Goal: Task Accomplishment & Management: Manage account settings

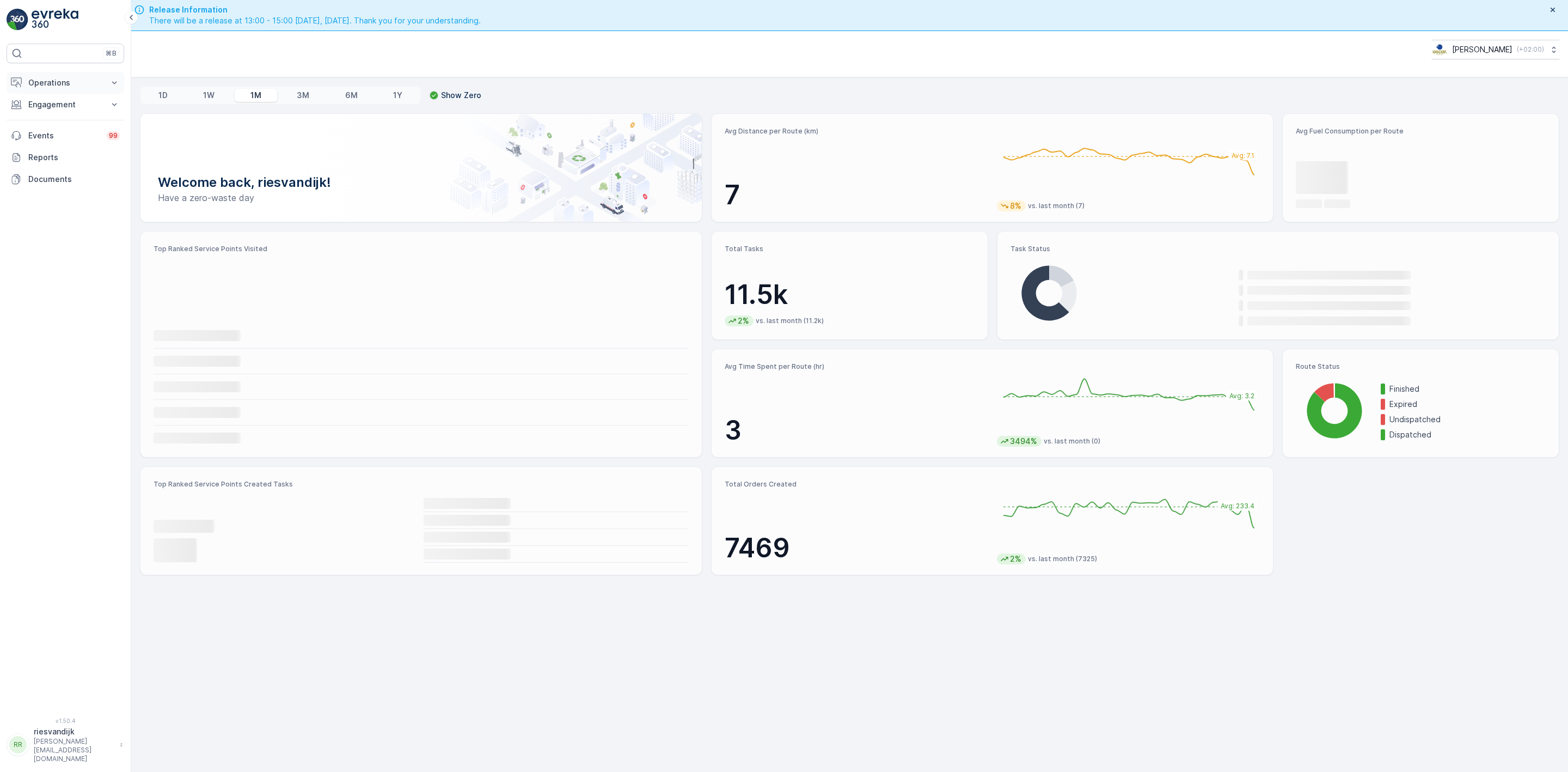
click at [61, 89] on p "Operations" at bounding box center [65, 83] width 74 height 11
click at [85, 126] on link "Routes & Tasks" at bounding box center [73, 132] width 100 height 15
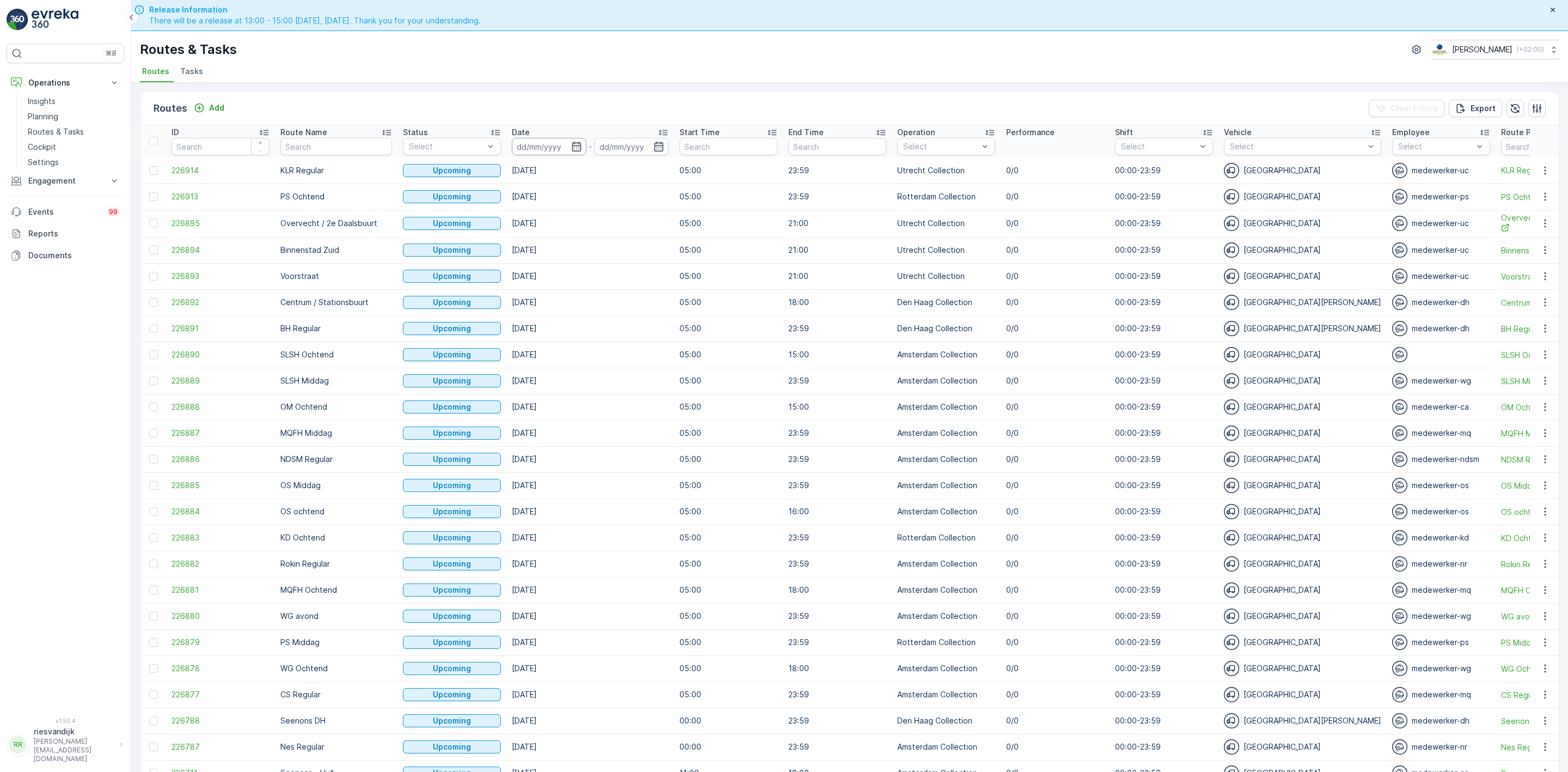
click at [517, 151] on input at bounding box center [548, 146] width 74 height 17
click at [616, 284] on div "22" at bounding box center [613, 280] width 17 height 17
type input "[DATE]"
click at [616, 284] on div "22" at bounding box center [613, 280] width 17 height 17
type input "[DATE]"
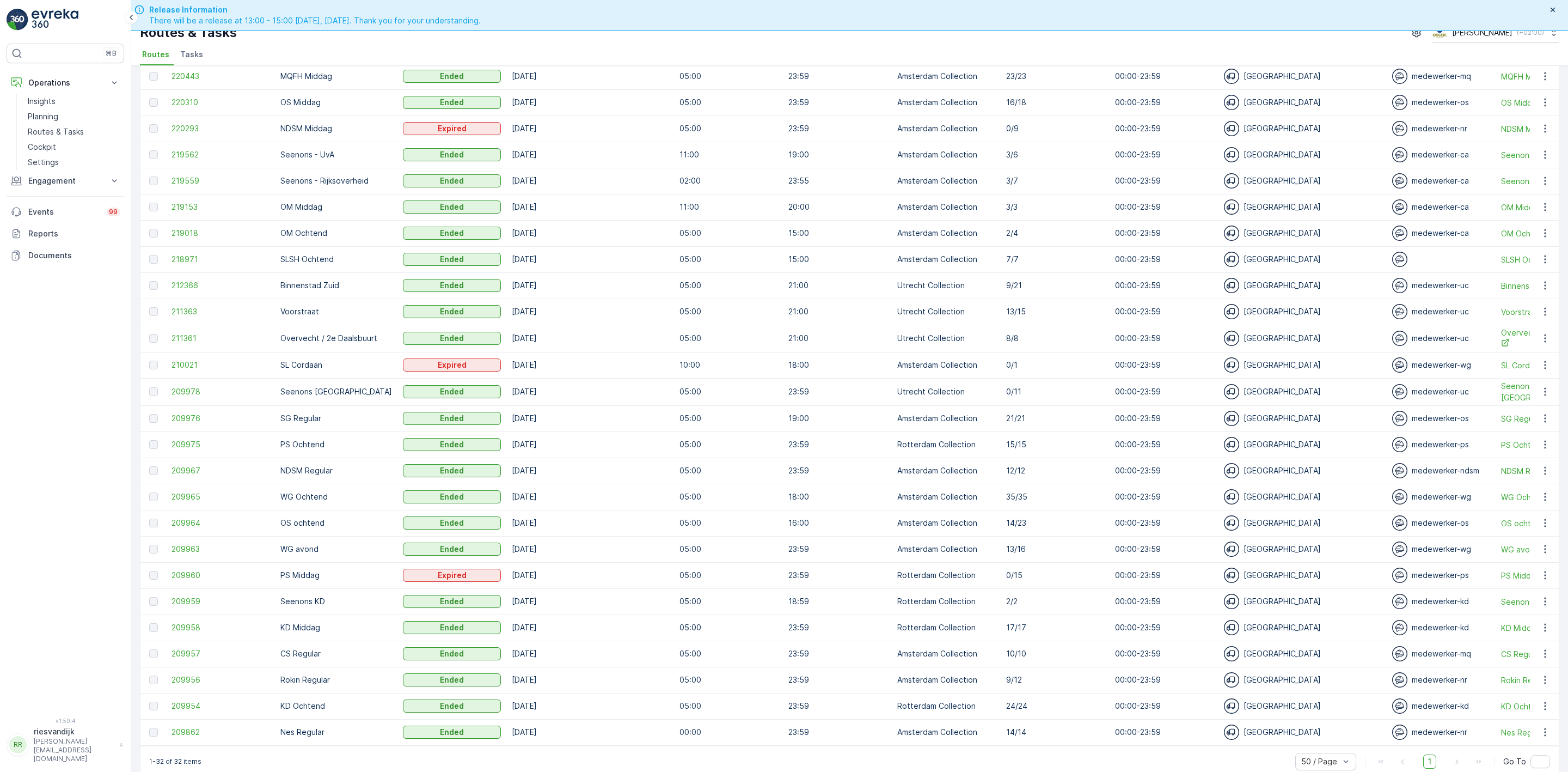
scroll to position [31, 0]
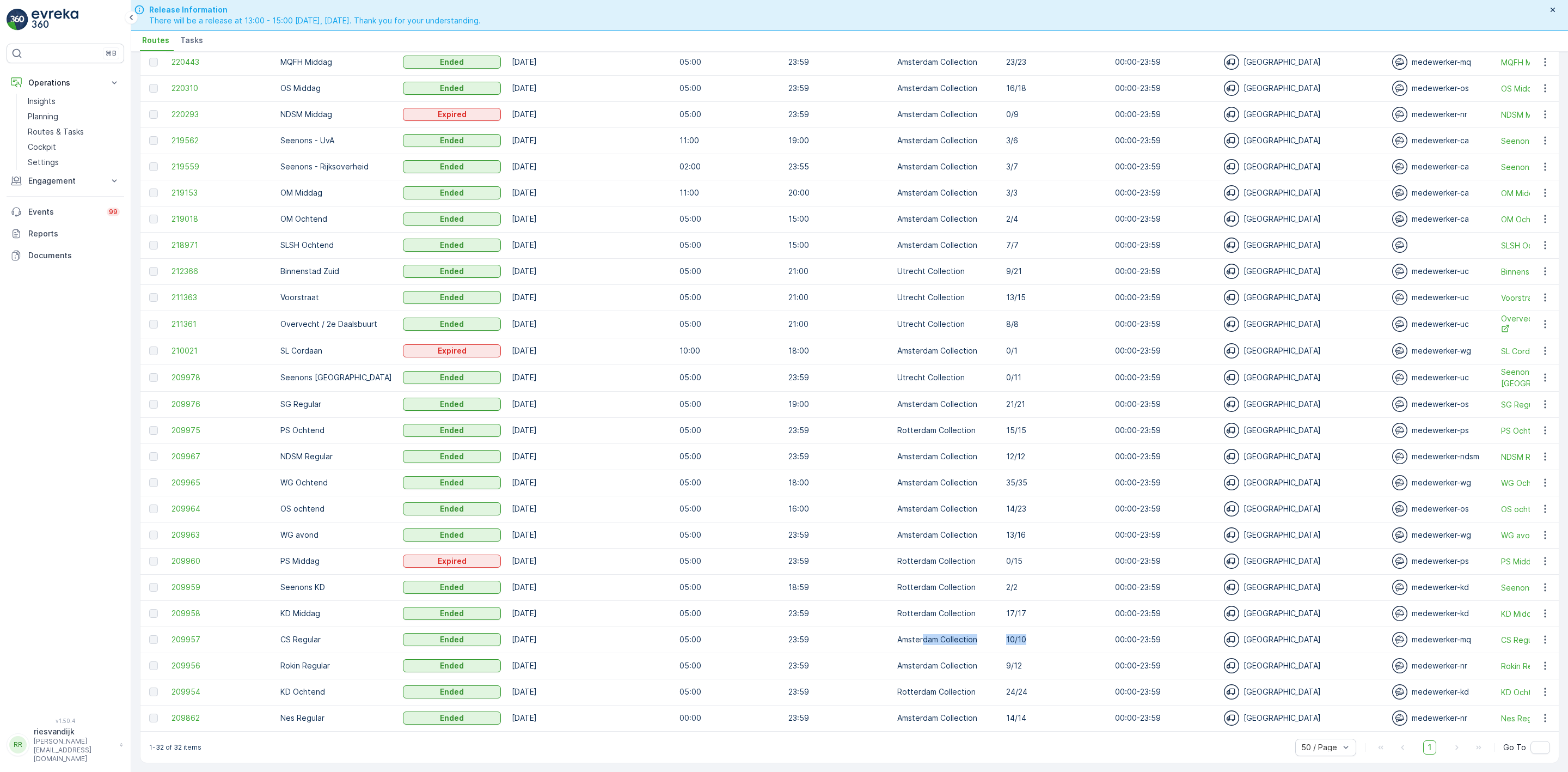
drag, startPoint x: 1024, startPoint y: 634, endPoint x: 913, endPoint y: 649, distance: 112.0
click at [909, 644] on tr "209957 CS Regular Ended [DATE] 05:00 23:59 Amsterdam Collection [DATE] 00:00-23…" at bounding box center [1337, 639] width 2394 height 26
click at [1041, 611] on p "17/17" at bounding box center [1055, 613] width 98 height 11
drag, startPoint x: 1028, startPoint y: 561, endPoint x: 583, endPoint y: 557, distance: 445.0
click at [583, 557] on tr "209960 [PERSON_NAME] Expired [DATE] 05:00 23:59 Rotterdam Collection 0/15 00:00…" at bounding box center [1337, 560] width 2394 height 26
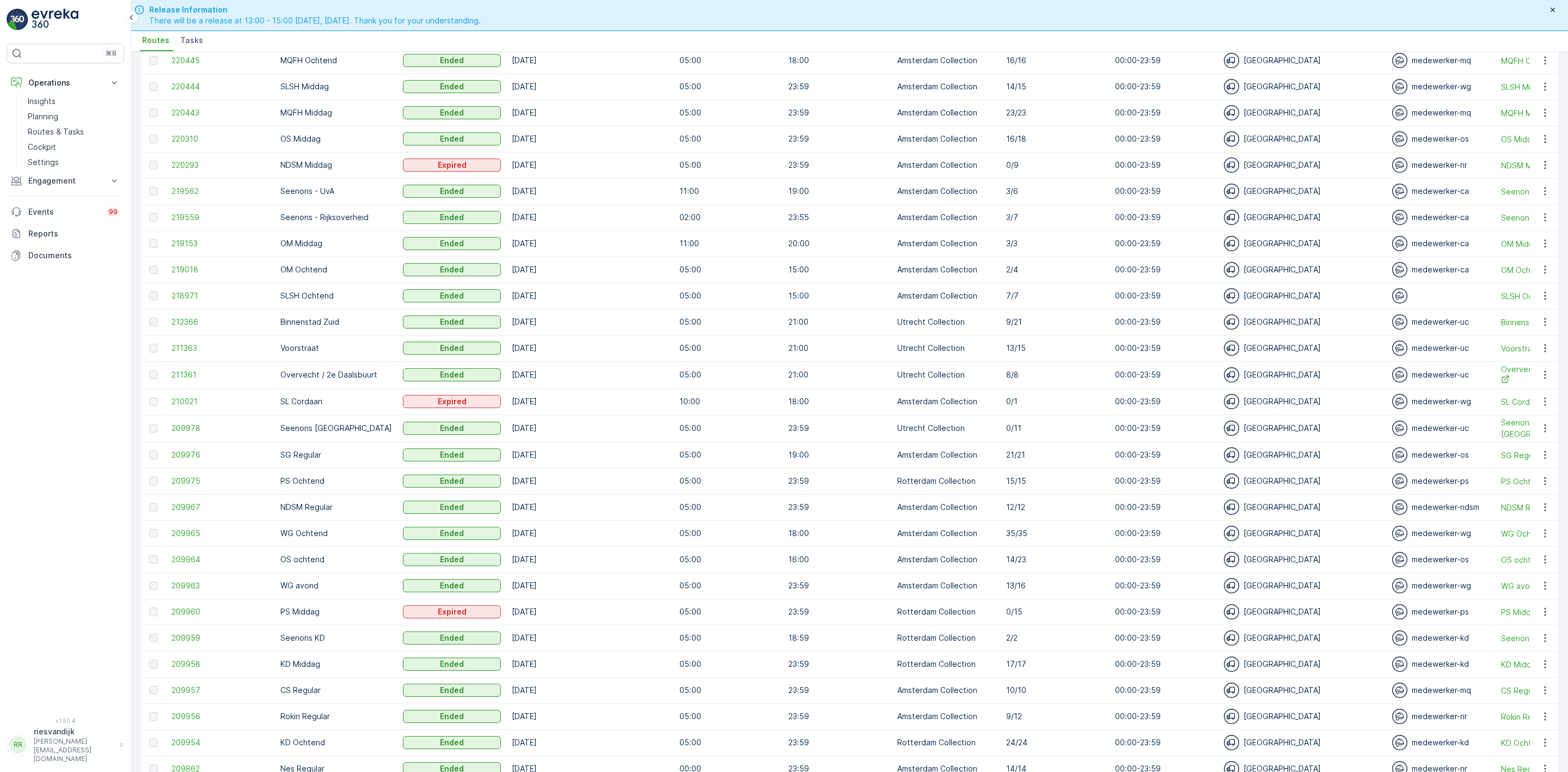
scroll to position [76, 0]
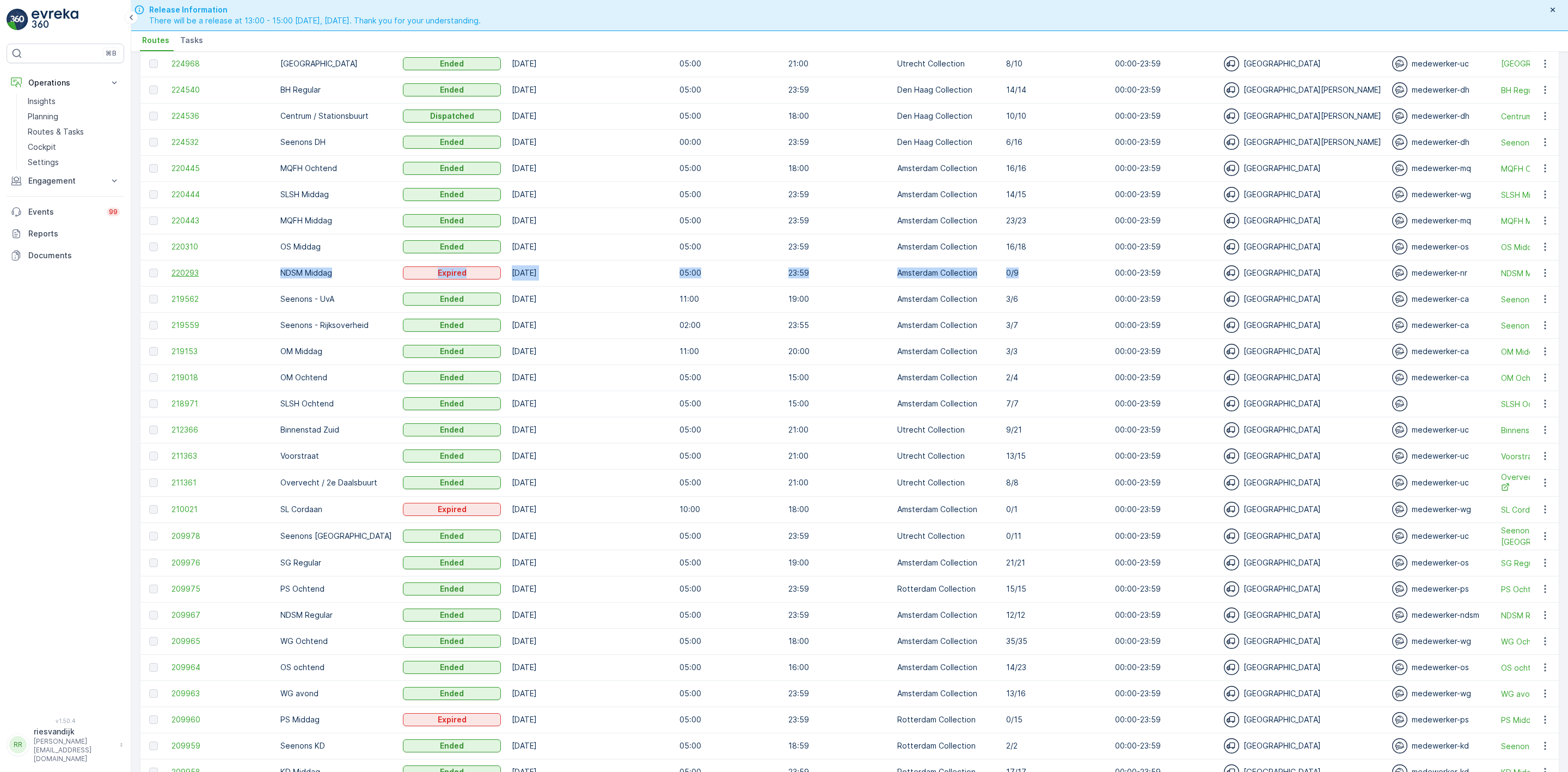
drag, startPoint x: 1009, startPoint y: 275, endPoint x: 232, endPoint y: 277, distance: 777.0
click at [232, 277] on tr "220293 NDSM Middag Expired [DATE] 05:00 23:59 Amsterdam Collection 0/9 00:00-23…" at bounding box center [1337, 272] width 2394 height 26
click at [766, 278] on td "05:00" at bounding box center [728, 272] width 109 height 26
click at [919, 265] on td "Amsterdam Collection" at bounding box center [946, 272] width 109 height 26
drag, startPoint x: 1044, startPoint y: 245, endPoint x: 927, endPoint y: 254, distance: 117.3
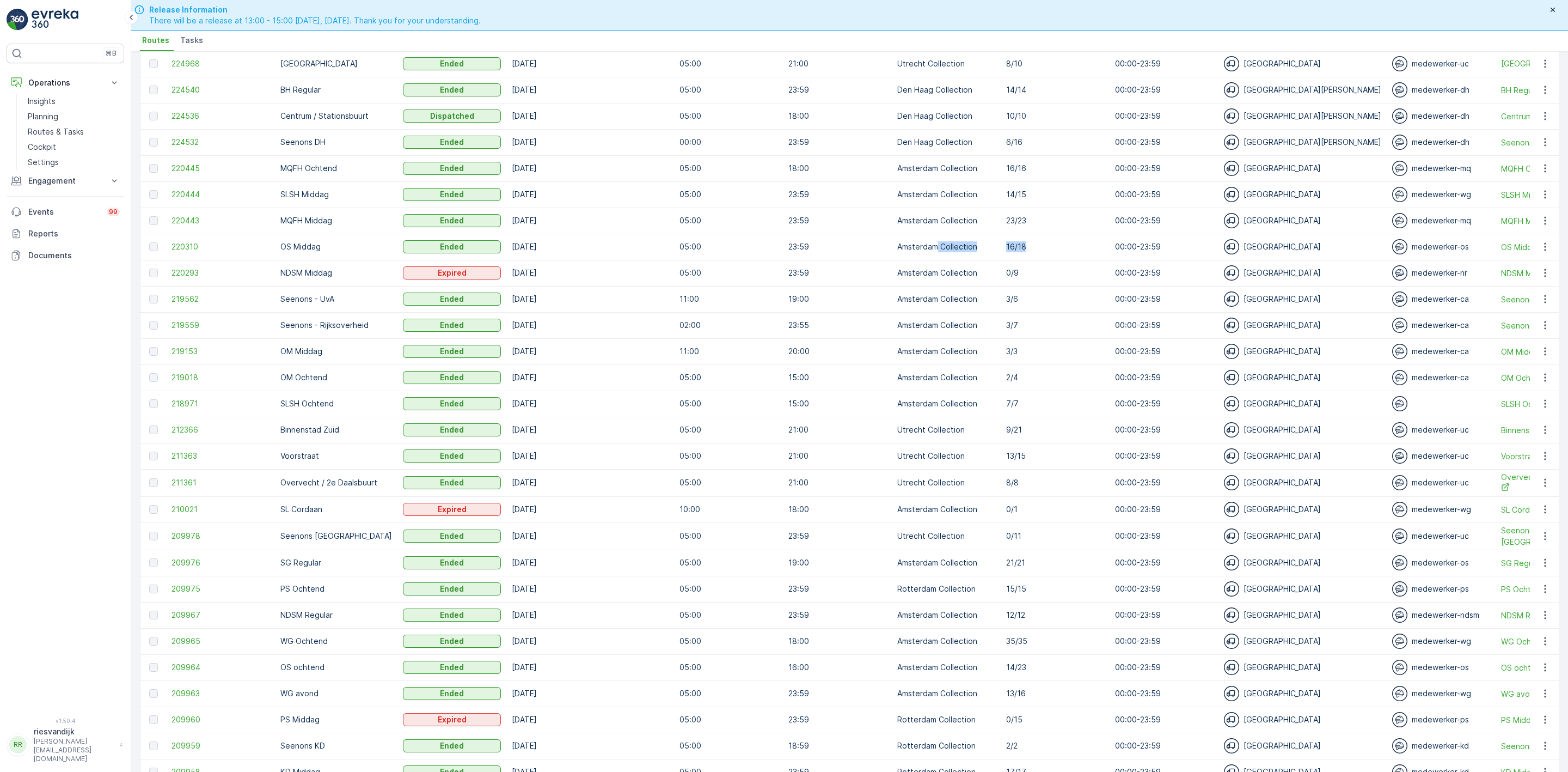
click at [923, 254] on tr "220310 OS Middag Ended [DATE] 05:00 23:59 Amsterdam Collection 16/18 00:00-23:5…" at bounding box center [1337, 246] width 2394 height 26
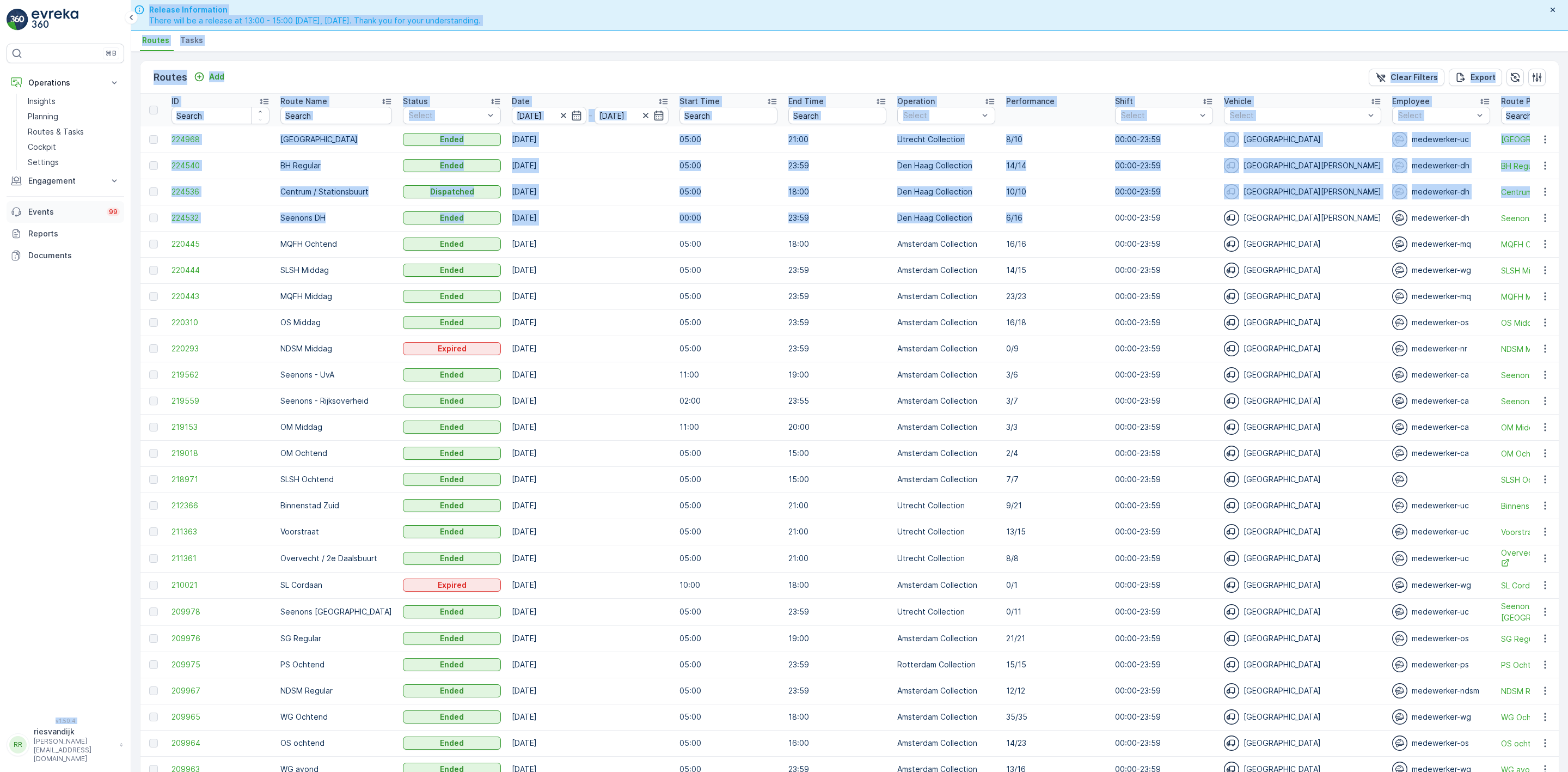
drag, startPoint x: 1033, startPoint y: 213, endPoint x: 111, endPoint y: 203, distance: 922.1
click at [111, 203] on div "⌘B Operations Insights Planning Routes & Tasks Cockpit Settings Engagement Insi…" at bounding box center [784, 386] width 1568 height 772
click at [679, 218] on p "00:00" at bounding box center [728, 218] width 98 height 11
drag, startPoint x: 675, startPoint y: 230, endPoint x: 682, endPoint y: 231, distance: 7.1
click at [675, 229] on td "00:00" at bounding box center [728, 218] width 109 height 26
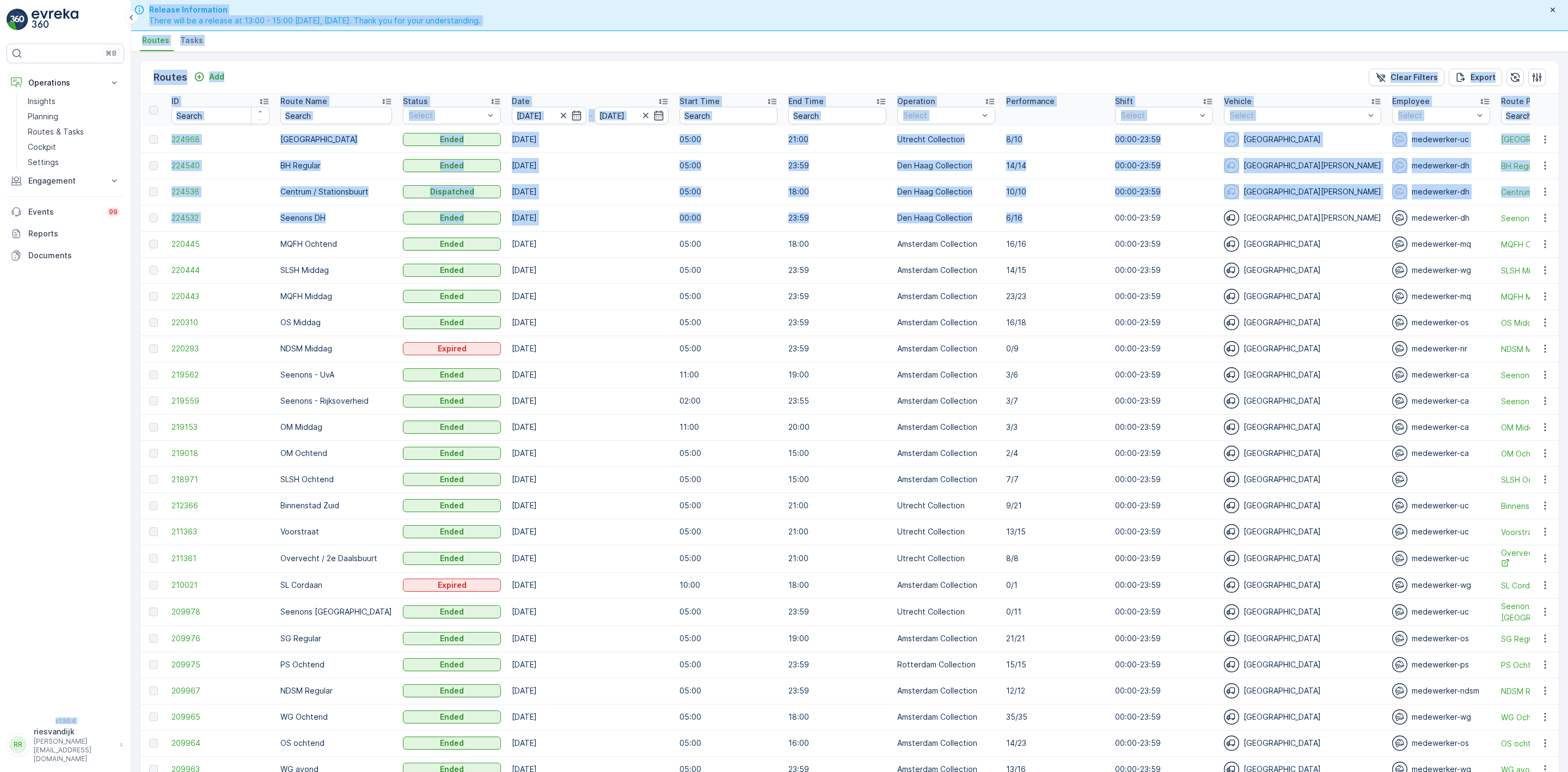
click at [783, 229] on td "23:59" at bounding box center [837, 218] width 109 height 26
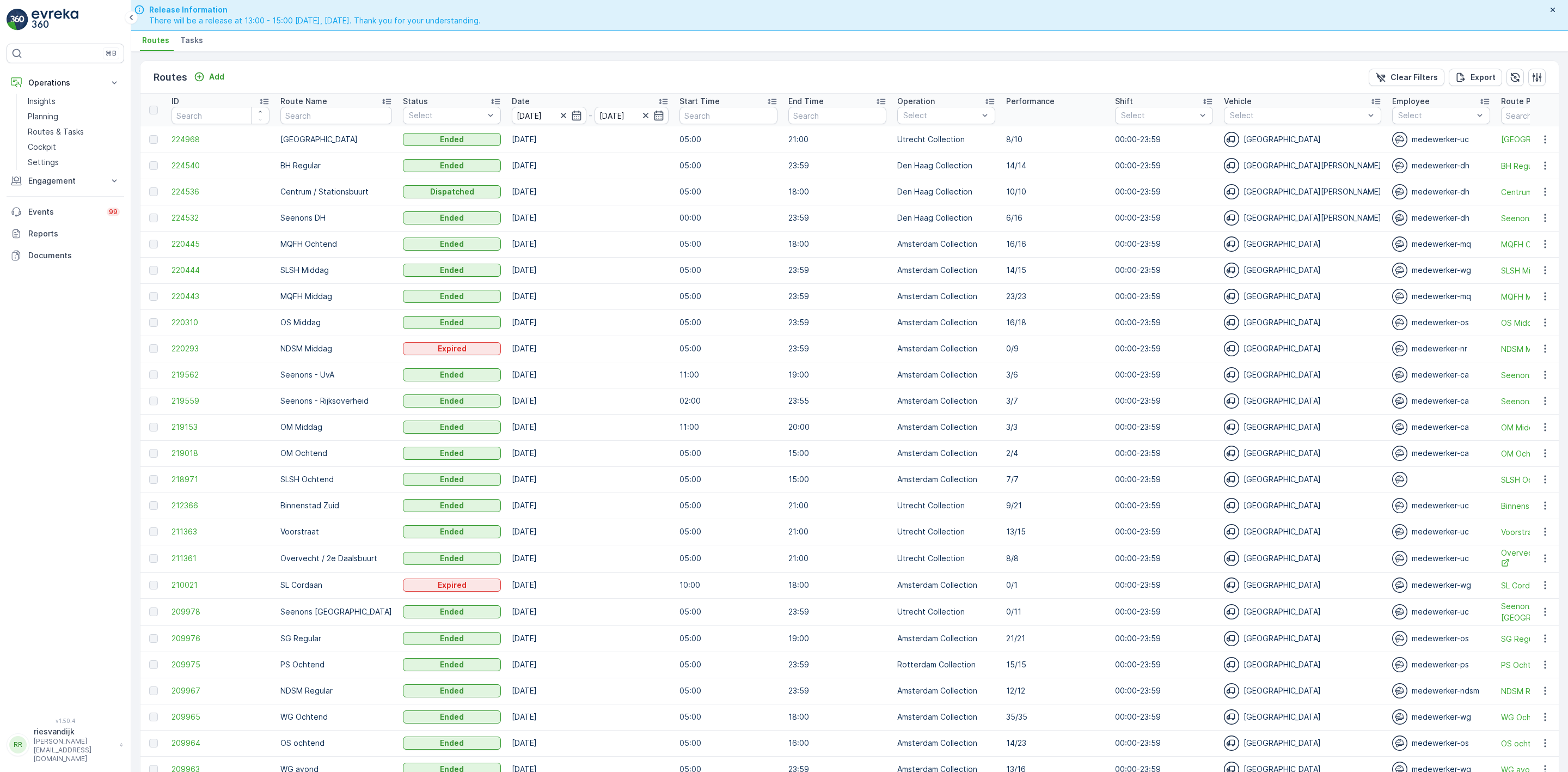
drag, startPoint x: 52, startPoint y: 335, endPoint x: 72, endPoint y: 335, distance: 20.0
click at [52, 335] on div "⌘B Operations Insights Planning Routes & Tasks Cockpit Settings Engagement Insi…" at bounding box center [65, 374] width 118 height 661
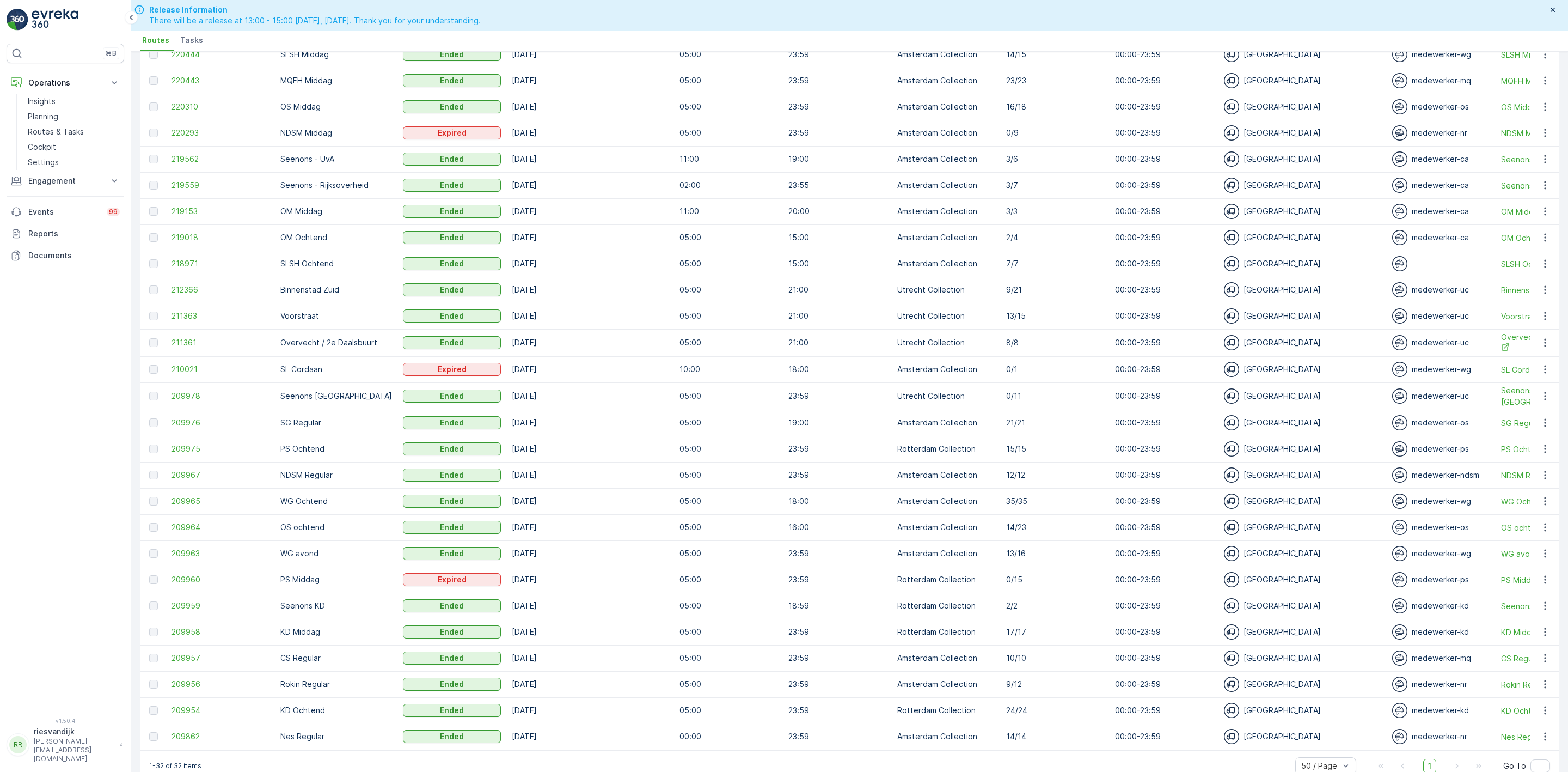
scroll to position [239, 0]
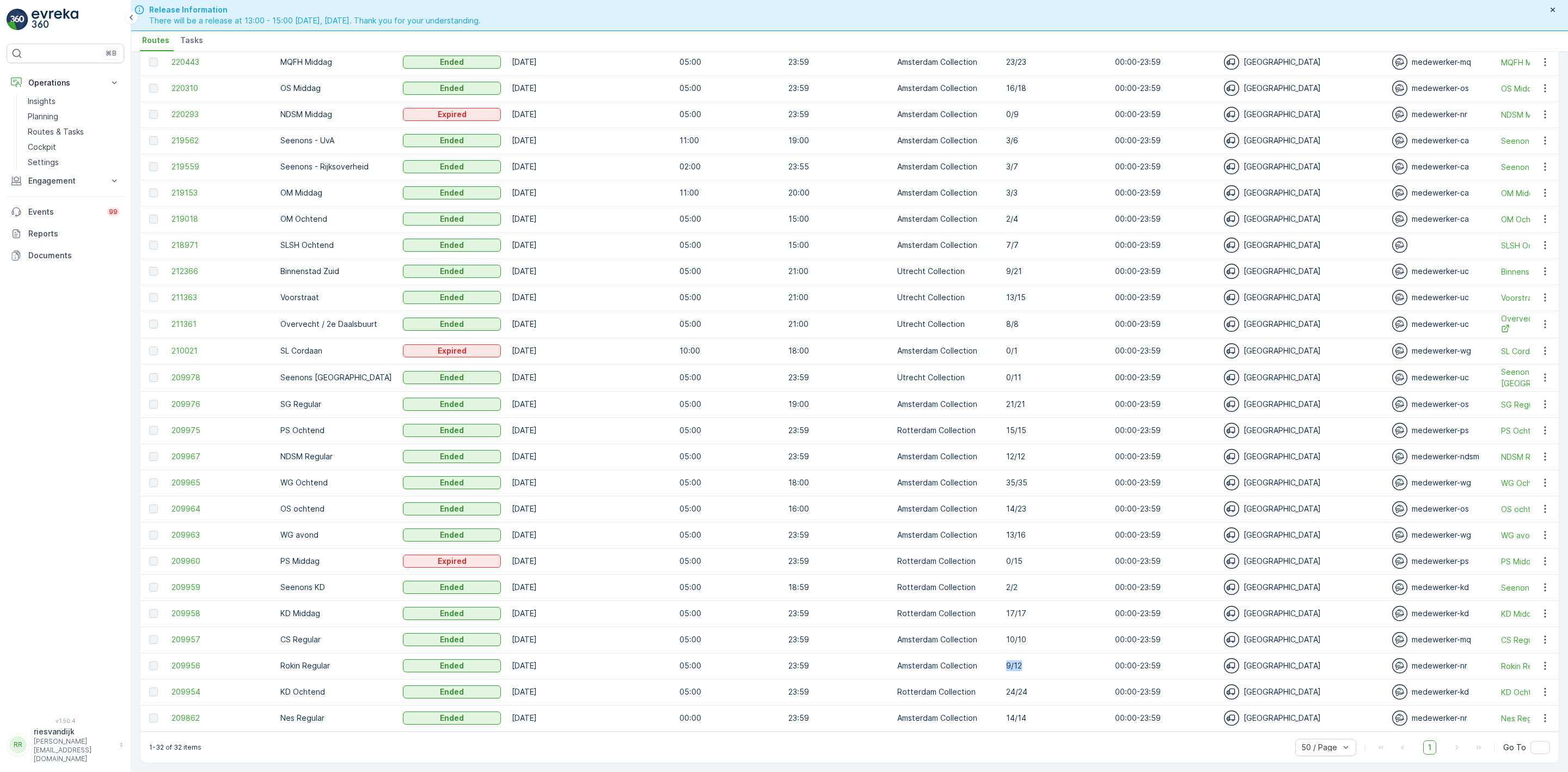
drag, startPoint x: 1009, startPoint y: 663, endPoint x: 969, endPoint y: 661, distance: 40.0
click at [969, 661] on tr "209956 Rokin Regular Ended [DATE] 05:00 23:59 Amsterdam Collection [DATE] 00:00…" at bounding box center [1337, 665] width 2394 height 26
click at [1037, 641] on td "10/10" at bounding box center [1054, 639] width 109 height 26
drag, startPoint x: 1022, startPoint y: 505, endPoint x: 253, endPoint y: 491, distance: 769.1
click at [250, 497] on tr "209964 OS ochtend Ended [DATE] 05:00 16:00 Amsterdam Collection 14/23 00:00-23:…" at bounding box center [1337, 509] width 2394 height 26
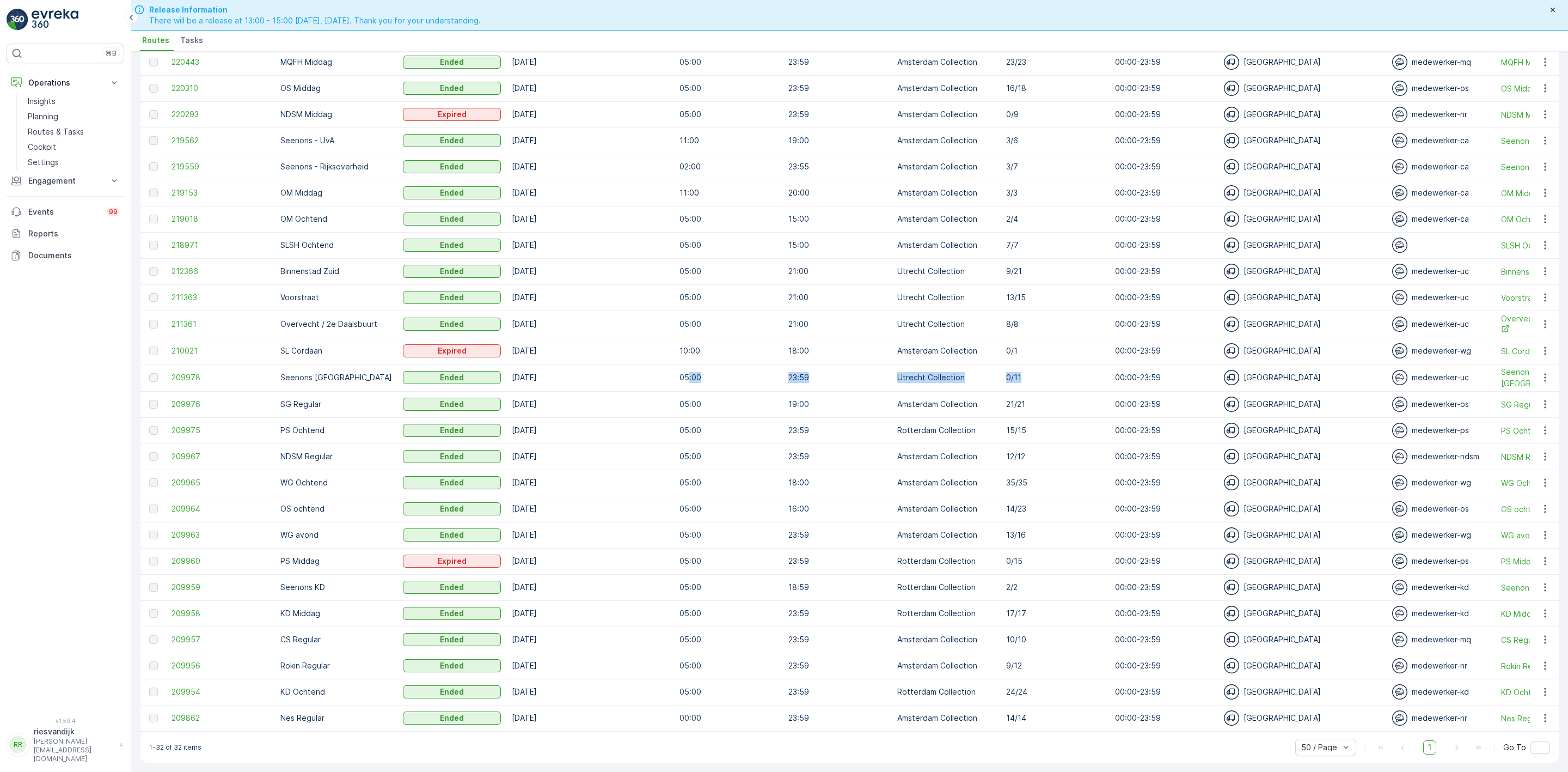
drag, startPoint x: 1034, startPoint y: 374, endPoint x: 668, endPoint y: 363, distance: 366.2
click at [675, 373] on tr "209978 Seenons [GEOGRAPHIC_DATA] Ended [DATE] 05:00 23:59 Utrecht Collection 0/…" at bounding box center [1337, 377] width 2394 height 27
drag, startPoint x: 635, startPoint y: 341, endPoint x: 403, endPoint y: 348, distance: 232.1
click at [634, 341] on td "[DATE]" at bounding box center [590, 350] width 168 height 26
click at [184, 372] on span "209978" at bounding box center [220, 377] width 98 height 11
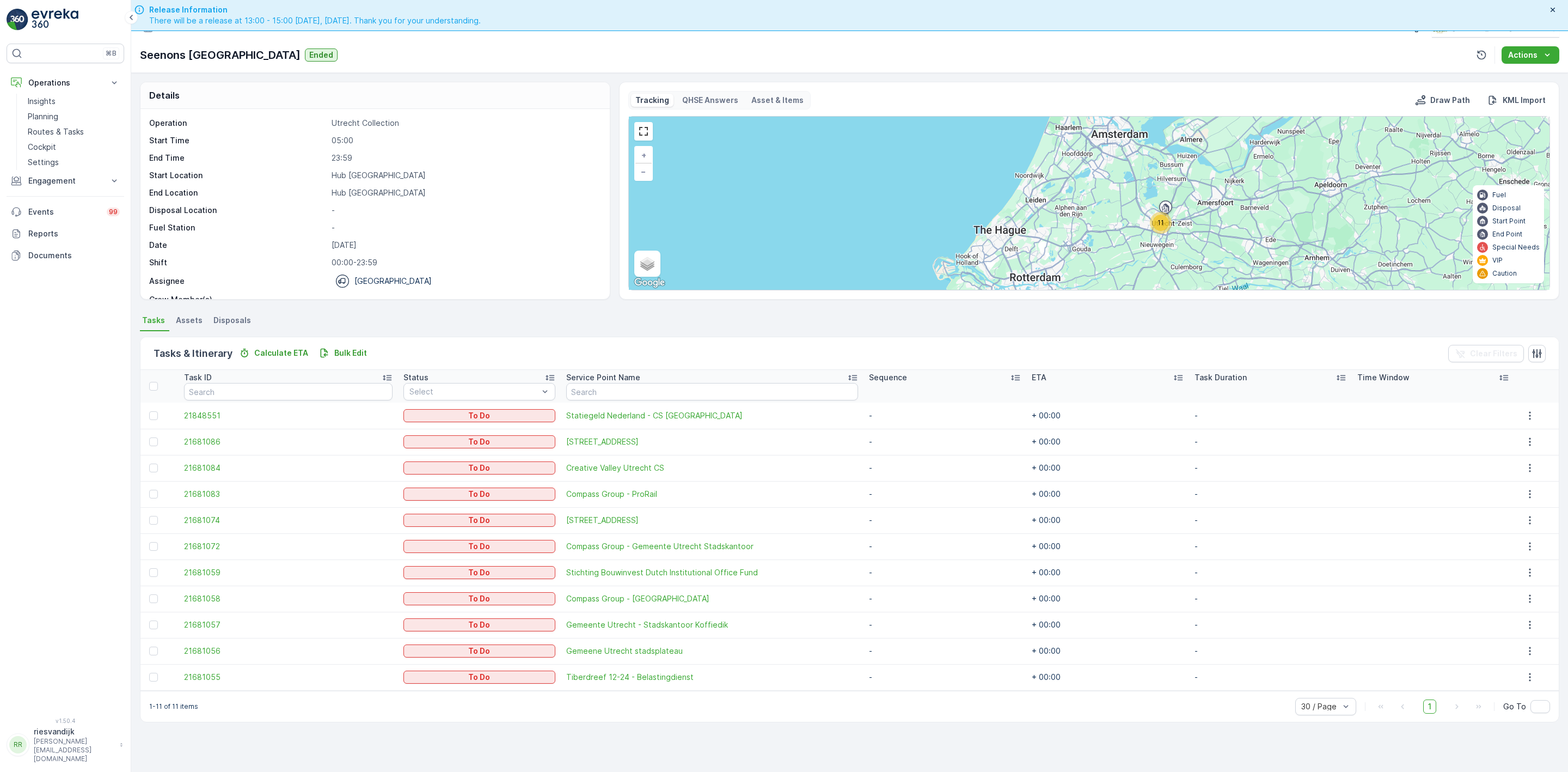
scroll to position [31, 0]
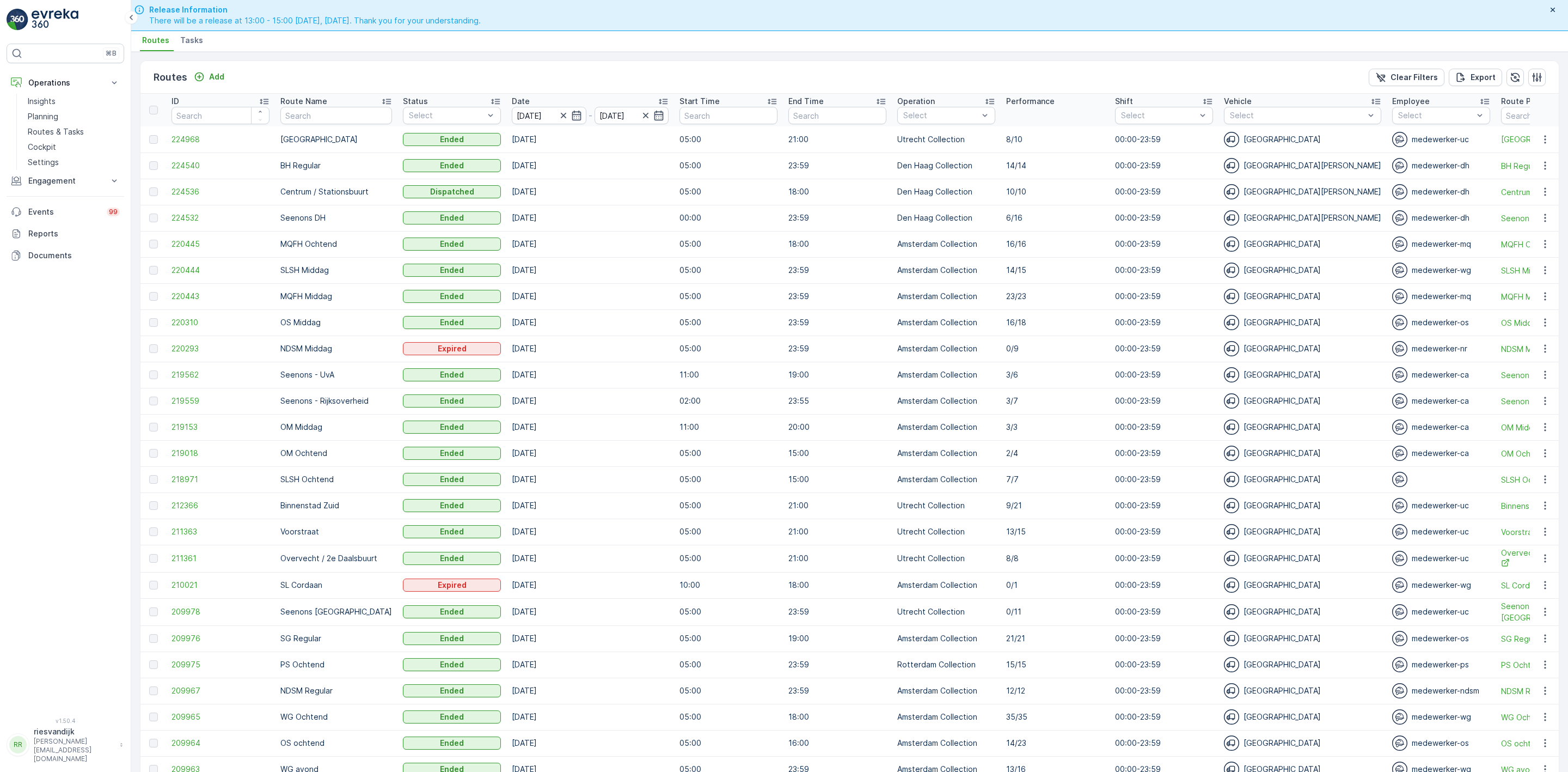
drag, startPoint x: 1016, startPoint y: 589, endPoint x: 595, endPoint y: 581, distance: 421.1
click at [603, 584] on tr "210021 SL Cordaan Expired [DATE] 10:00 18:00 Amsterdam Collection 0/1 00:00-23:…" at bounding box center [1337, 584] width 2394 height 26
click at [655, 520] on td "[DATE]" at bounding box center [590, 531] width 168 height 26
drag, startPoint x: 827, startPoint y: 502, endPoint x: 244, endPoint y: 502, distance: 583.0
click at [244, 502] on tr "212366 [GEOGRAPHIC_DATA] [DATE] 05:00 21:00 Utrecht Collection [DATE] 00:00-23:…" at bounding box center [1337, 505] width 2394 height 26
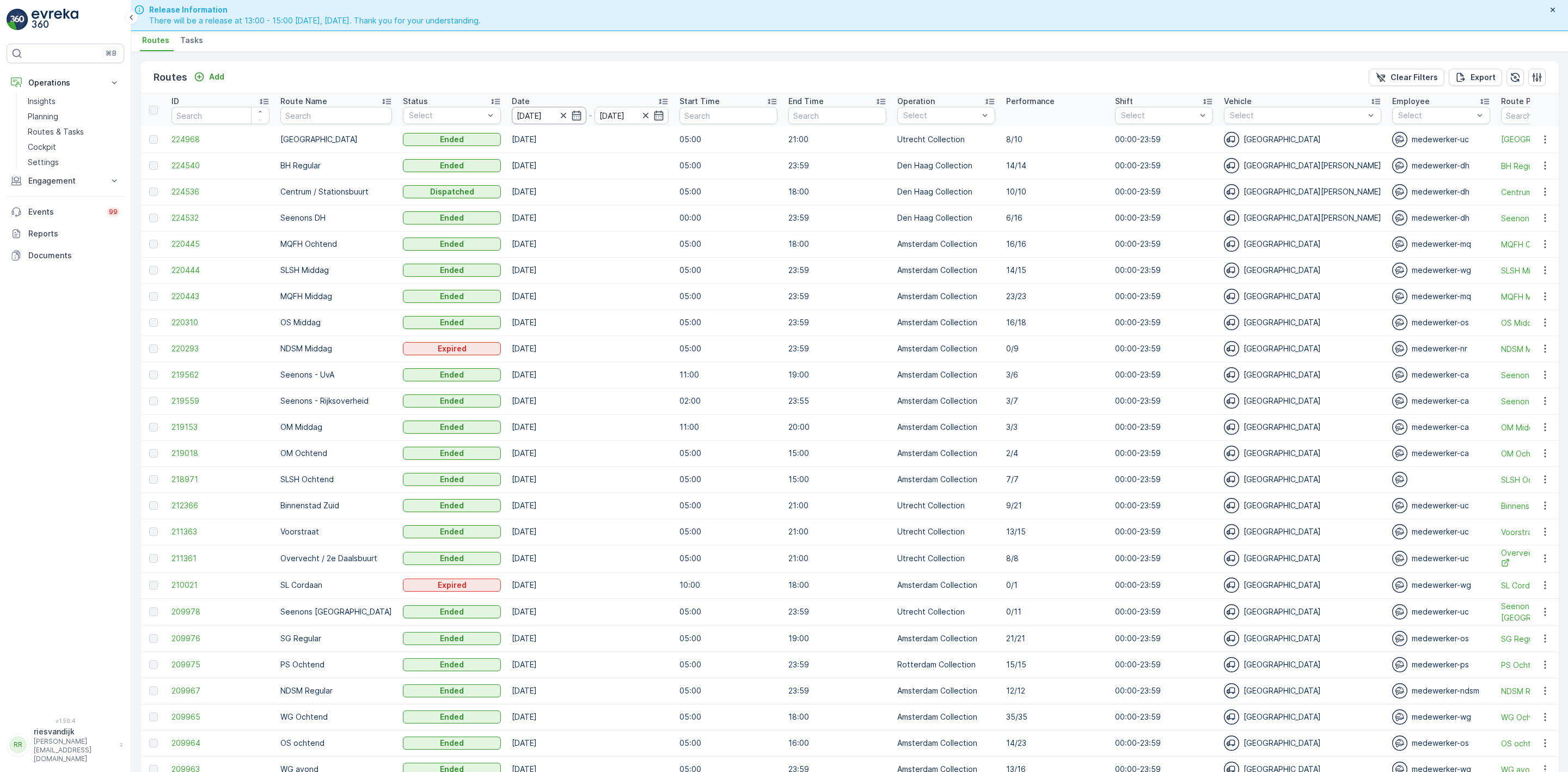
click at [533, 116] on input "[DATE]" at bounding box center [548, 115] width 74 height 17
click at [637, 245] on div "23" at bounding box center [633, 249] width 17 height 17
type input "[DATE]"
click at [634, 245] on div "23" at bounding box center [633, 249] width 17 height 17
type input "[DATE]"
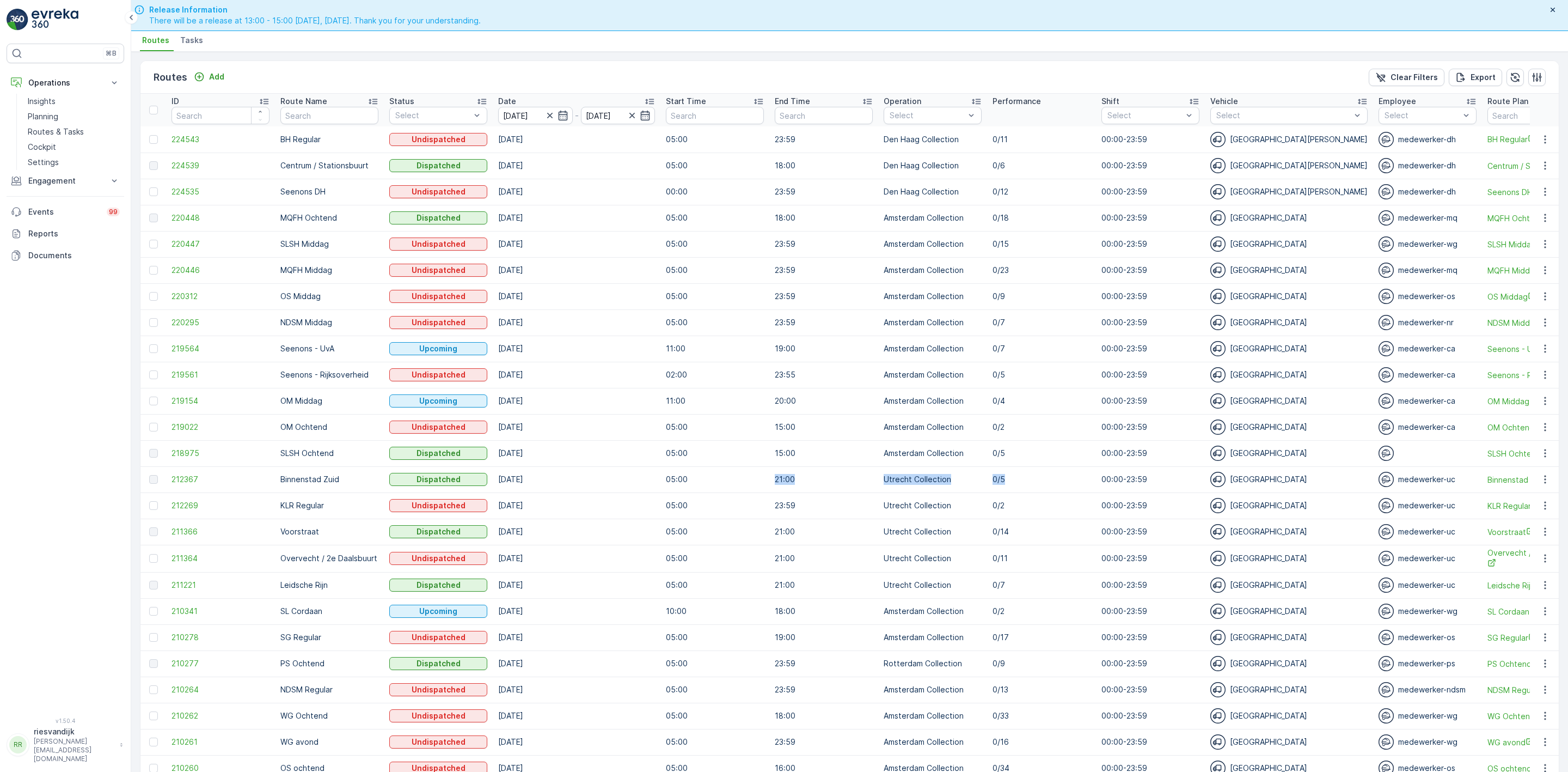
drag, startPoint x: 1018, startPoint y: 484, endPoint x: 590, endPoint y: 481, distance: 428.0
click at [745, 486] on tr "212367 Binnenstad Zuid Dispatched [DATE] 05:00 21:00 Utrecht Collection 0/5 00:…" at bounding box center [1330, 479] width 2379 height 26
click at [518, 115] on input "[DATE]" at bounding box center [535, 115] width 74 height 17
click at [618, 248] on div "22" at bounding box center [613, 249] width 17 height 17
type input "[DATE]"
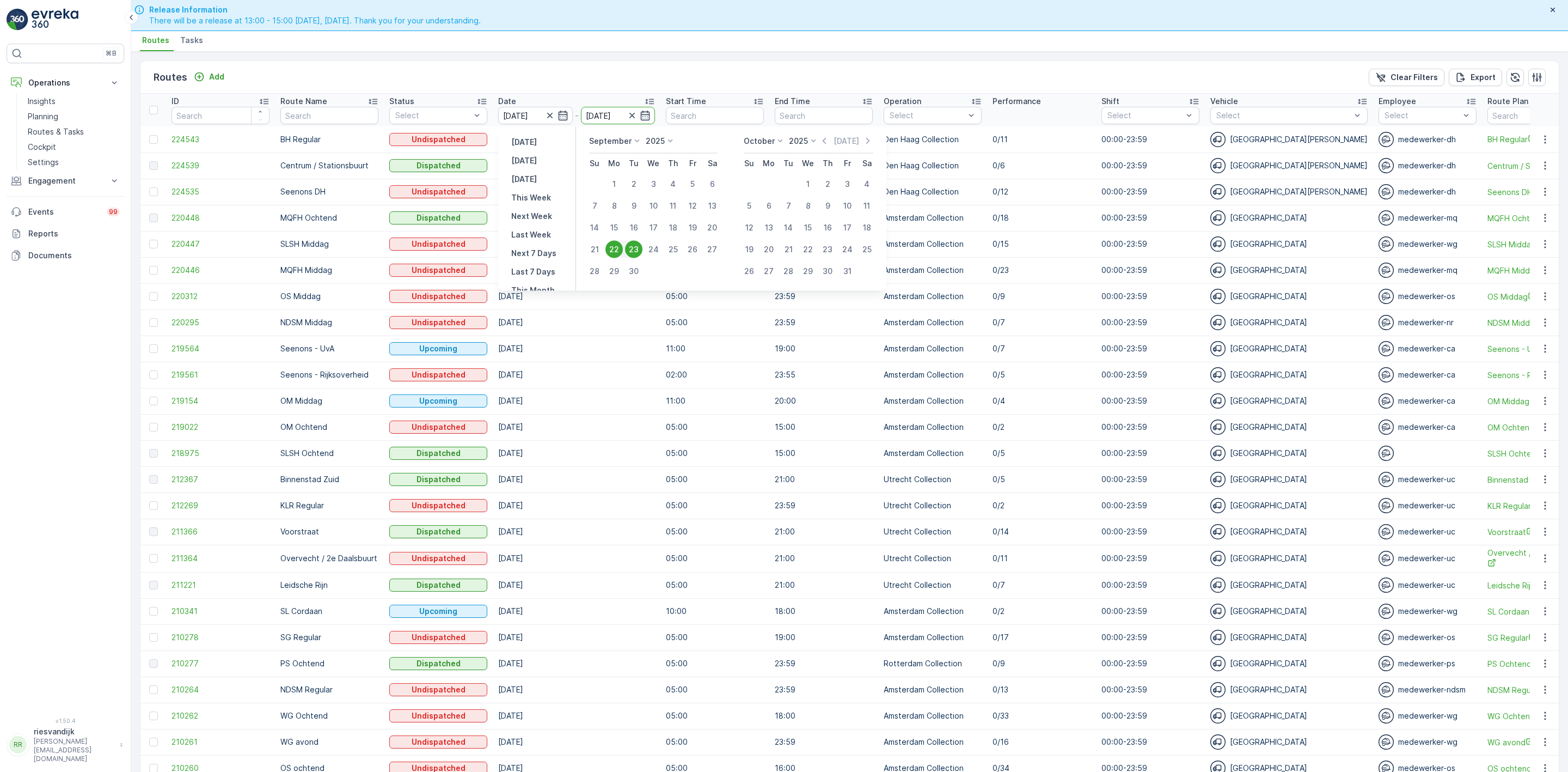
click at [614, 248] on div "22" at bounding box center [613, 249] width 17 height 17
type input "[DATE]"
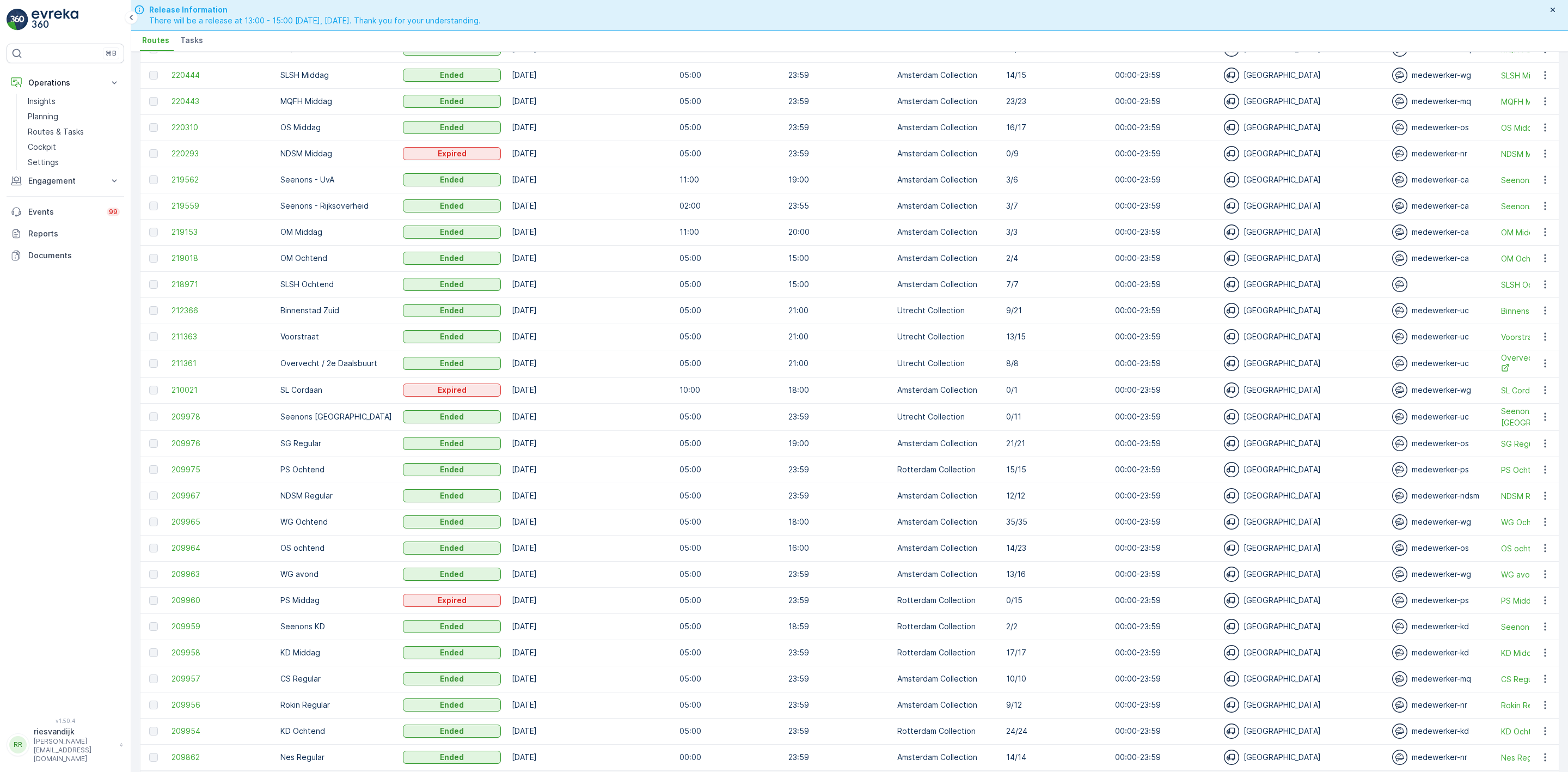
scroll to position [239, 0]
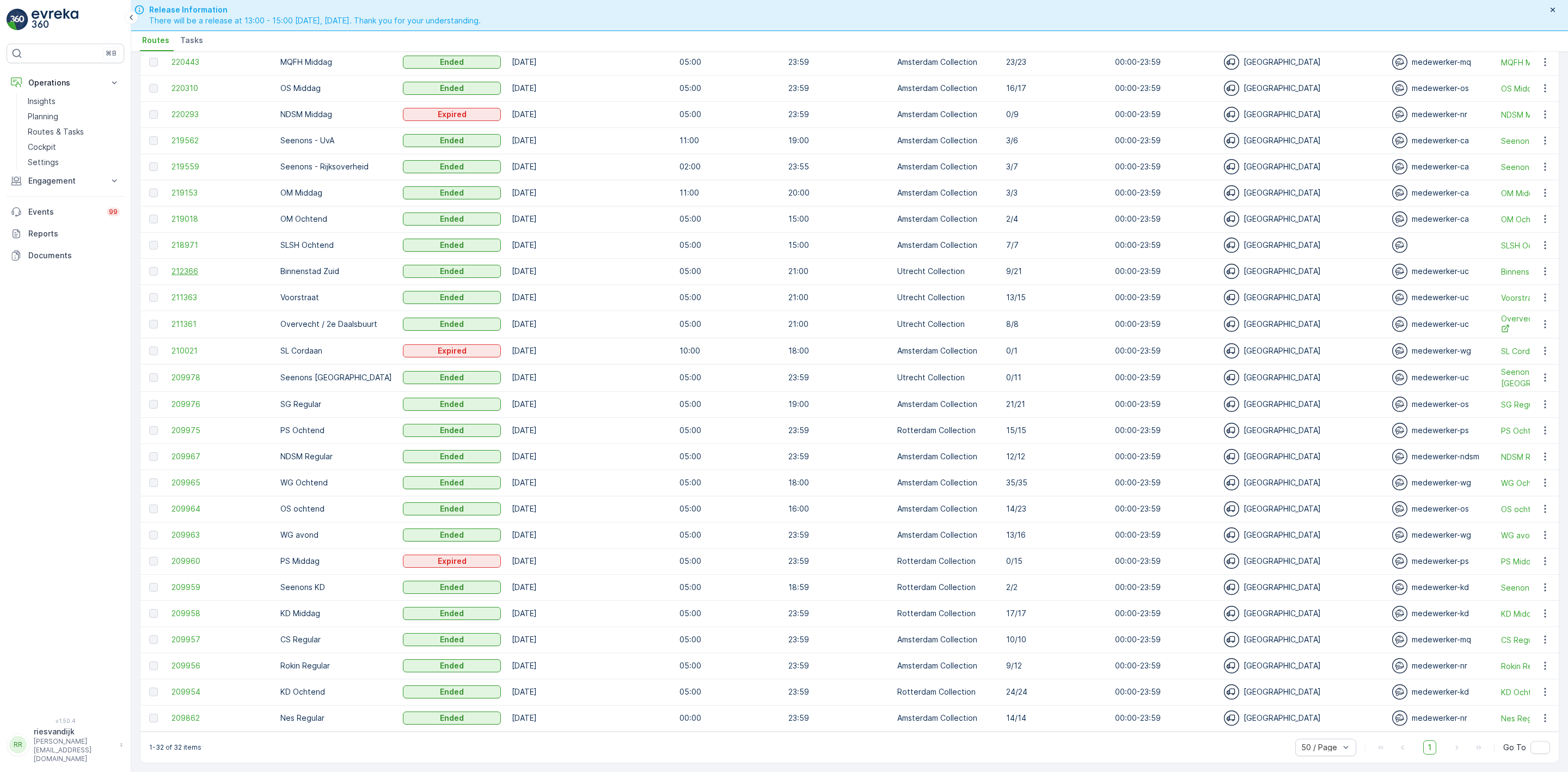
click at [198, 267] on span "212366" at bounding box center [220, 271] width 98 height 11
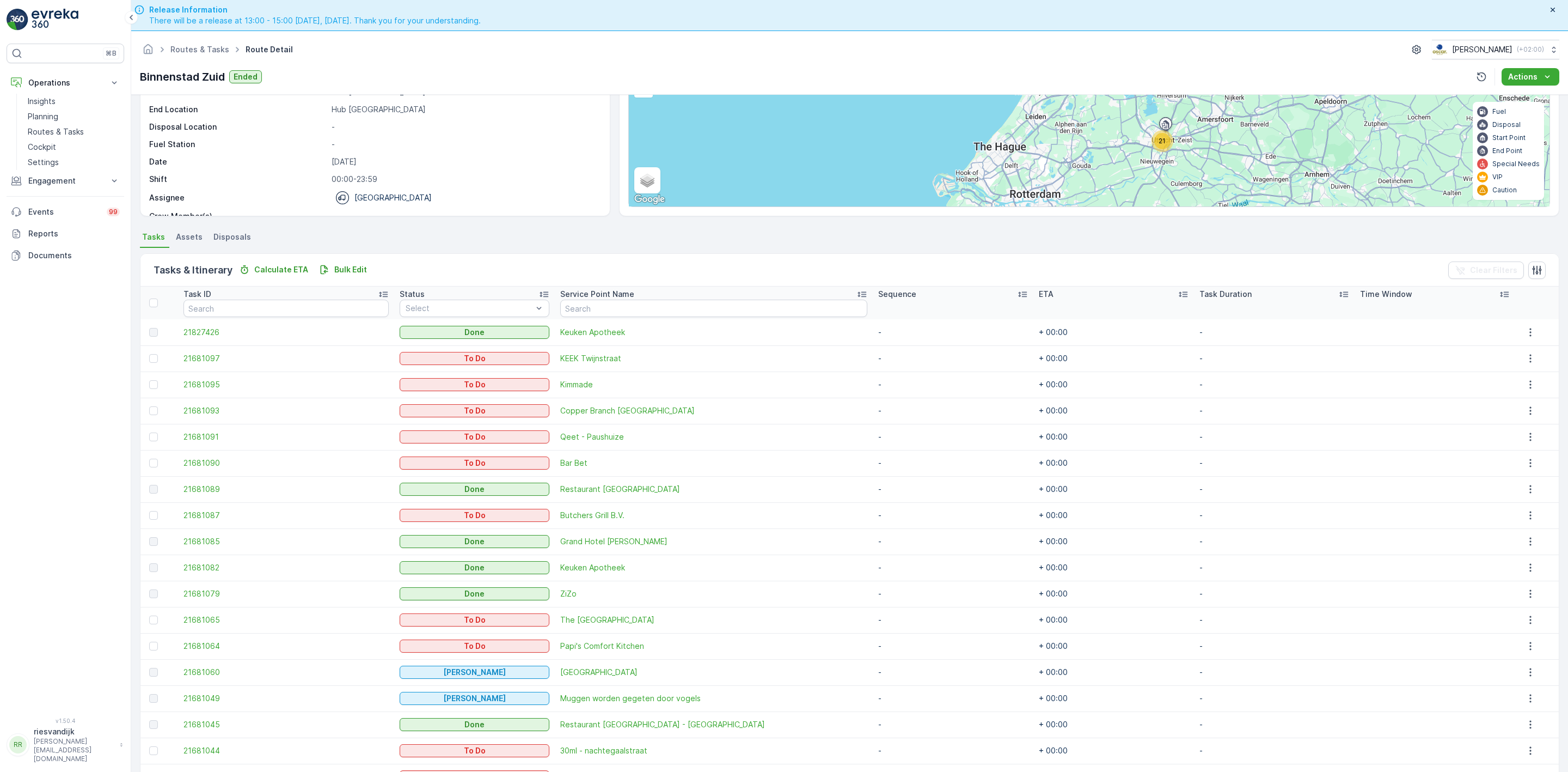
scroll to position [218, 0]
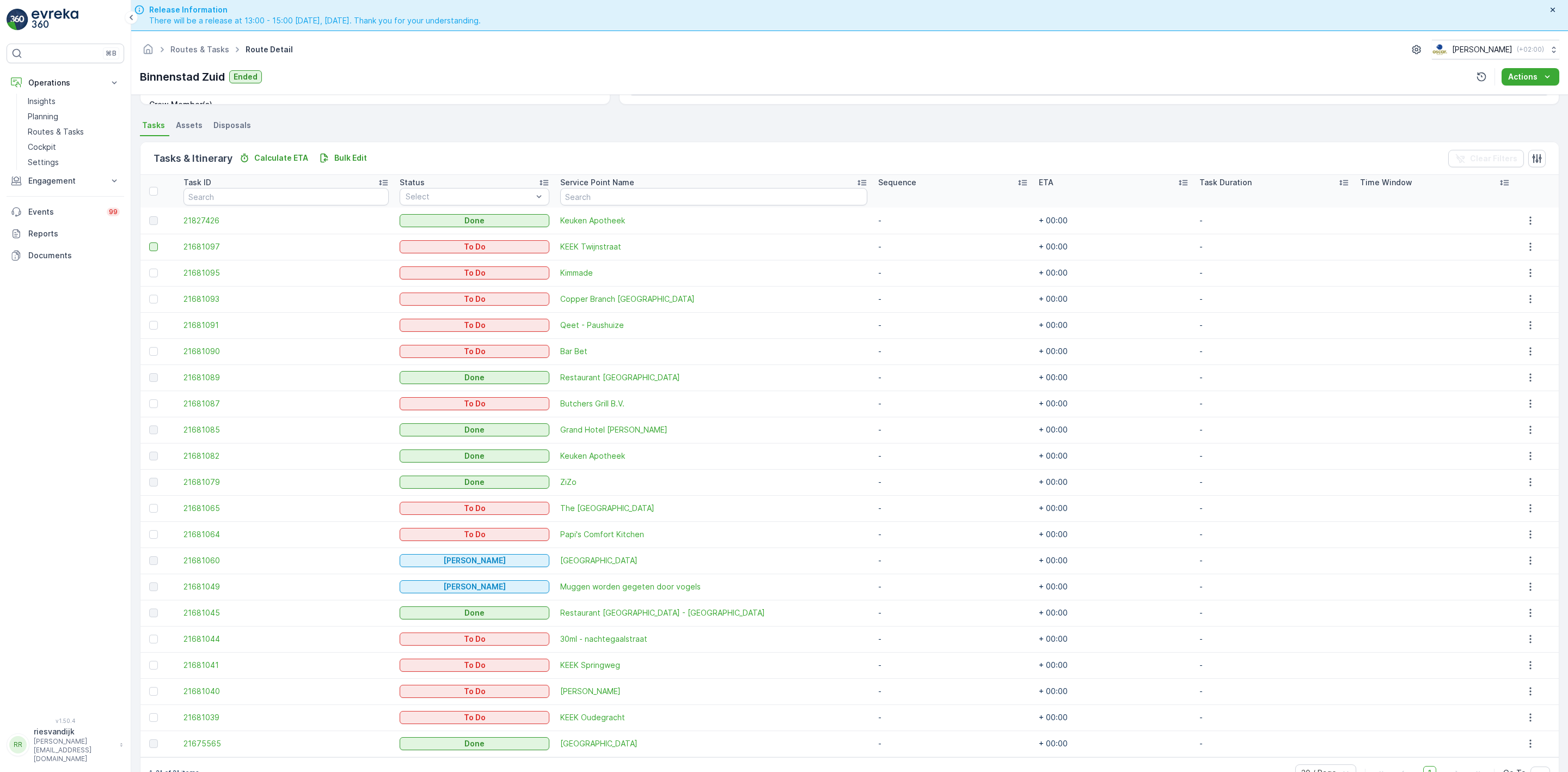
click at [154, 248] on div at bounding box center [154, 247] width 9 height 9
click at [149, 242] on input "checkbox" at bounding box center [149, 242] width 0 height 0
click at [154, 273] on div at bounding box center [154, 273] width 9 height 9
click at [149, 269] on input "checkbox" at bounding box center [149, 269] width 0 height 0
click at [152, 298] on div at bounding box center [154, 299] width 9 height 9
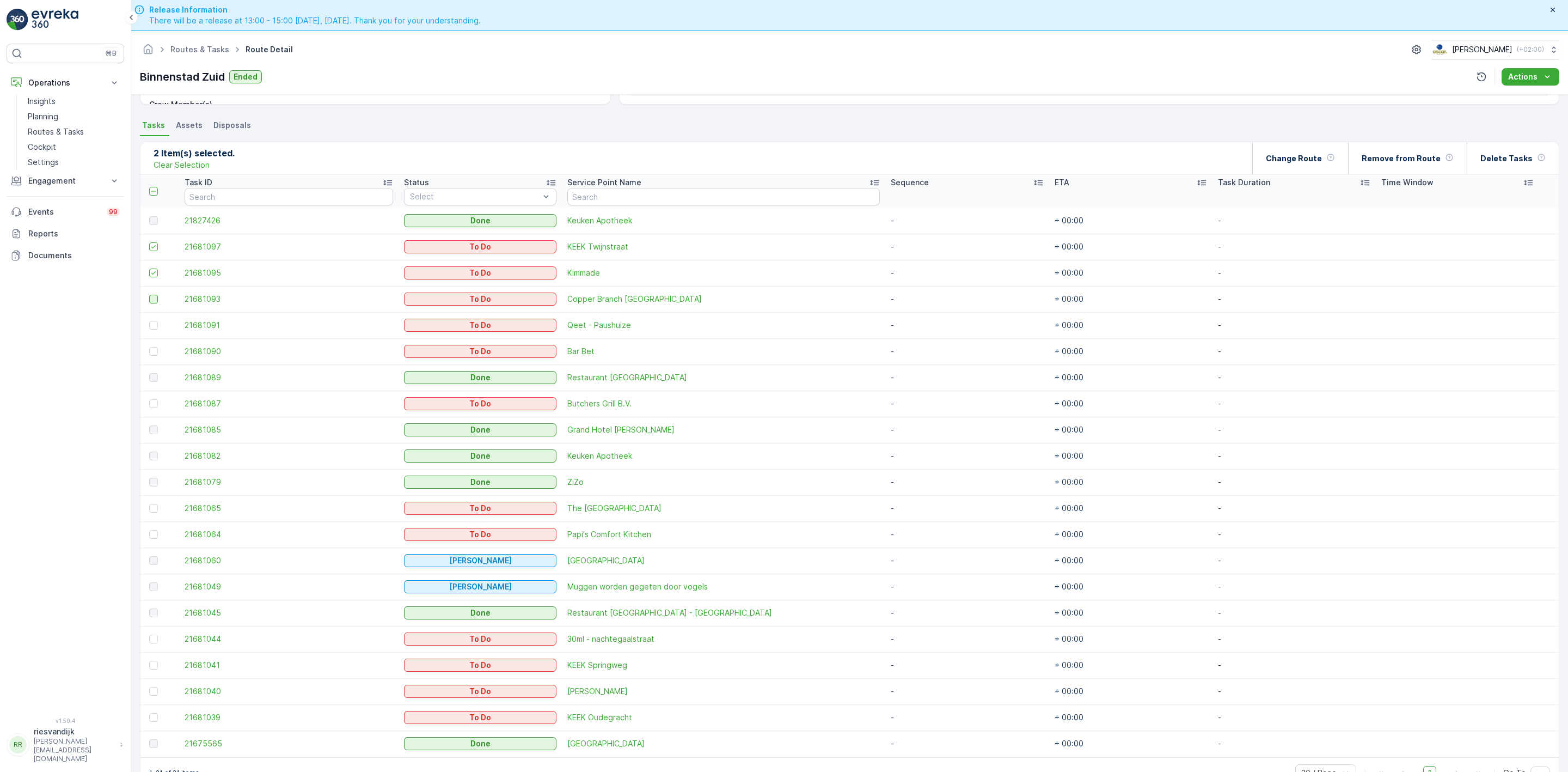
click at [149, 295] on input "checkbox" at bounding box center [149, 295] width 0 height 0
click at [152, 327] on div at bounding box center [154, 326] width 9 height 9
click at [149, 321] on input "checkbox" at bounding box center [149, 321] width 0 height 0
click at [154, 348] on div at bounding box center [154, 351] width 9 height 9
click at [149, 347] on input "checkbox" at bounding box center [149, 347] width 0 height 0
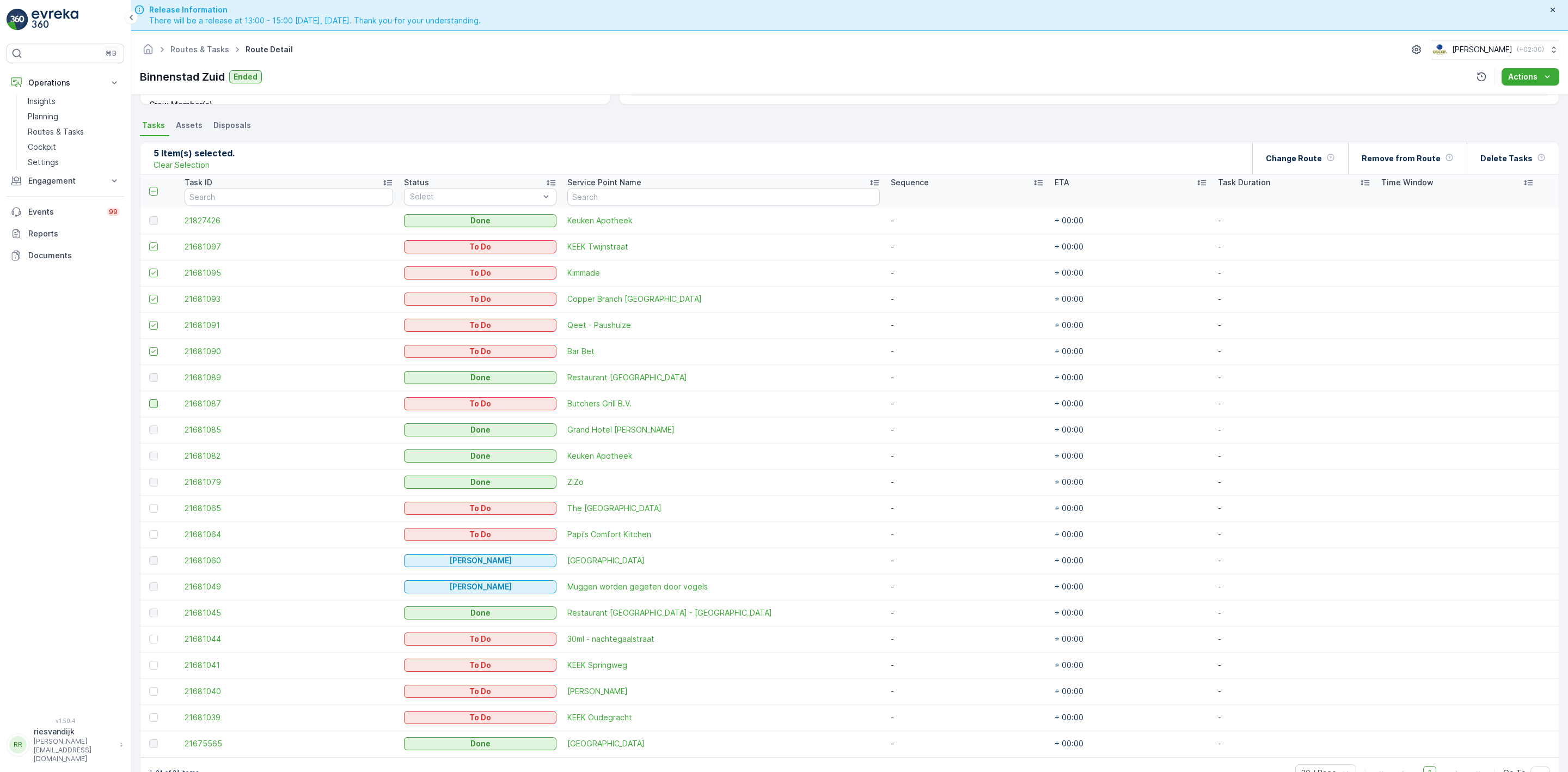
click at [152, 404] on div at bounding box center [154, 404] width 9 height 9
click at [149, 399] on input "checkbox" at bounding box center [149, 399] width 0 height 0
click at [154, 508] on div at bounding box center [154, 509] width 9 height 9
click at [149, 504] on input "checkbox" at bounding box center [149, 504] width 0 height 0
click at [152, 533] on div at bounding box center [154, 534] width 9 height 9
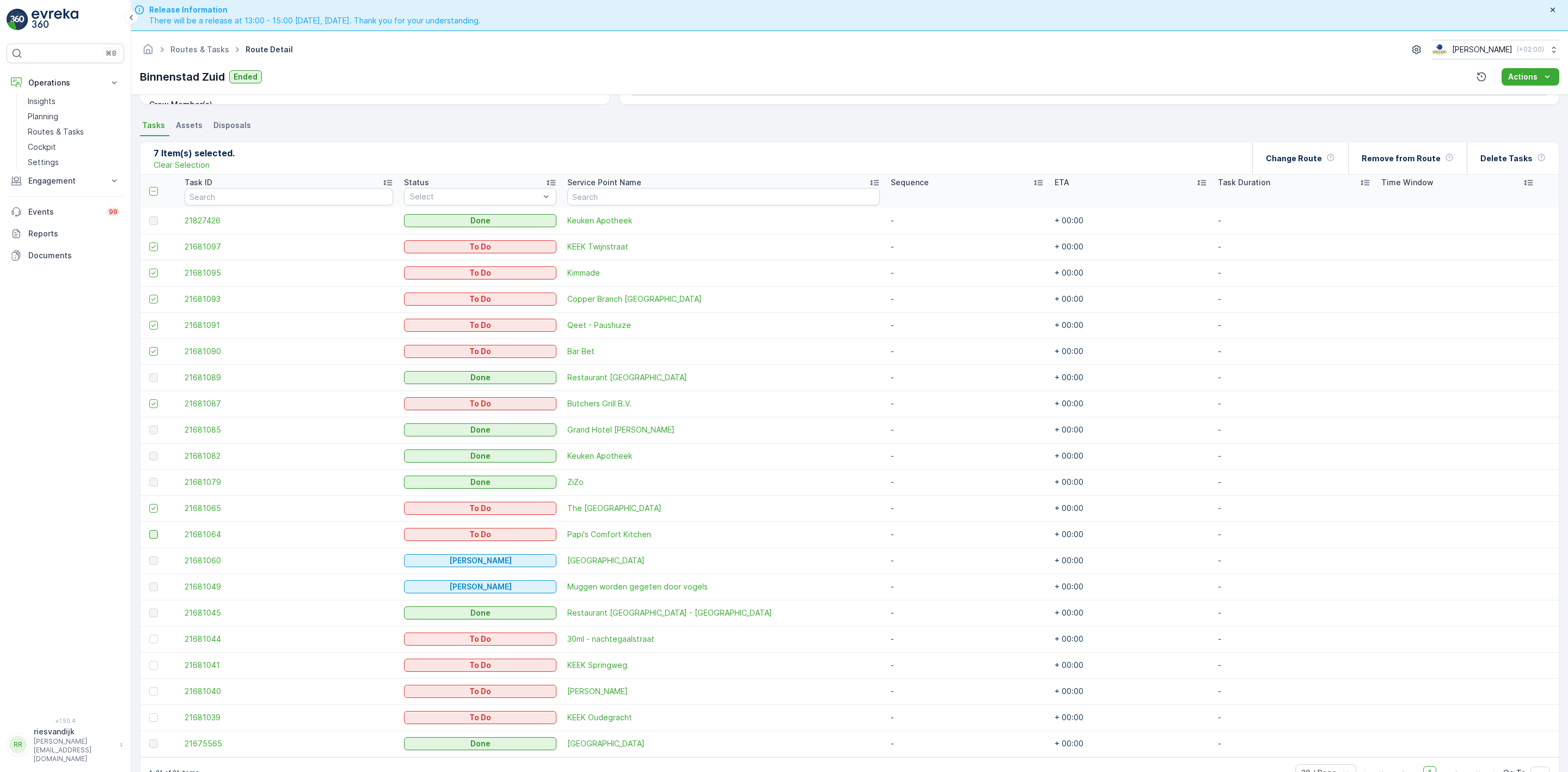
click at [149, 530] on input "checkbox" at bounding box center [149, 530] width 0 height 0
click at [154, 641] on div at bounding box center [154, 639] width 9 height 9
click at [149, 635] on input "checkbox" at bounding box center [149, 635] width 0 height 0
click at [154, 670] on td at bounding box center [160, 665] width 39 height 26
click at [152, 665] on div at bounding box center [154, 665] width 9 height 9
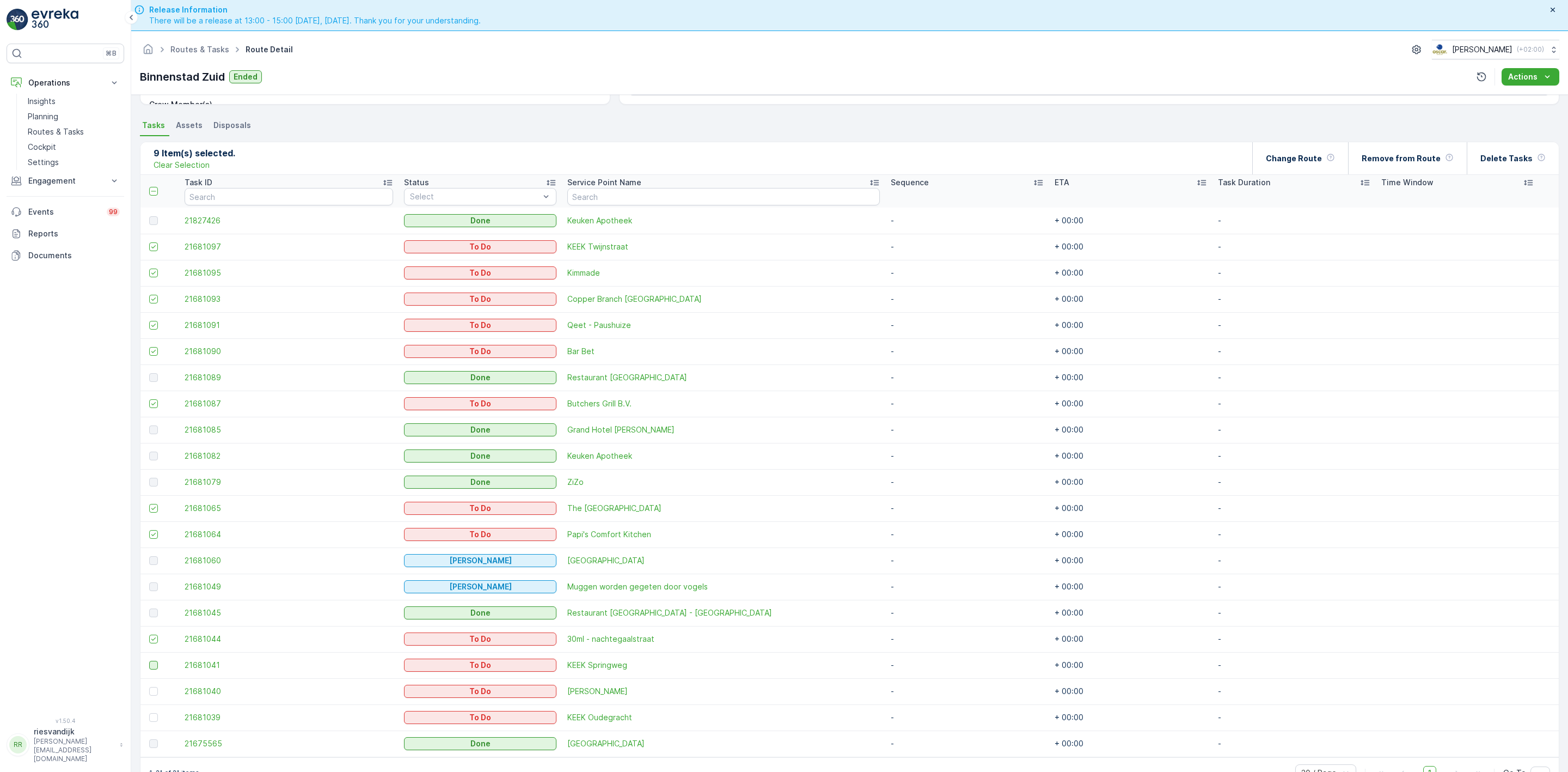
click at [149, 661] on input "checkbox" at bounding box center [149, 661] width 0 height 0
click at [152, 689] on div at bounding box center [154, 692] width 9 height 9
click at [149, 687] on input "checkbox" at bounding box center [149, 687] width 0 height 0
click at [154, 715] on div at bounding box center [154, 717] width 9 height 9
click at [149, 713] on input "checkbox" at bounding box center [149, 713] width 0 height 0
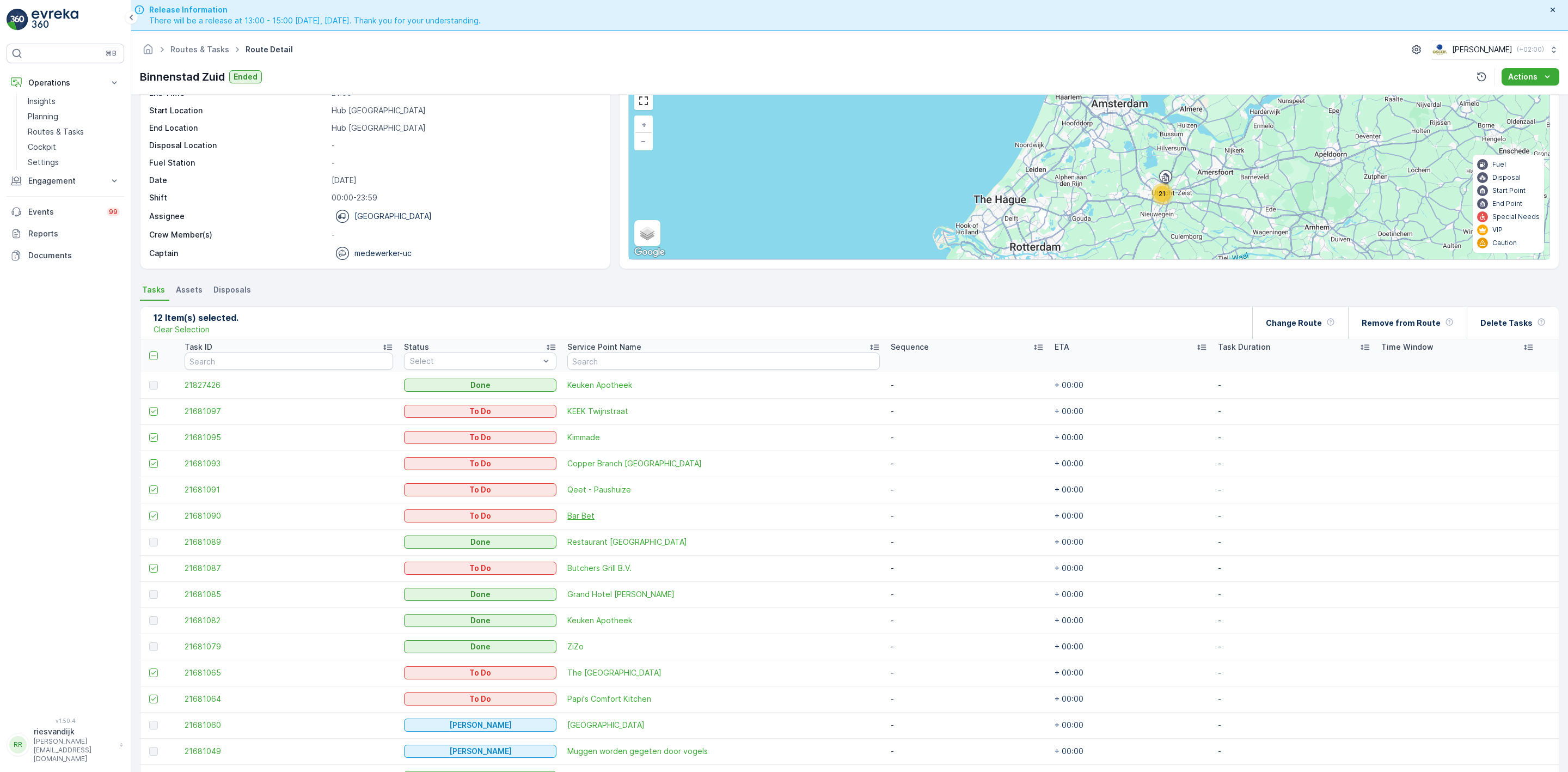
scroll to position [82, 0]
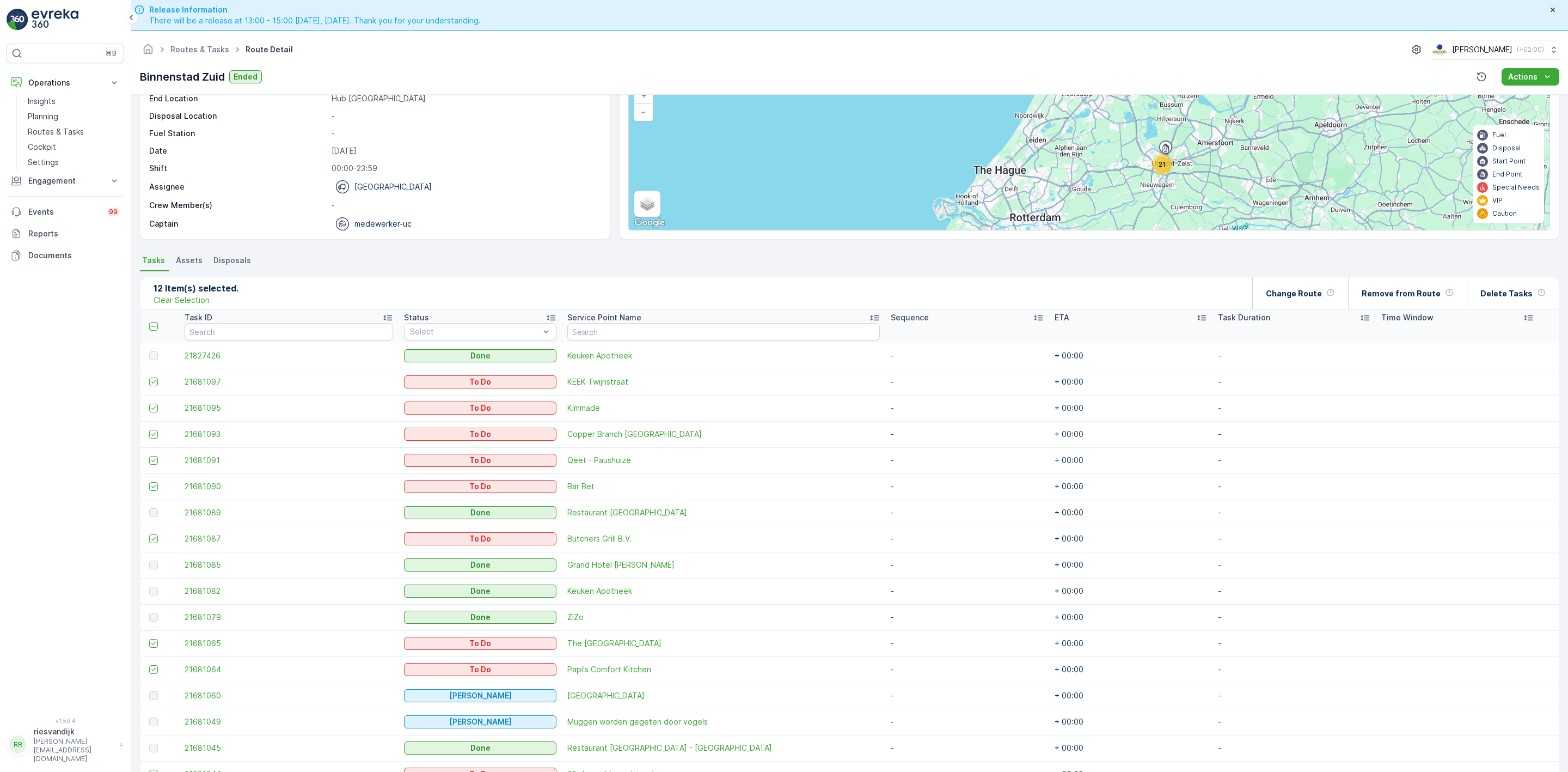
click at [559, 286] on div "12 Item(s) selected. Clear Selection Change Route Remove from Route Delete Tasks" at bounding box center [849, 294] width 1418 height 33
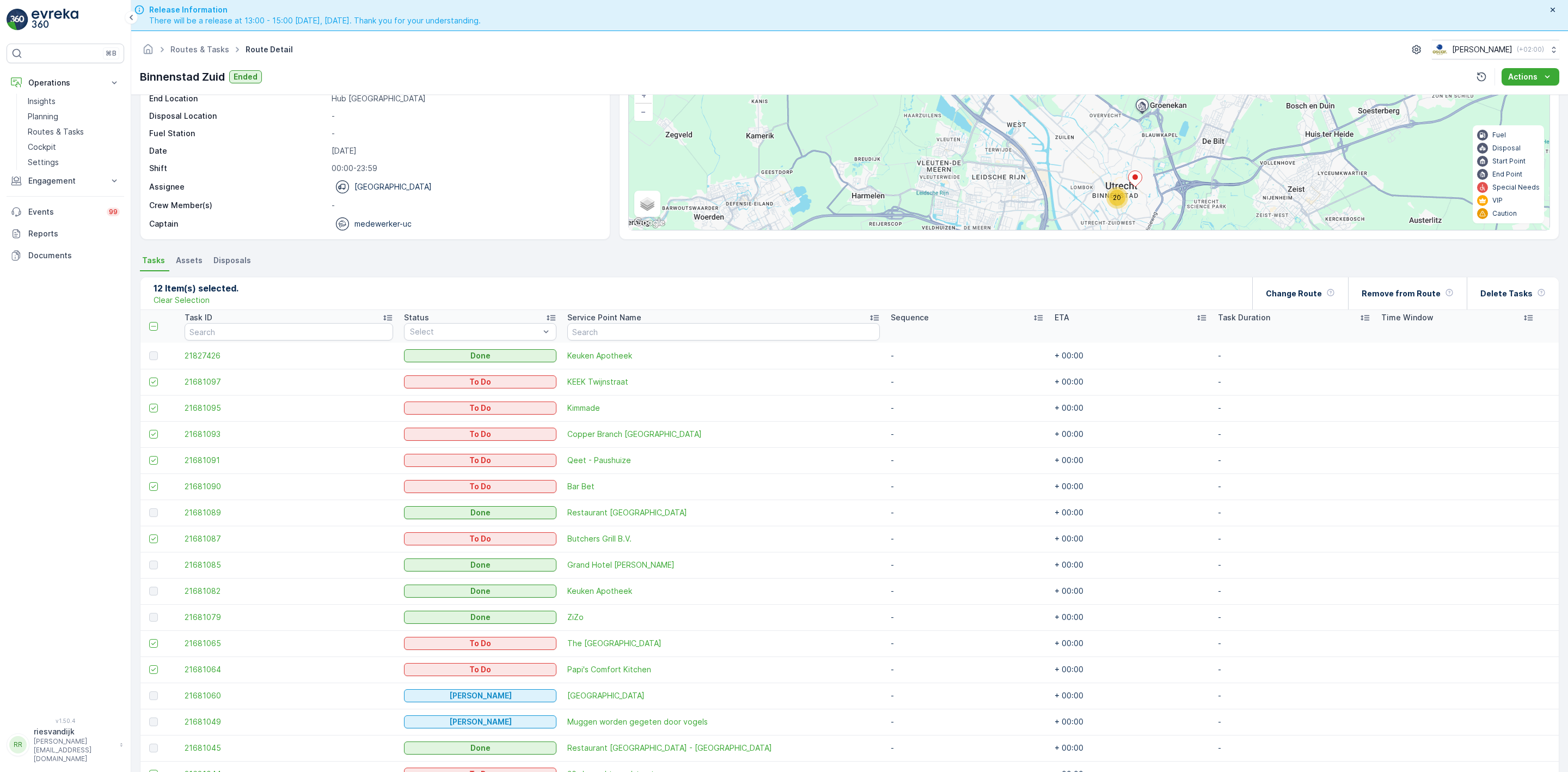
scroll to position [45, 0]
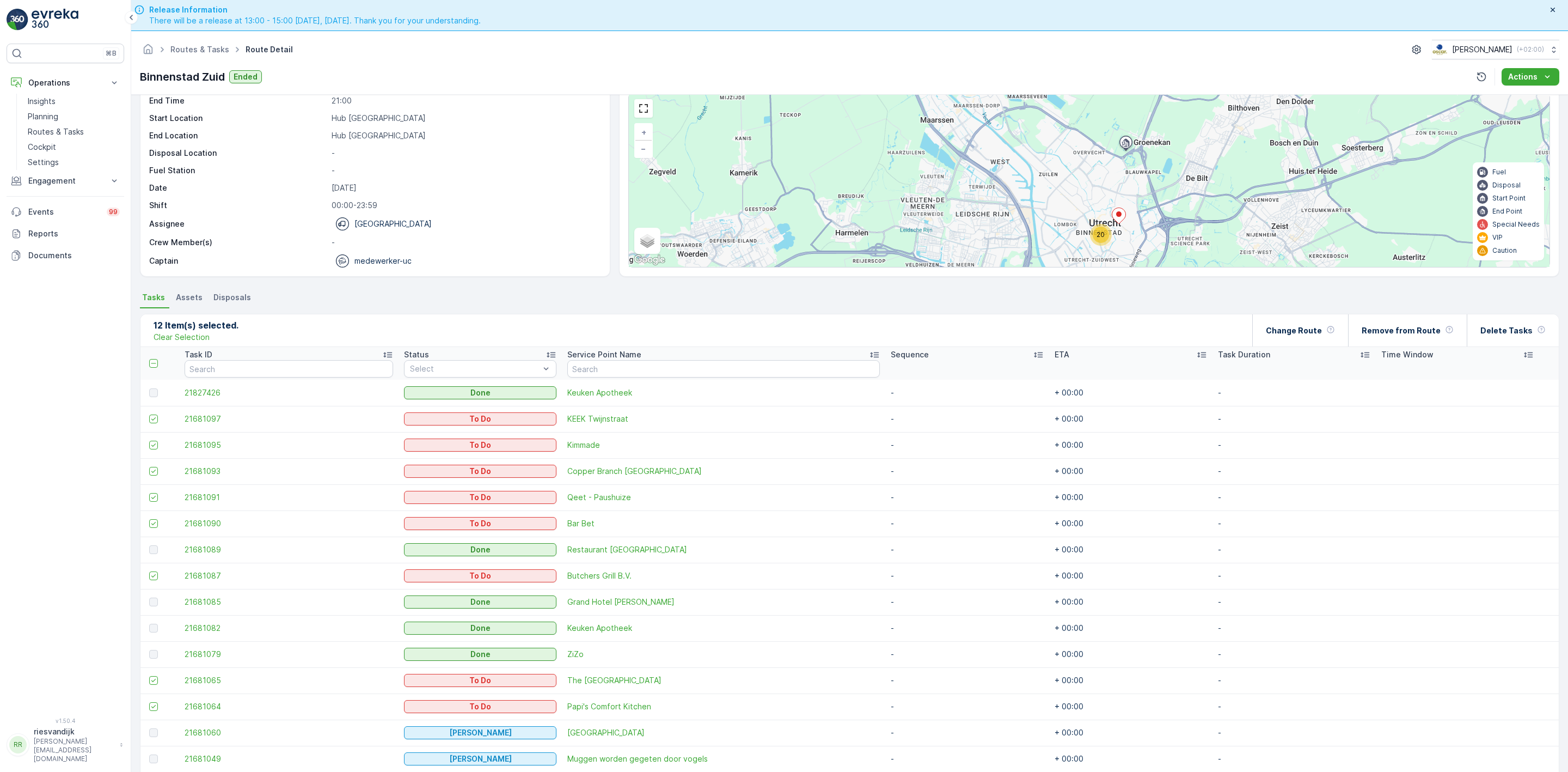
drag, startPoint x: 1157, startPoint y: 185, endPoint x: 1131, endPoint y: 193, distance: 27.2
click at [1131, 193] on div "20 + − Satellite Roadmap Terrain Hybrid Leaflet Keyboard shortcuts Map Data Map…" at bounding box center [1090, 180] width 921 height 173
click at [55, 132] on p "Routes & Tasks" at bounding box center [55, 131] width 56 height 11
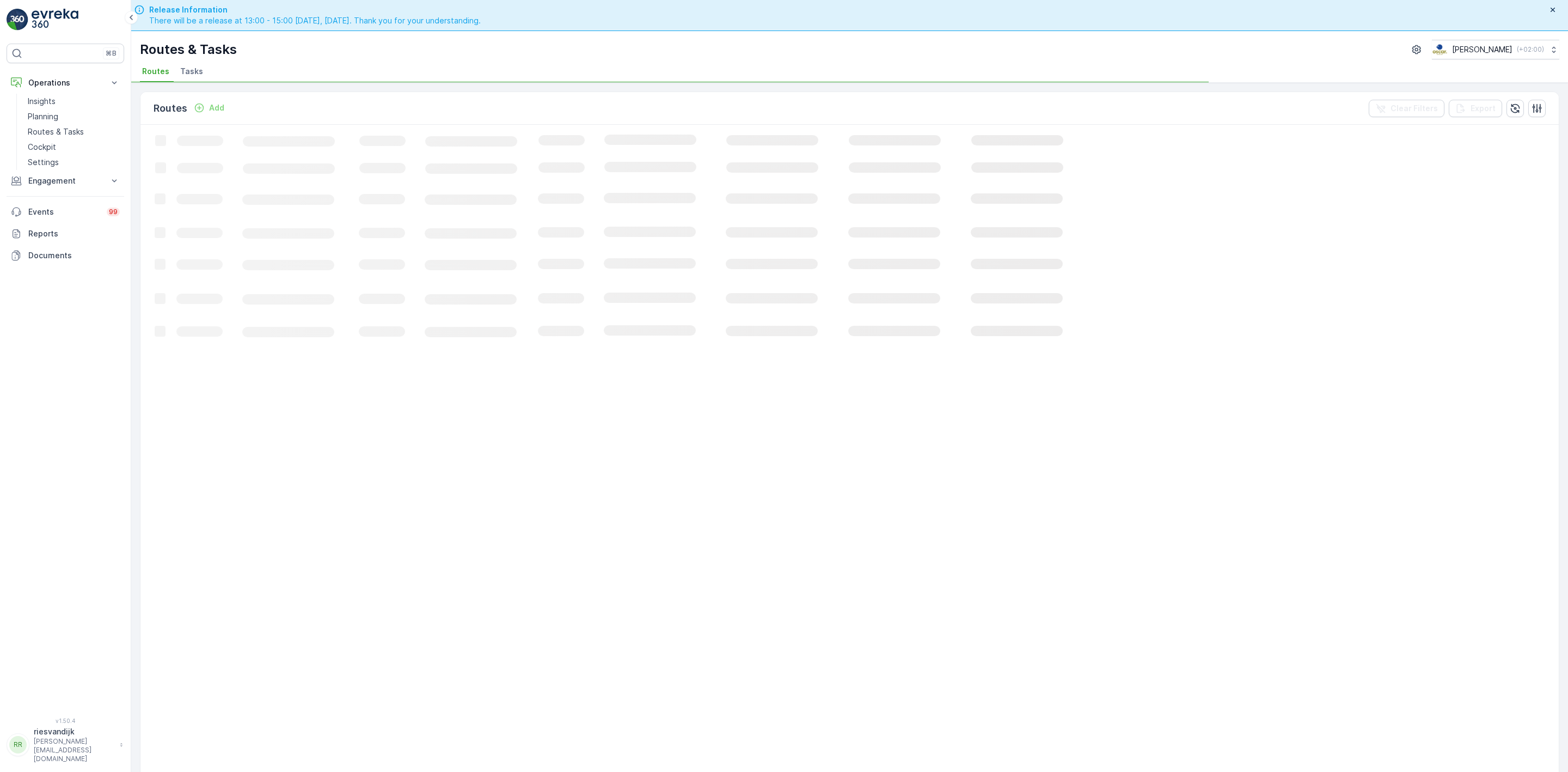
click at [185, 74] on span "Tasks" at bounding box center [191, 71] width 22 height 11
click at [168, 74] on li "Routes" at bounding box center [157, 73] width 34 height 19
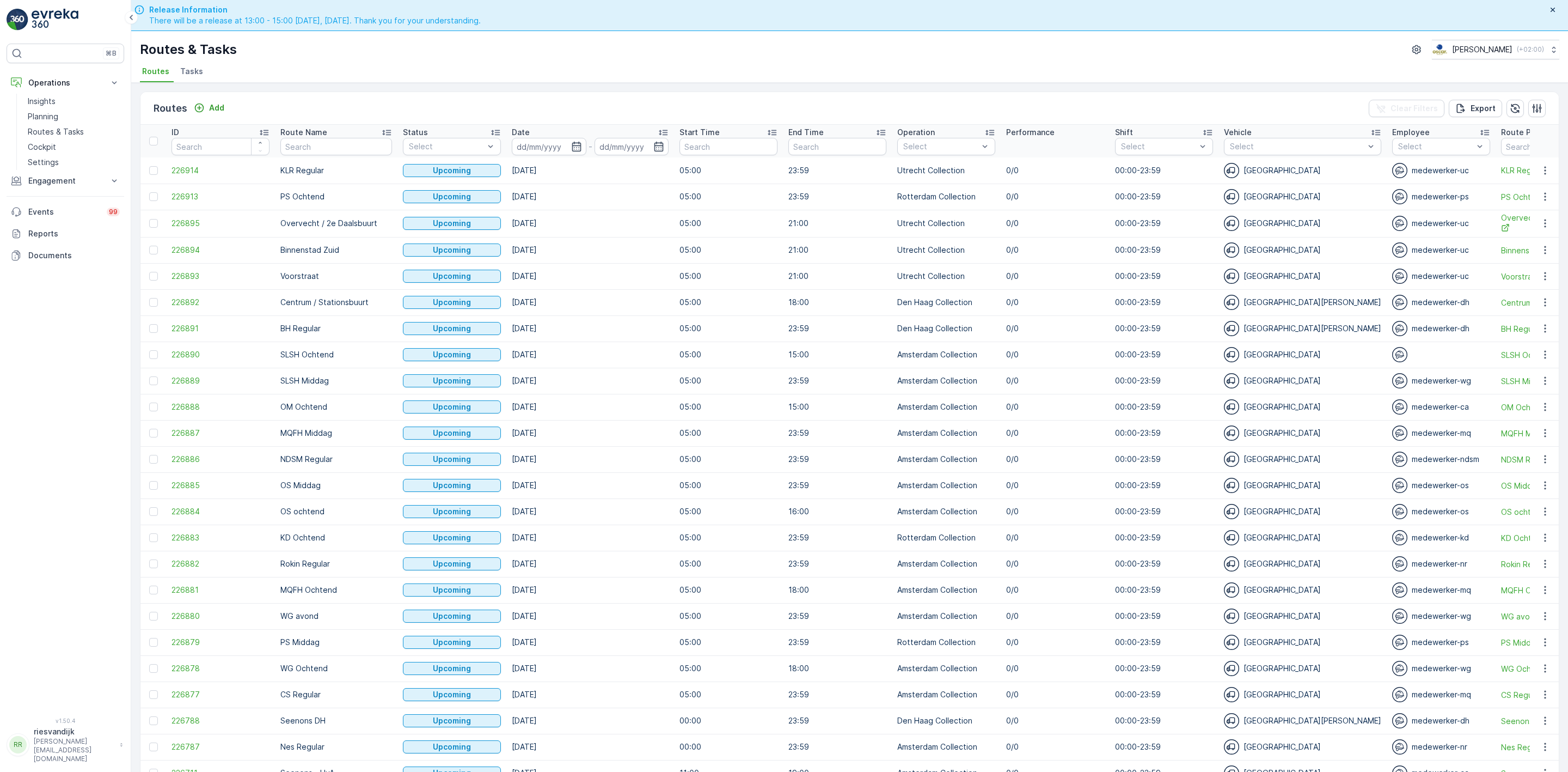
click at [186, 74] on span "Tasks" at bounding box center [191, 71] width 22 height 11
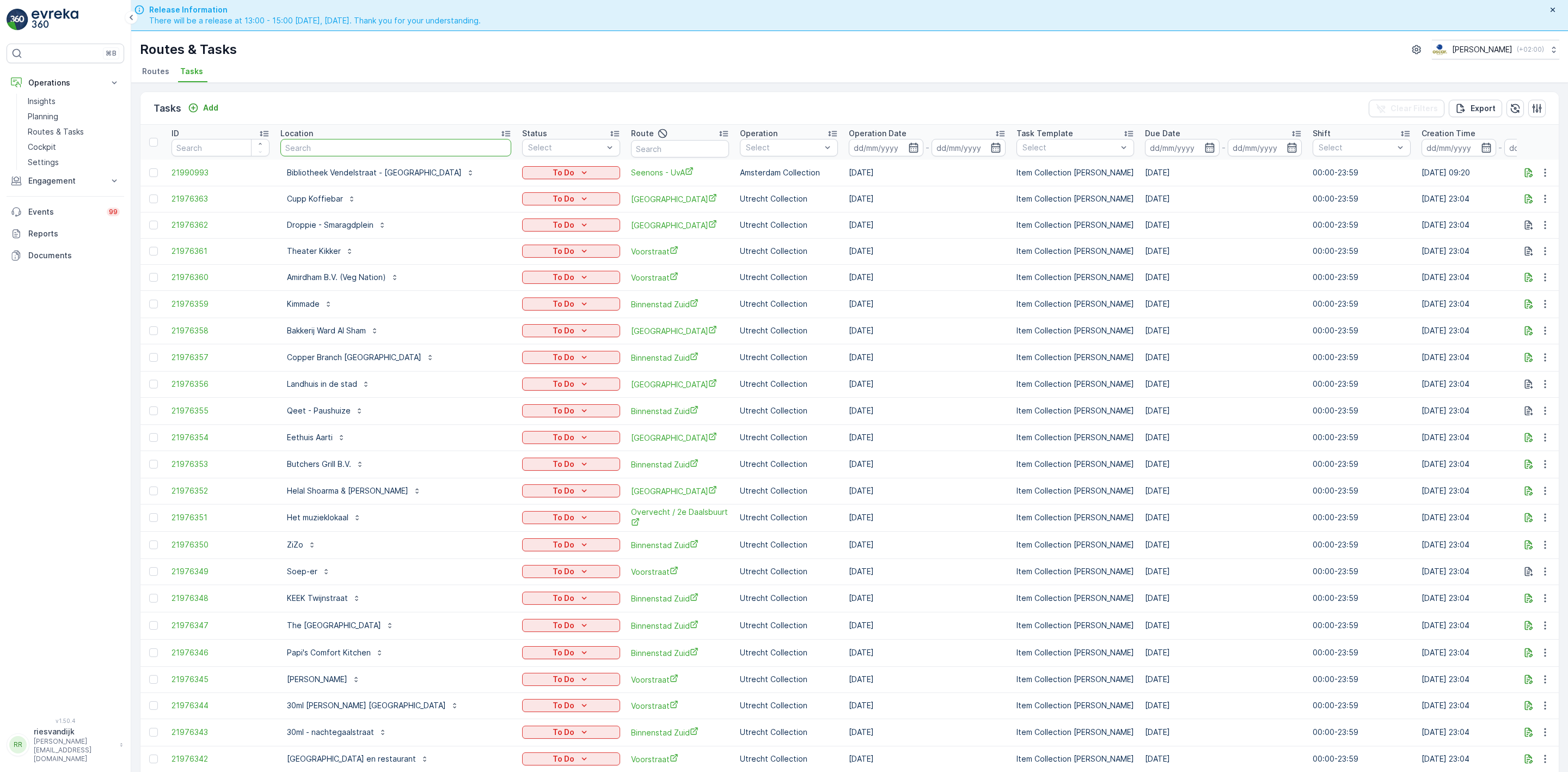
click at [317, 154] on input "text" at bounding box center [396, 147] width 231 height 17
click at [321, 149] on input "text" at bounding box center [396, 147] width 231 height 17
type input "ijdok"
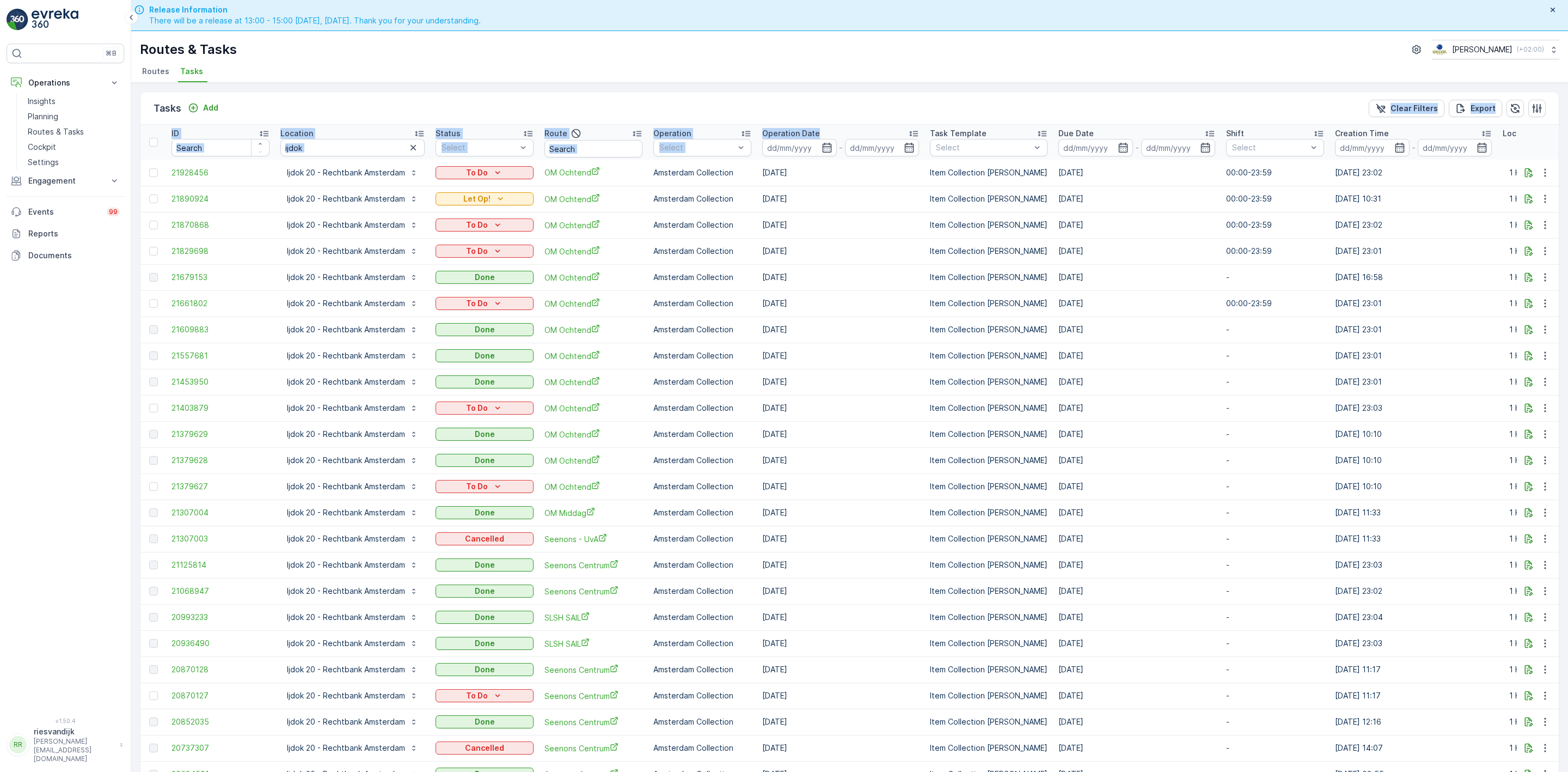
click at [866, 130] on div "Operation Date" at bounding box center [840, 134] width 157 height 11
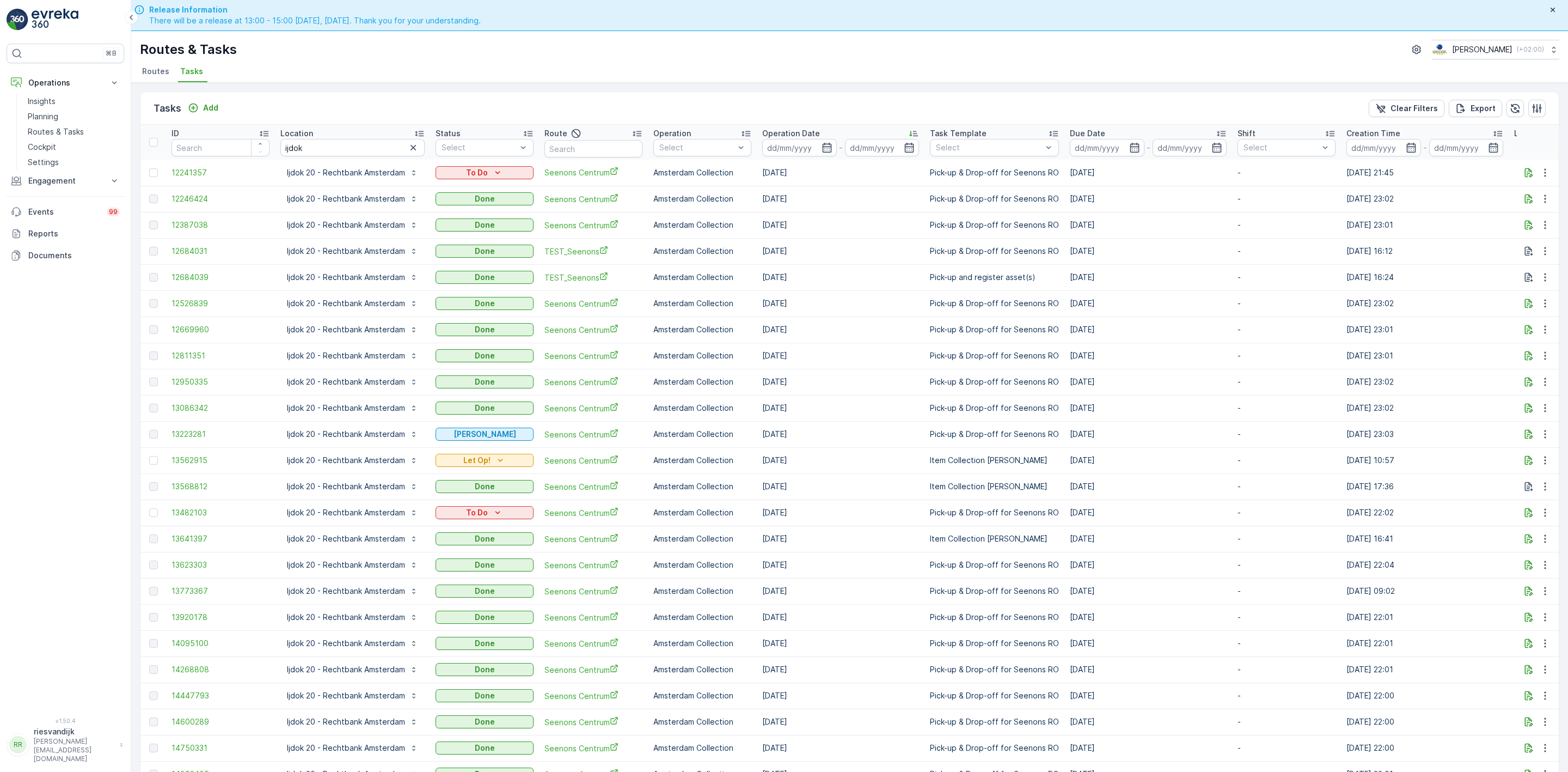
click at [858, 131] on div "Operation Date" at bounding box center [840, 134] width 157 height 11
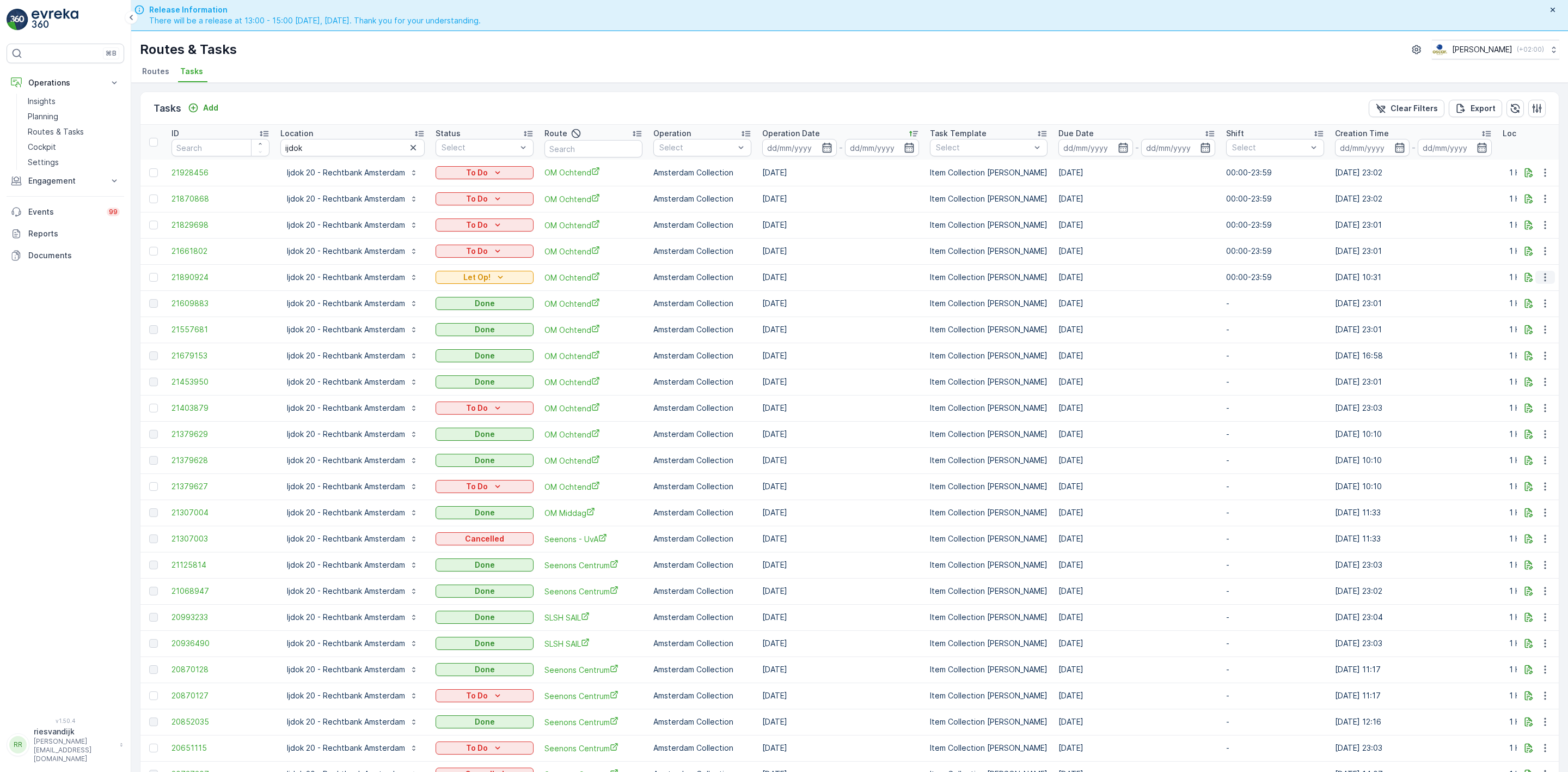
click at [1545, 273] on icon "button" at bounding box center [1545, 277] width 11 height 11
click at [1542, 324] on div "Change Route" at bounding box center [1528, 325] width 82 height 15
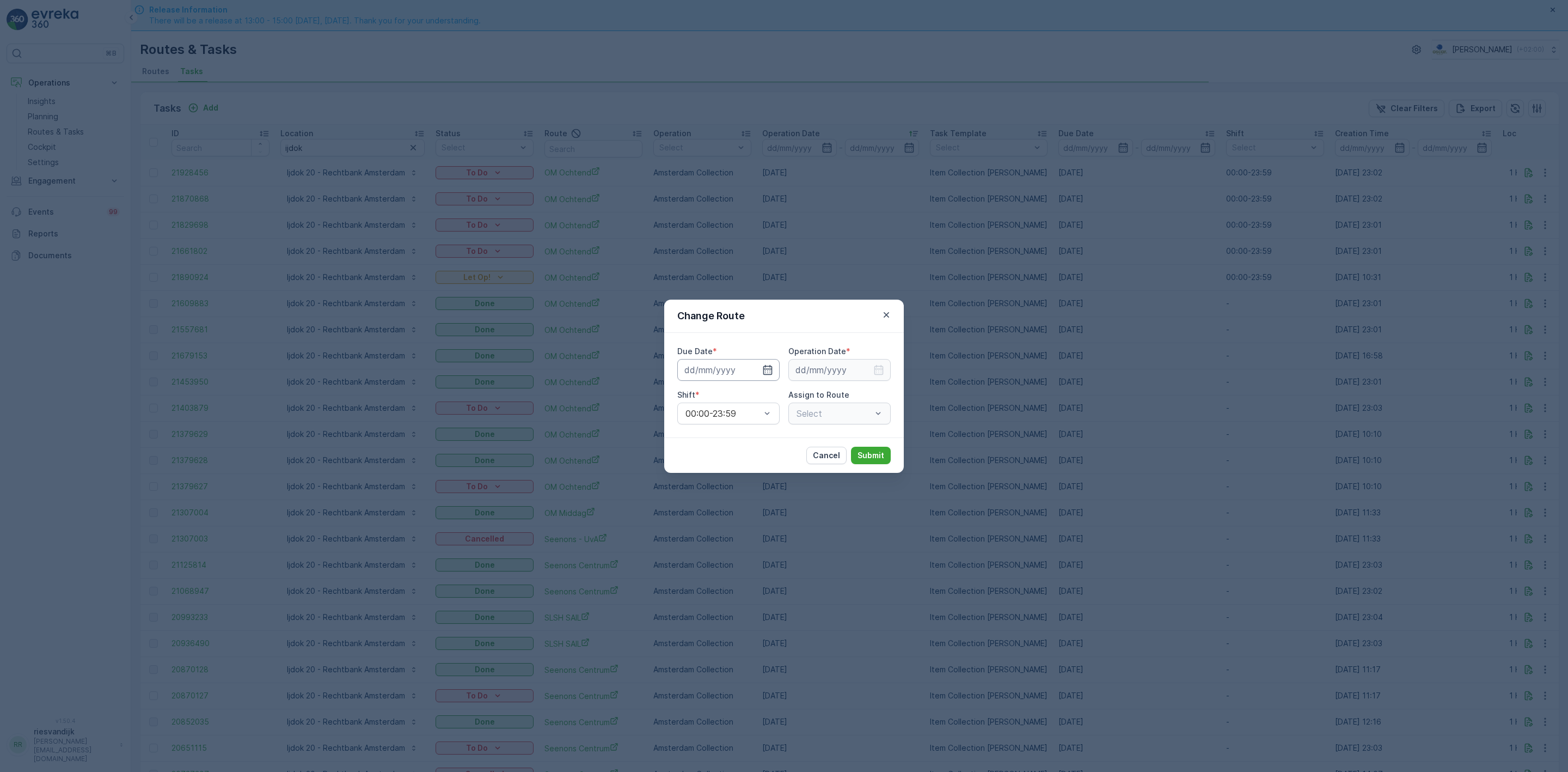
type input "[DATE]"
click at [766, 367] on icon "button" at bounding box center [767, 370] width 11 height 11
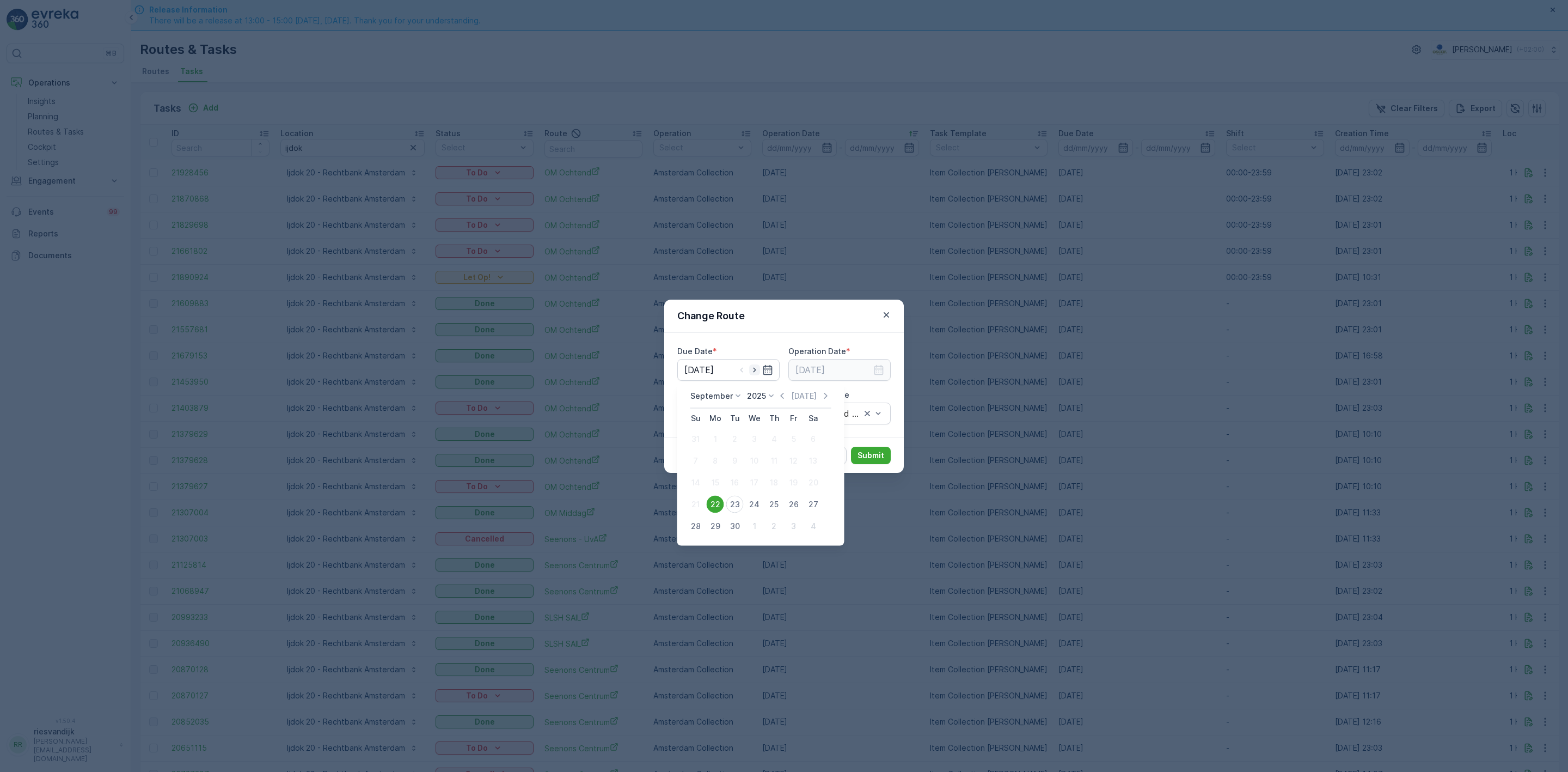
click at [754, 368] on icon "button" at bounding box center [754, 369] width 3 height 5
type input "[DATE]"
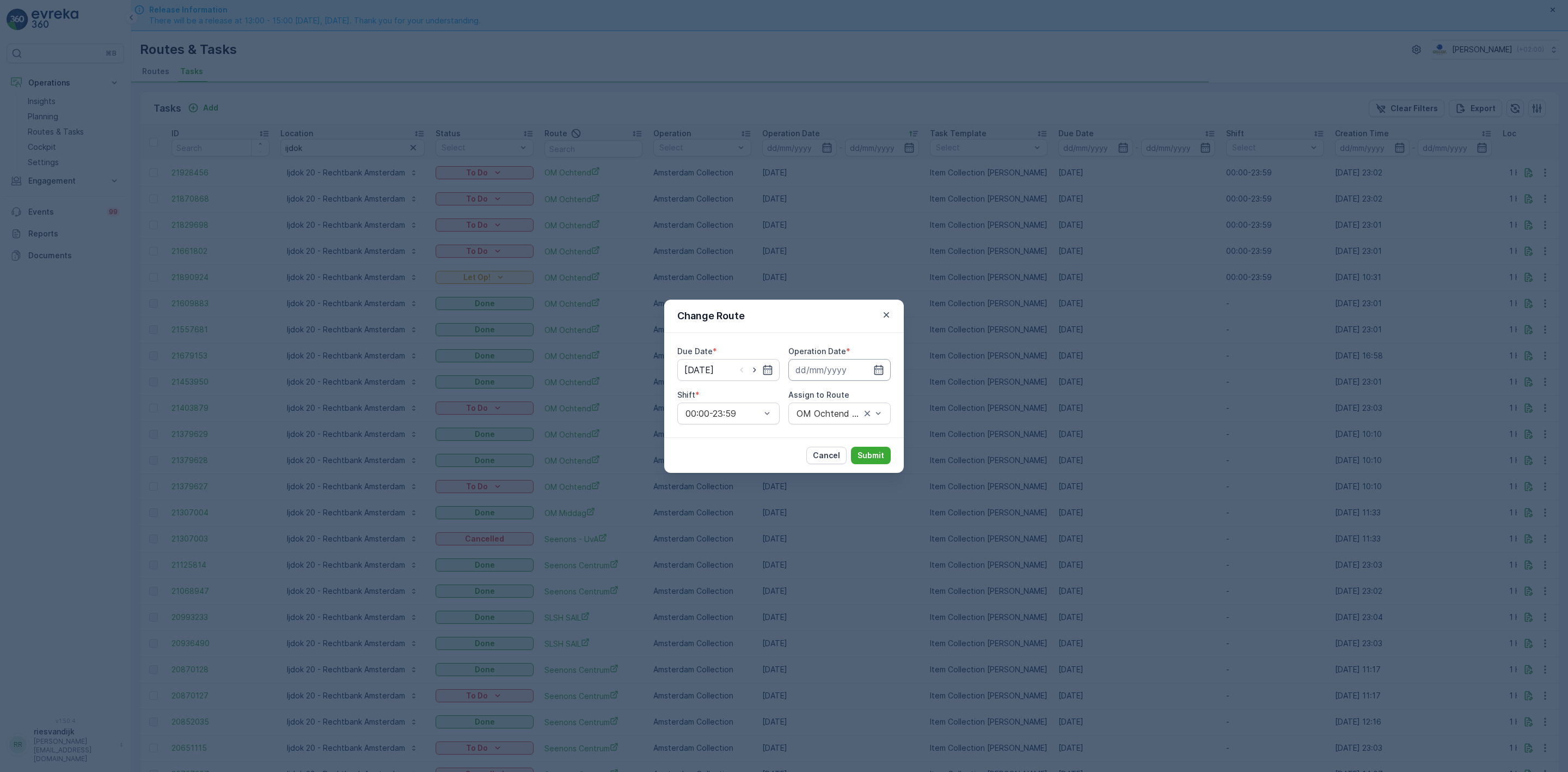
click at [846, 368] on input at bounding box center [839, 369] width 102 height 22
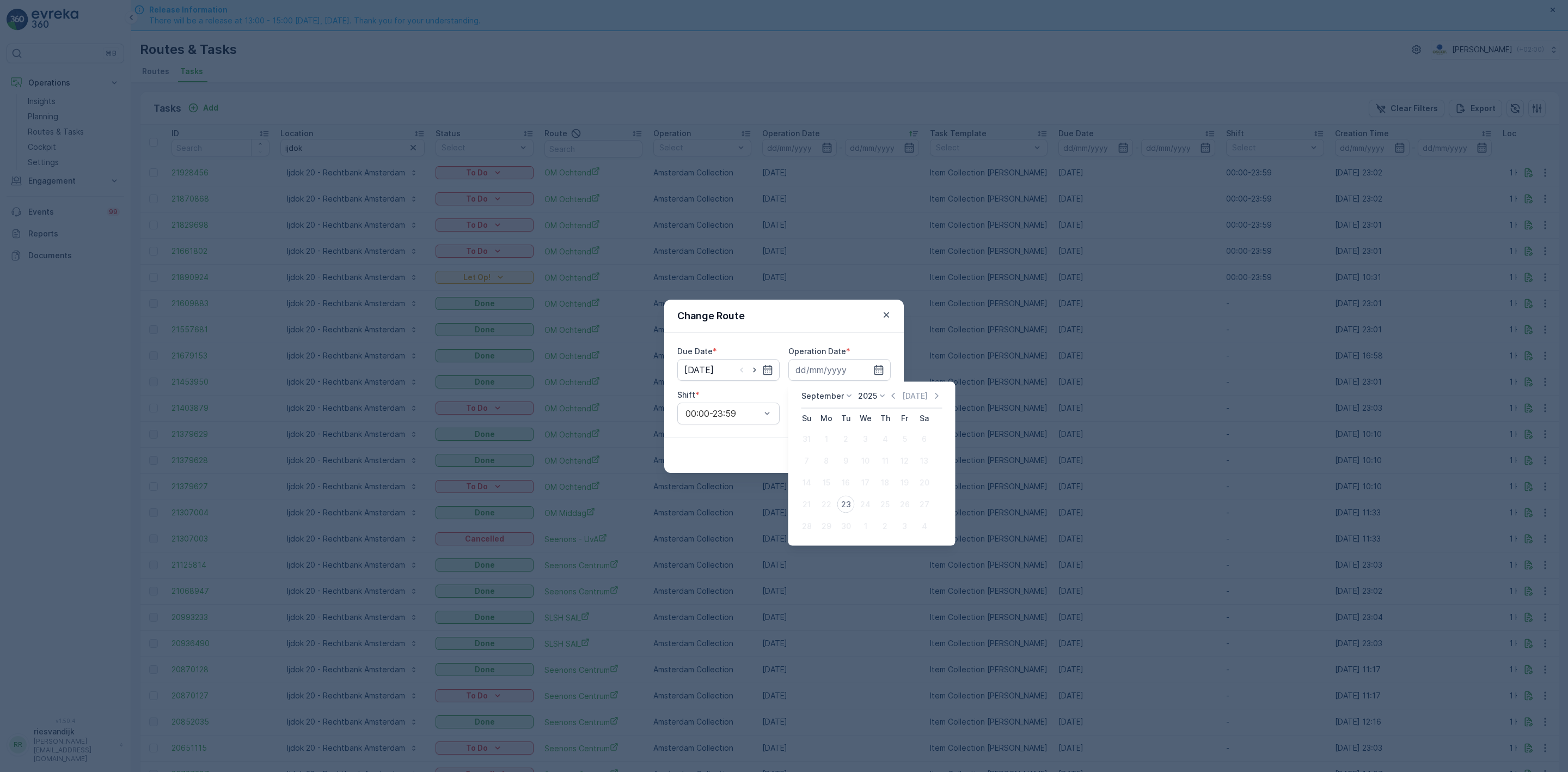
drag, startPoint x: 838, startPoint y: 502, endPoint x: 844, endPoint y: 503, distance: 6.1
click at [844, 503] on div "23" at bounding box center [846, 504] width 17 height 17
type input "[DATE]"
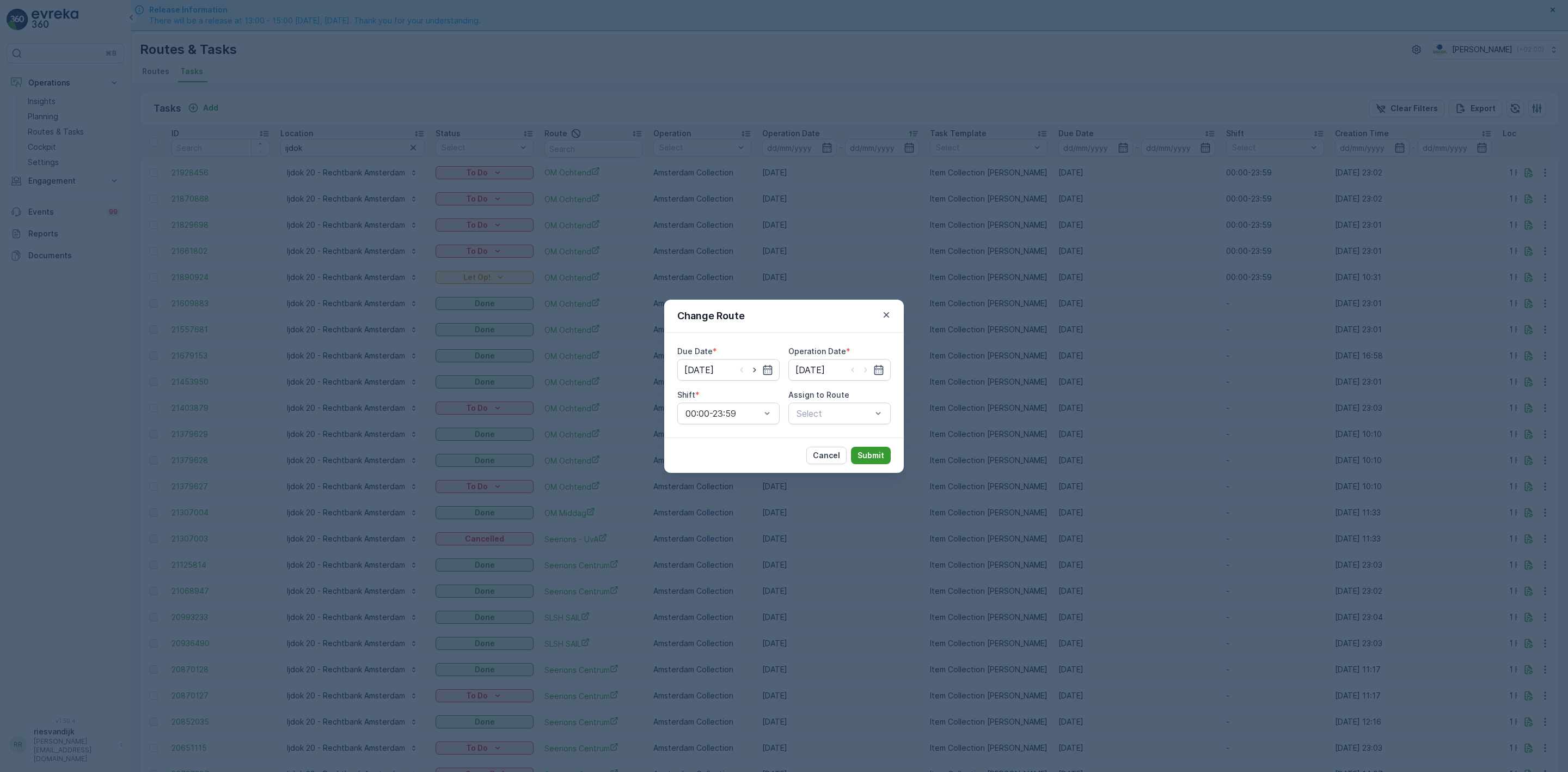
click at [877, 456] on p "Submit" at bounding box center [871, 455] width 27 height 11
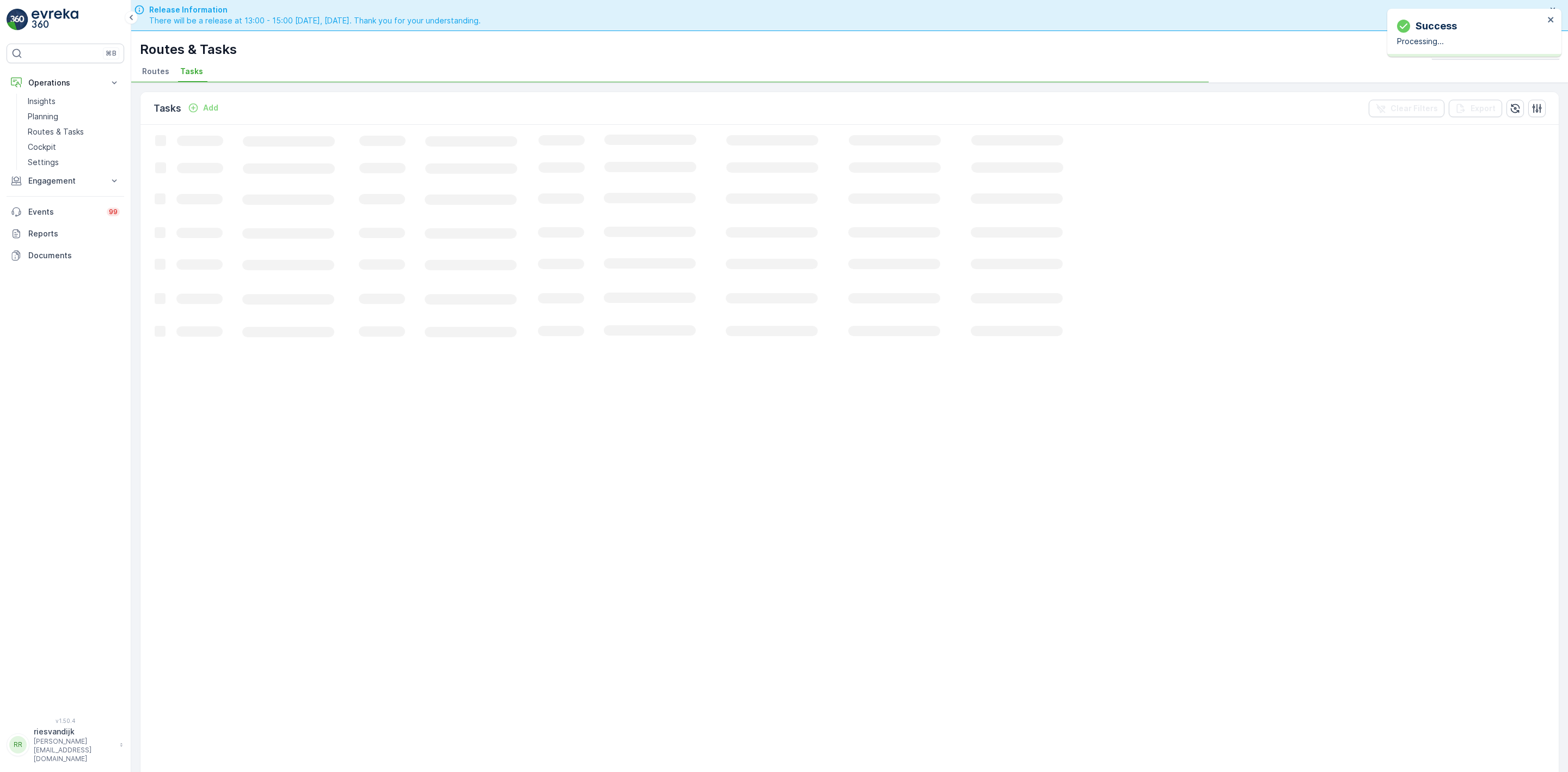
click at [854, 419] on icon "Loading..." at bounding box center [663, 714] width 1045 height 1179
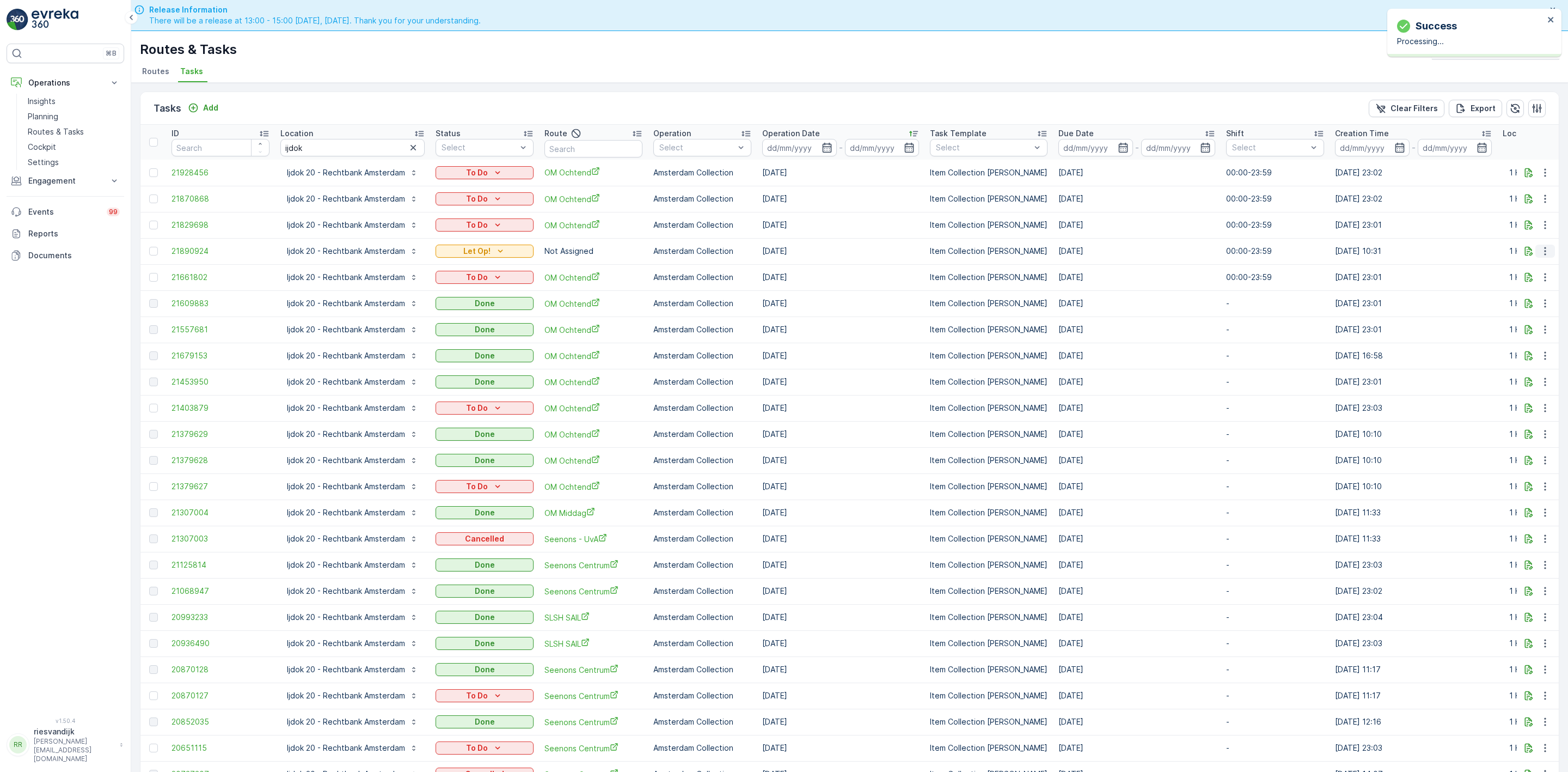
click at [1540, 255] on icon "button" at bounding box center [1545, 251] width 11 height 11
click at [1526, 296] on span "Change Route" at bounding box center [1517, 299] width 52 height 11
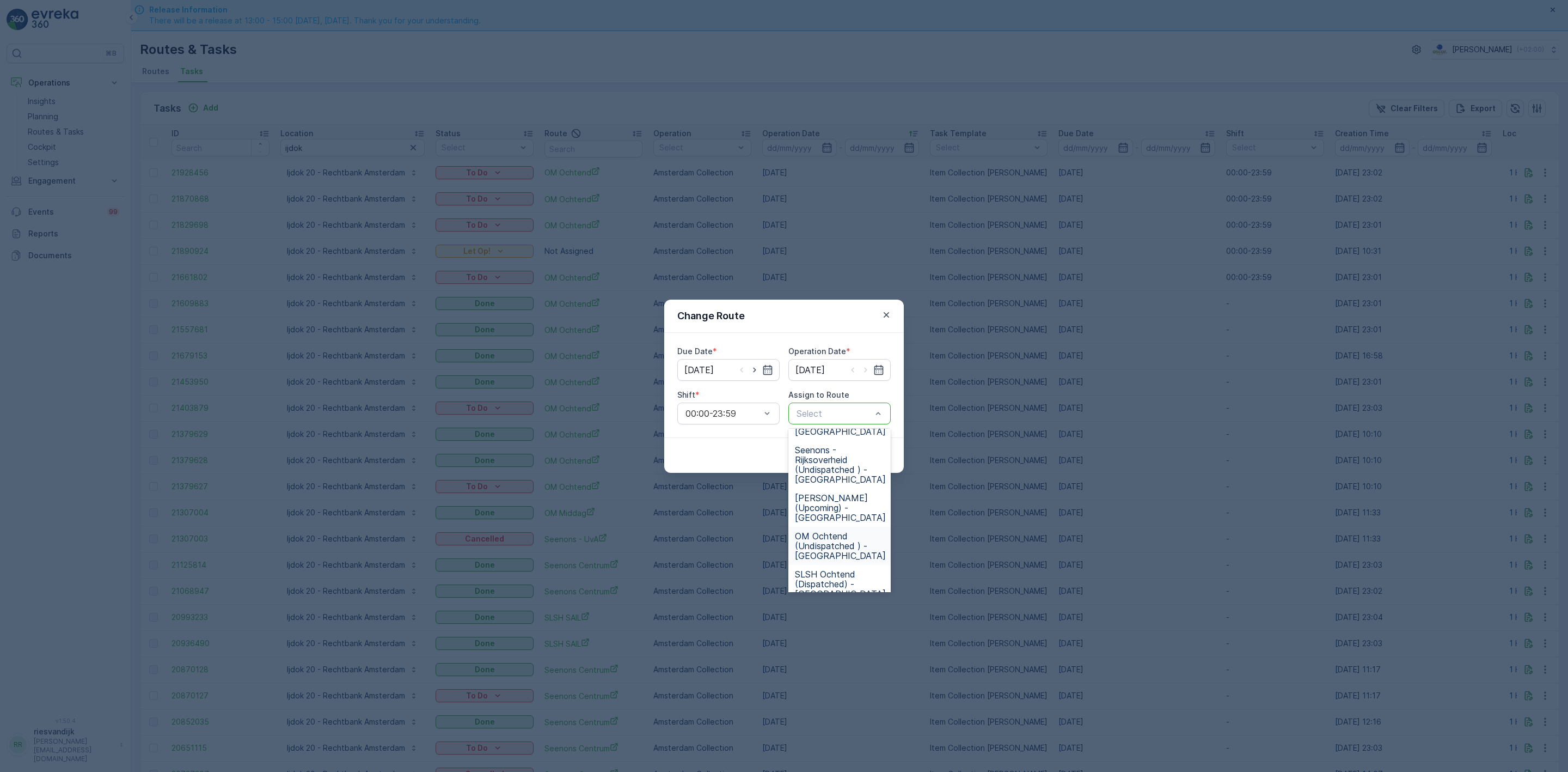
scroll to position [327, 0]
click at [837, 443] on span "OM Ochtend (Undispatched ) - [GEOGRAPHIC_DATA]" at bounding box center [840, 437] width 91 height 29
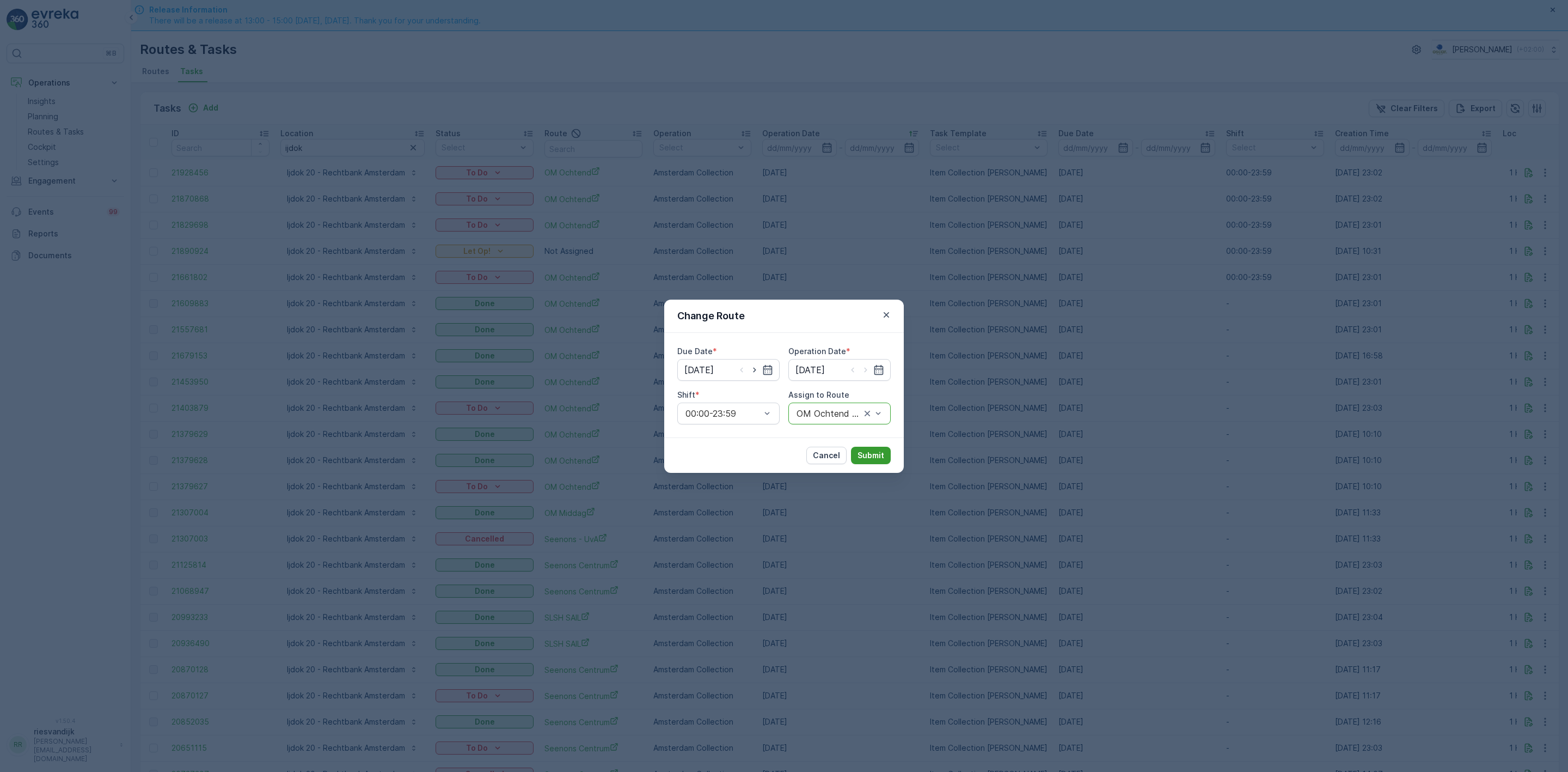
click at [868, 456] on p "Submit" at bounding box center [871, 455] width 27 height 11
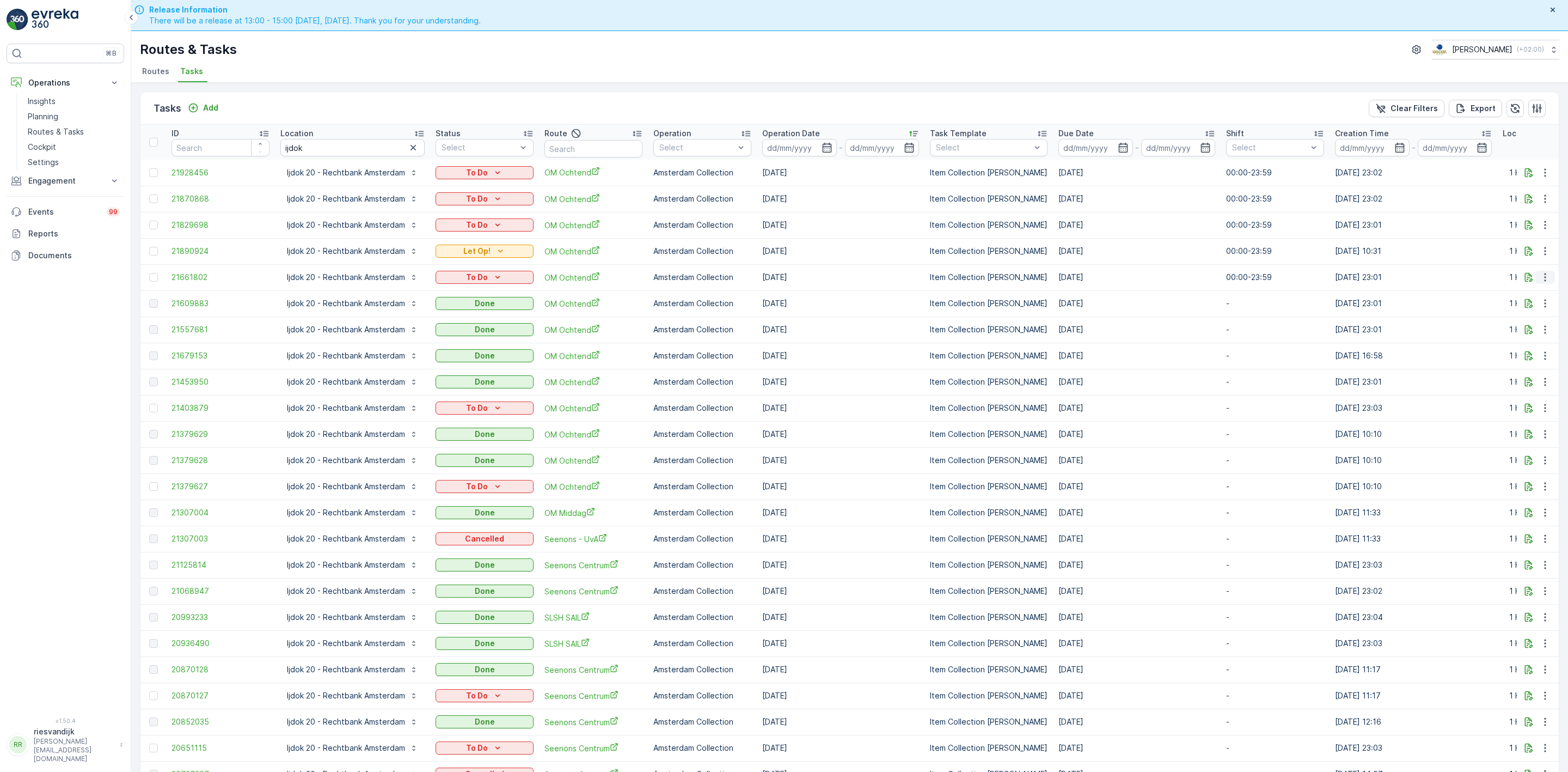
click at [1540, 276] on icon "button" at bounding box center [1545, 277] width 11 height 11
click at [1536, 329] on span "Change Route" at bounding box center [1517, 324] width 52 height 11
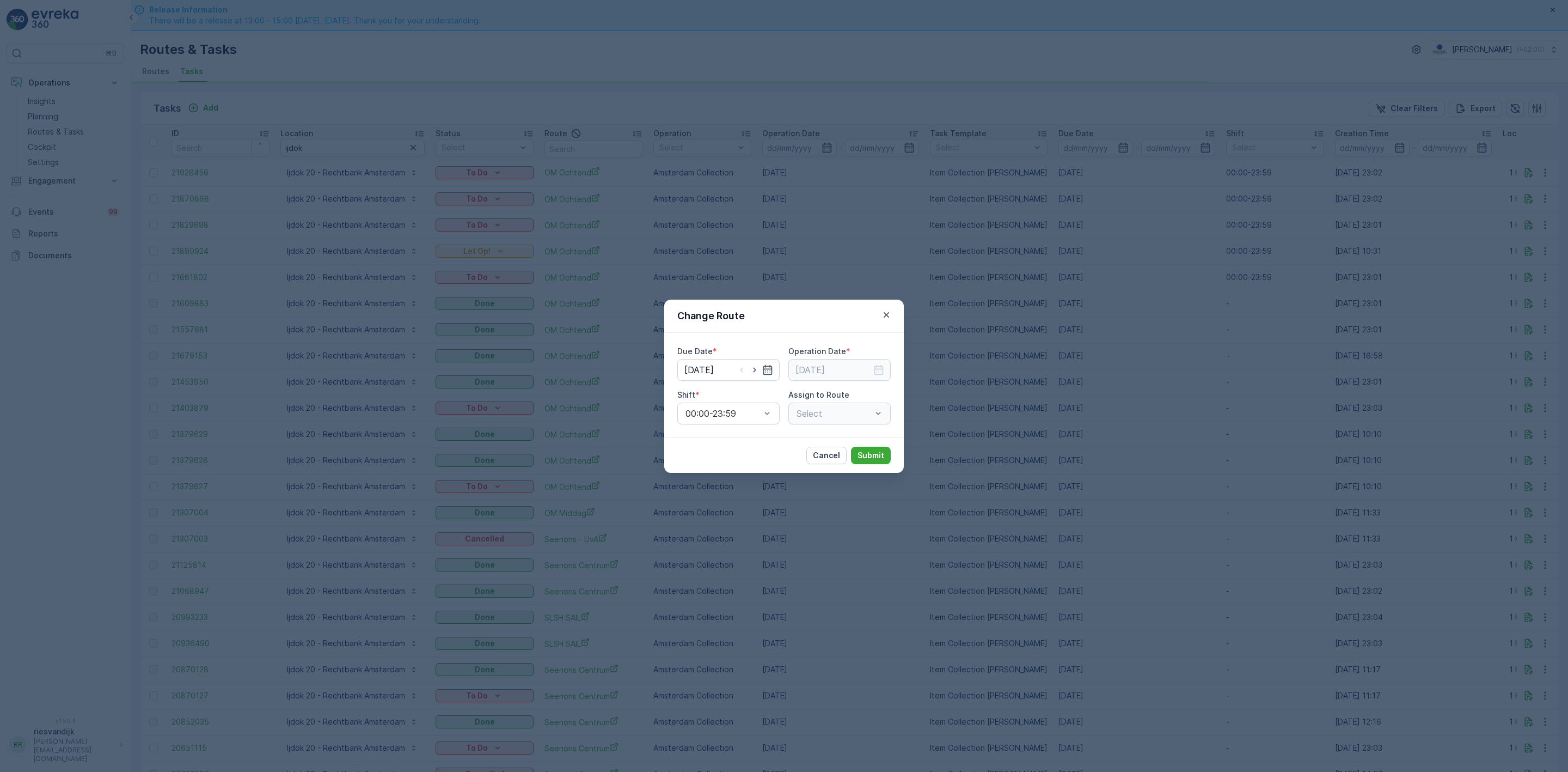
type input "[DATE]"
drag, startPoint x: 748, startPoint y: 368, endPoint x: 819, endPoint y: 370, distance: 71.0
click at [749, 366] on icon "button" at bounding box center [754, 370] width 11 height 11
type input "[DATE]"
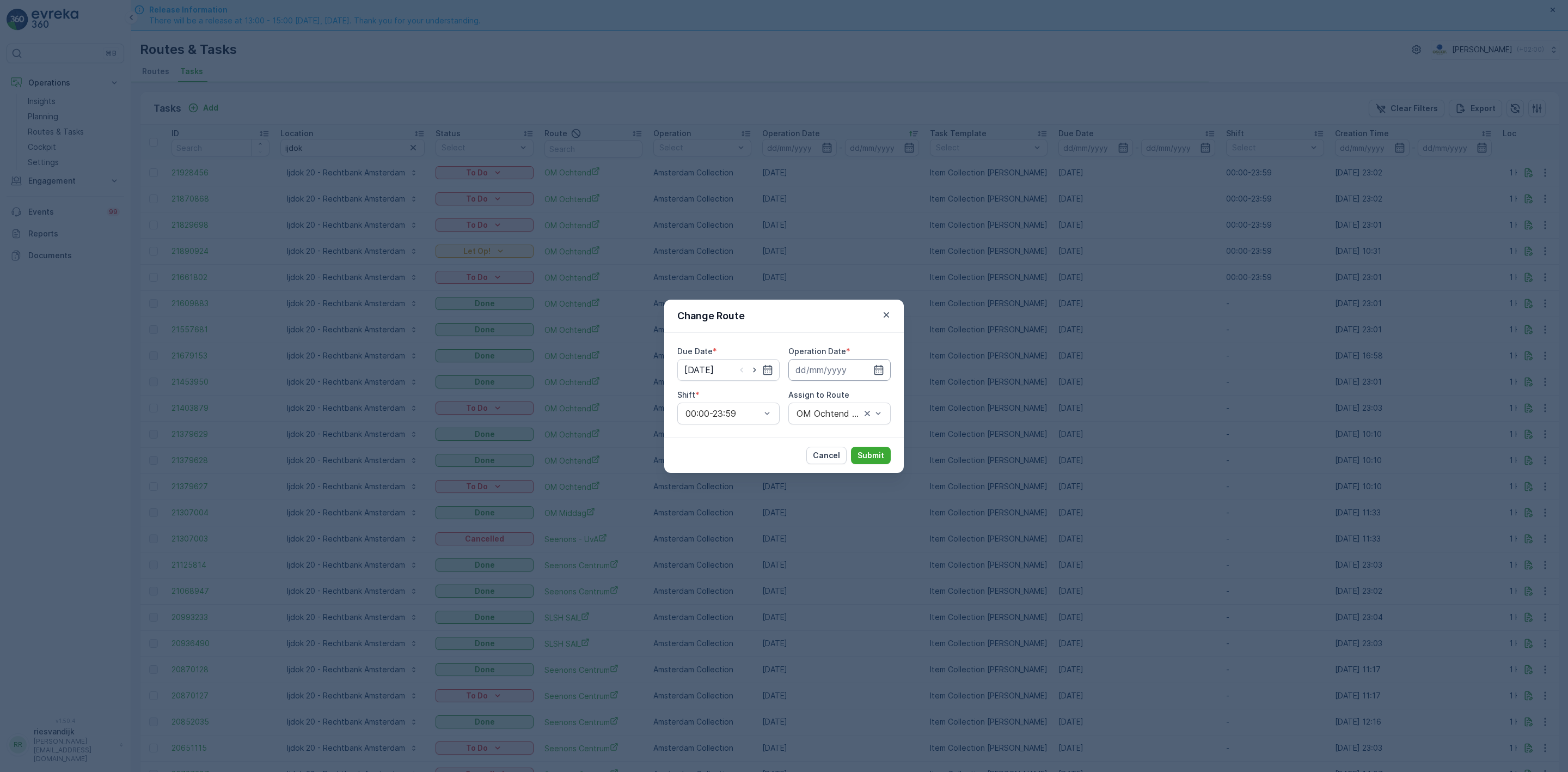
click at [863, 371] on input at bounding box center [839, 369] width 102 height 22
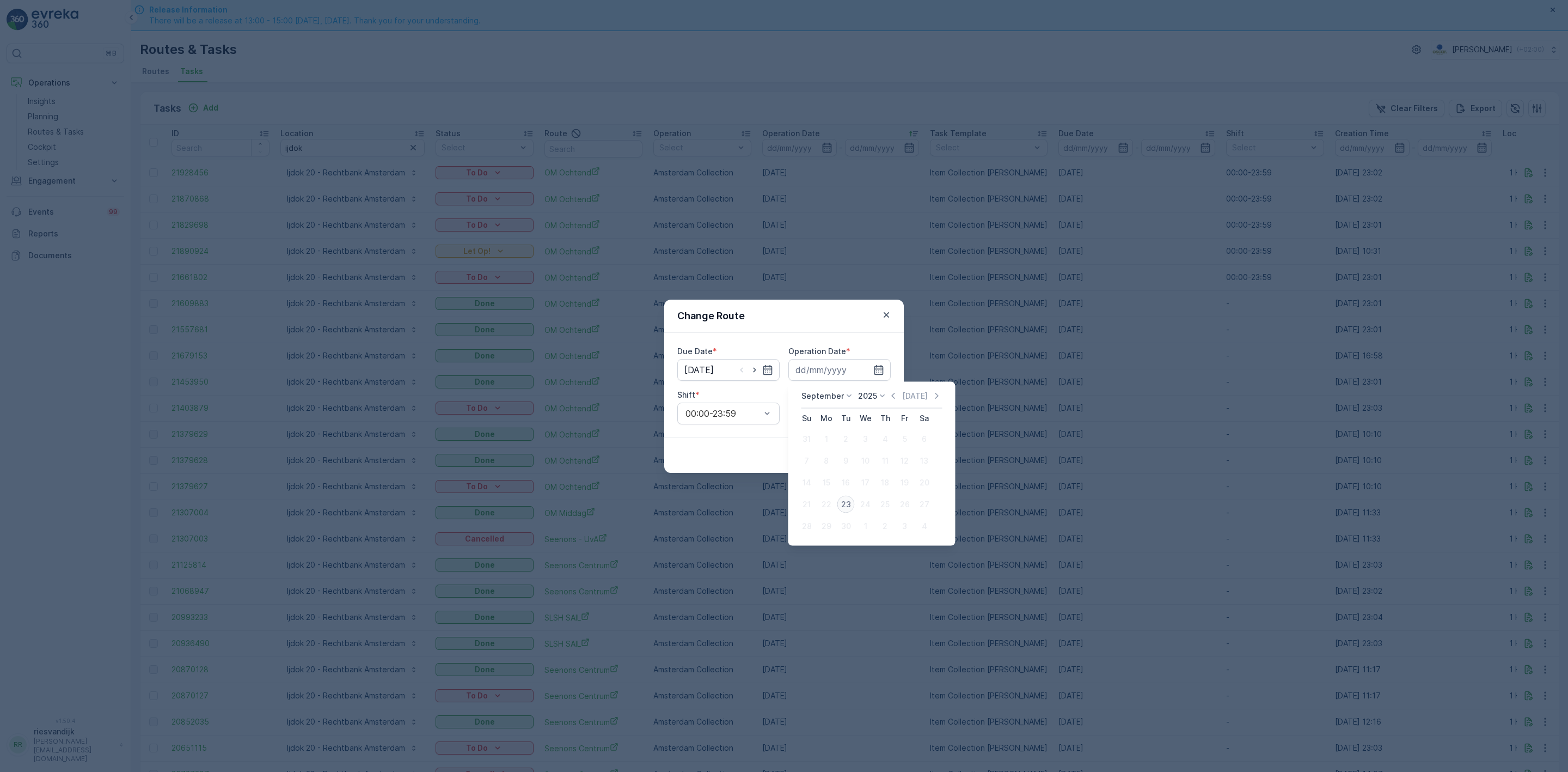
click at [855, 500] on button "23" at bounding box center [846, 504] width 19 height 20
type input "[DATE]"
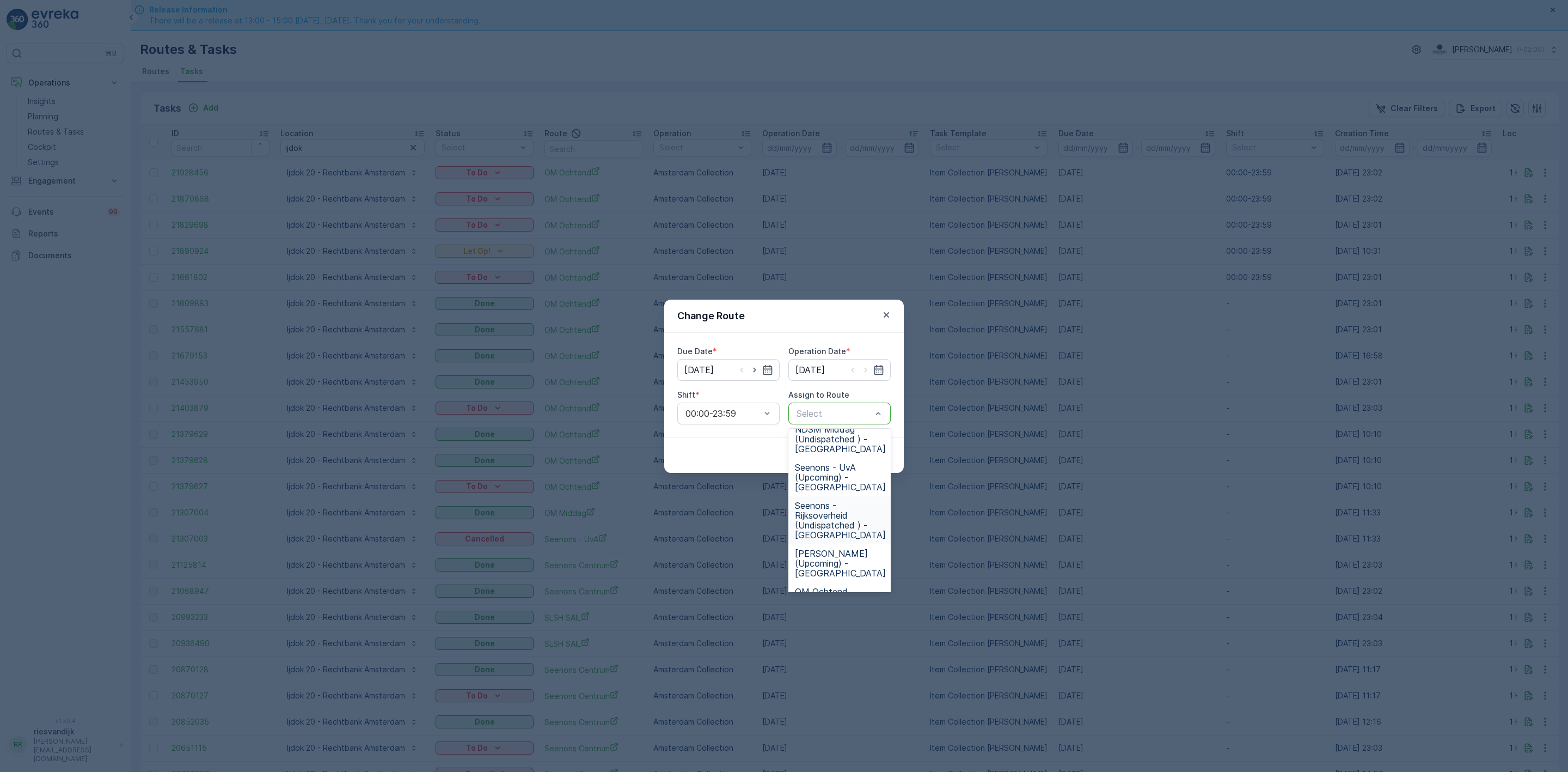
scroll to position [245, 0]
drag, startPoint x: 850, startPoint y: 490, endPoint x: 855, endPoint y: 538, distance: 48.3
click at [855, 536] on div "MQFH Ochtend (Dispatched) - [GEOGRAPHIC_DATA] SLSH Middag (Undispatched ) - [GE…" at bounding box center [839, 510] width 102 height 164
click at [850, 504] on span "OM Ochtend (Undispatched ) - [GEOGRAPHIC_DATA]" at bounding box center [840, 516] width 91 height 29
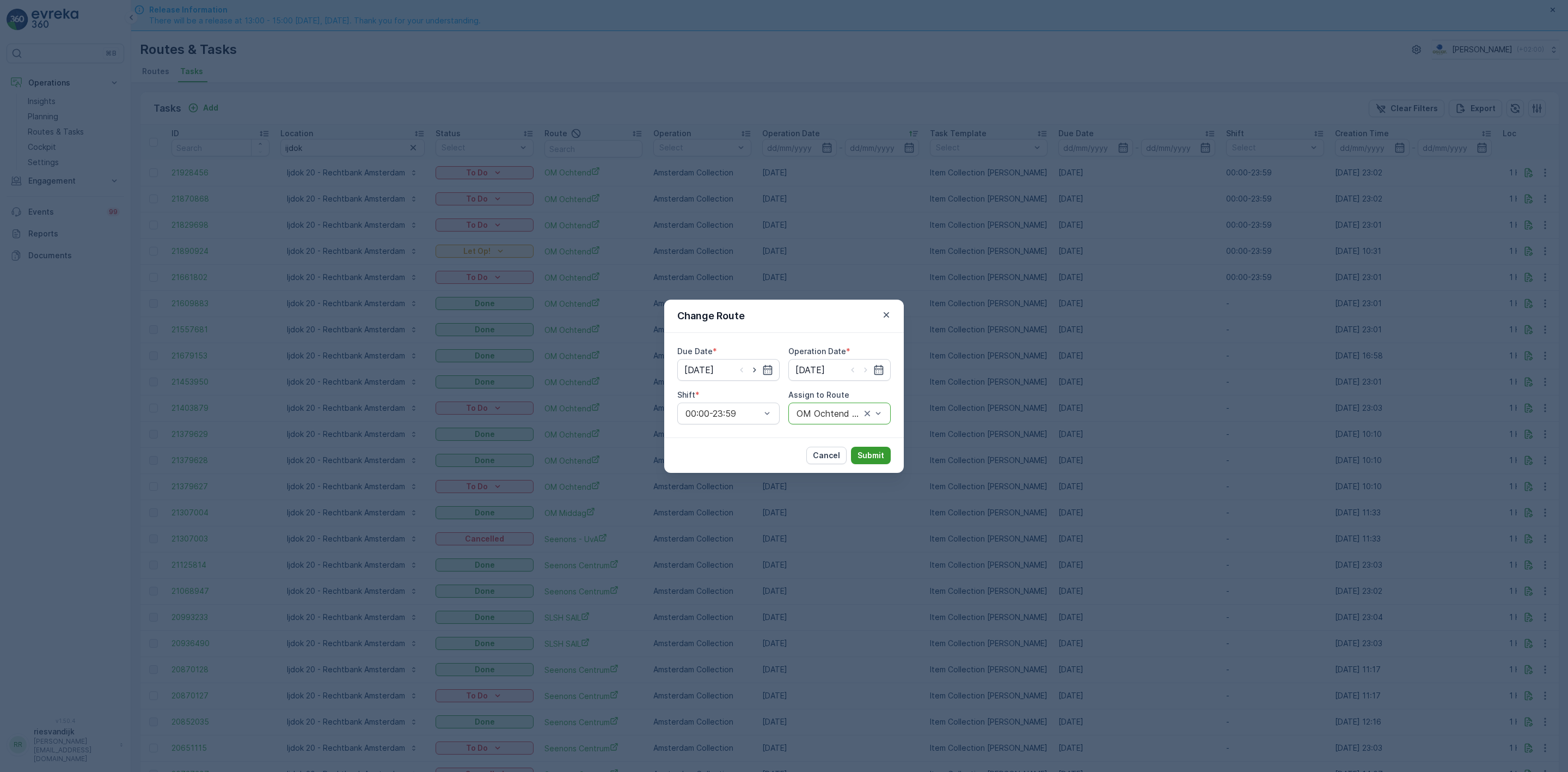
click at [881, 458] on p "Submit" at bounding box center [871, 455] width 27 height 11
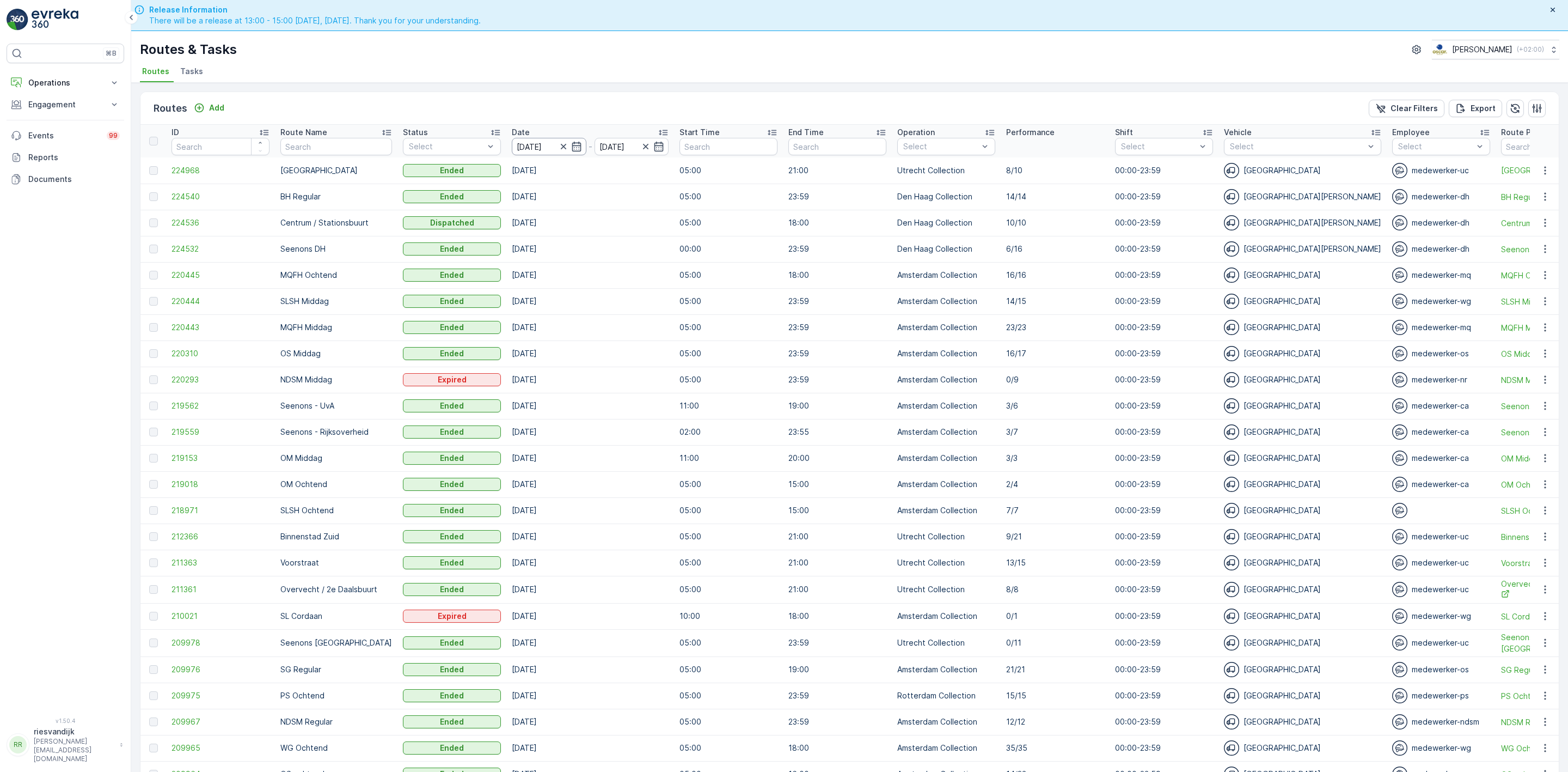
click at [541, 144] on input "[DATE]" at bounding box center [548, 146] width 74 height 17
click at [639, 279] on div "23" at bounding box center [633, 280] width 17 height 17
type input "[DATE]"
click at [639, 280] on div "23" at bounding box center [633, 280] width 17 height 17
type input "[DATE]"
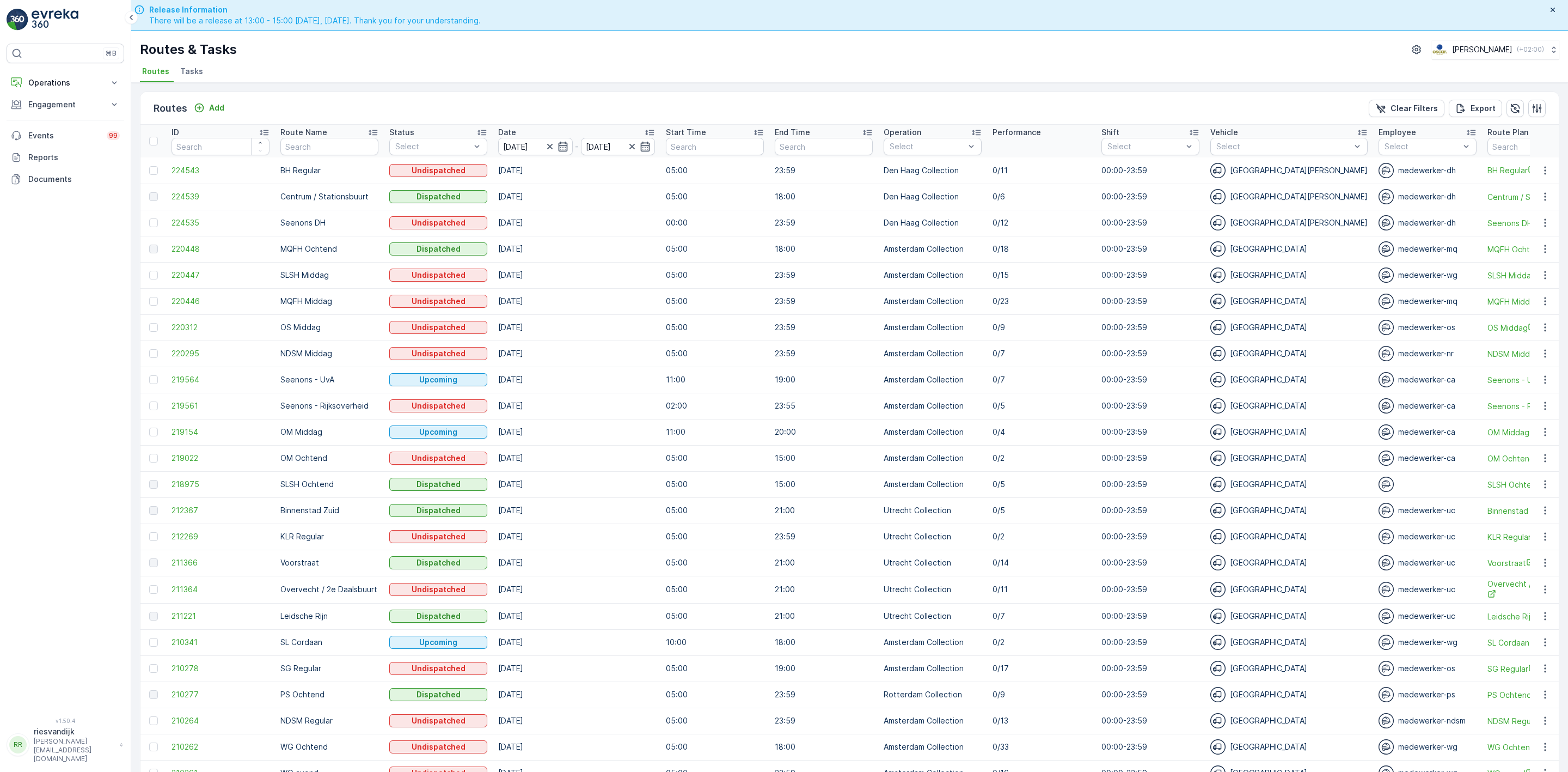
drag, startPoint x: 553, startPoint y: 459, endPoint x: 543, endPoint y: 451, distance: 12.8
click at [543, 451] on td "[DATE]" at bounding box center [577, 458] width 168 height 26
click at [571, 458] on td "[DATE]" at bounding box center [577, 458] width 168 height 26
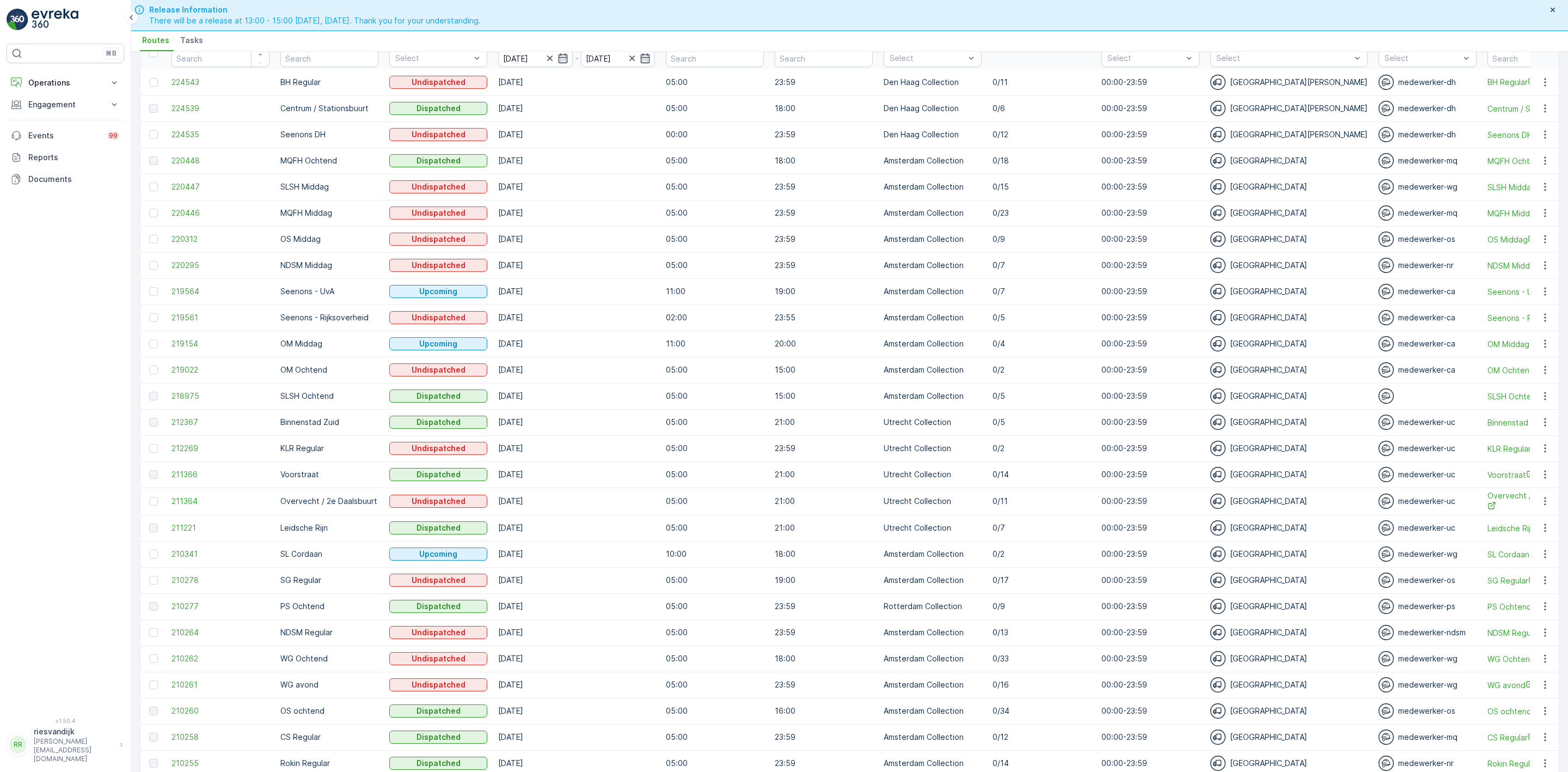
scroll to position [50, 0]
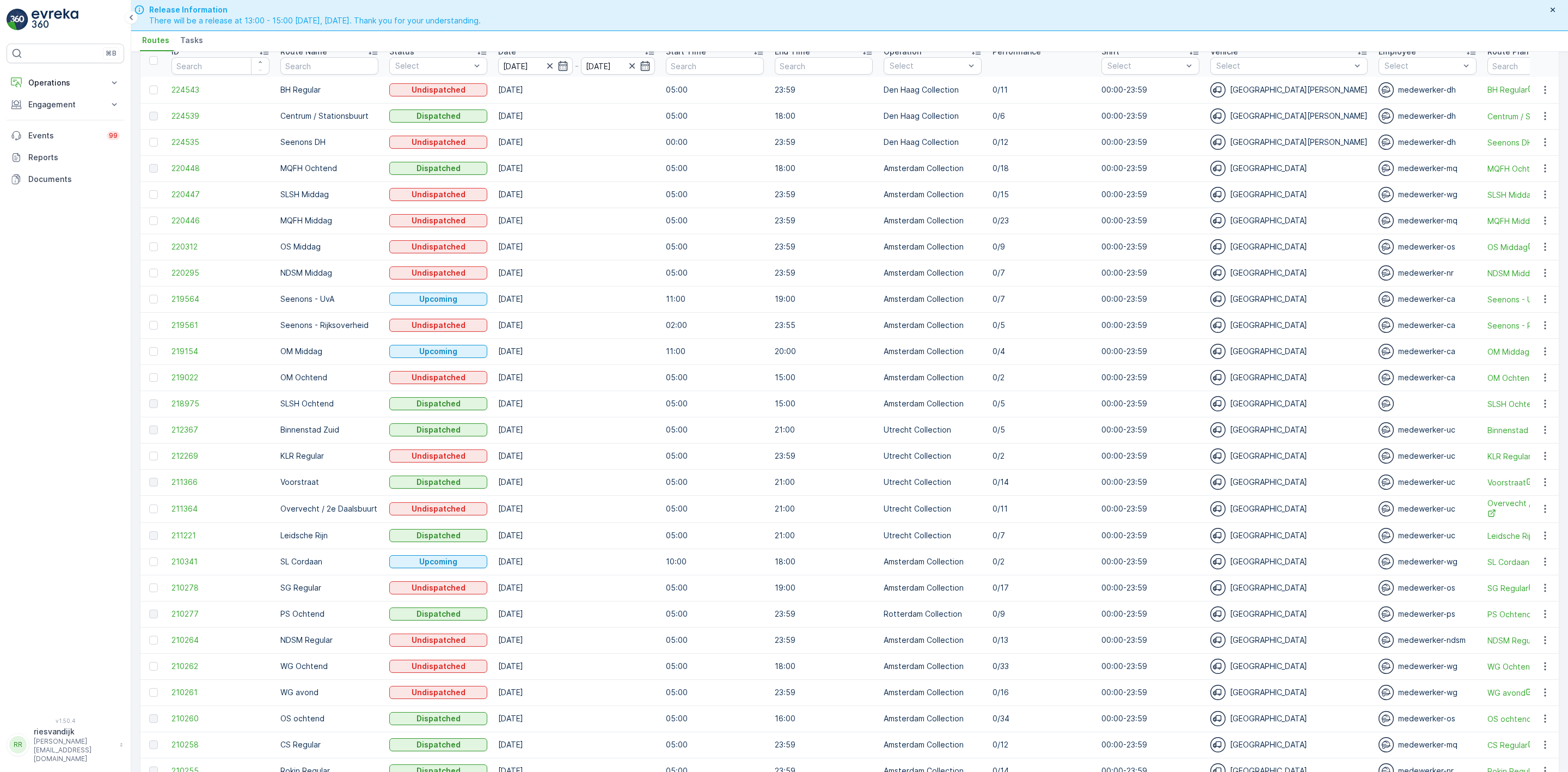
drag, startPoint x: 1054, startPoint y: 434, endPoint x: 619, endPoint y: 430, distance: 435.0
click at [619, 430] on tr "212367 Binnenstad Zuid Dispatched [DATE] 05:00 21:00 Utrecht Collection 0/5 00:…" at bounding box center [1330, 429] width 2379 height 26
click at [783, 428] on p "21:00" at bounding box center [823, 430] width 98 height 11
click at [822, 423] on td "21:00" at bounding box center [823, 429] width 109 height 26
click at [841, 432] on p "21:00" at bounding box center [823, 430] width 98 height 11
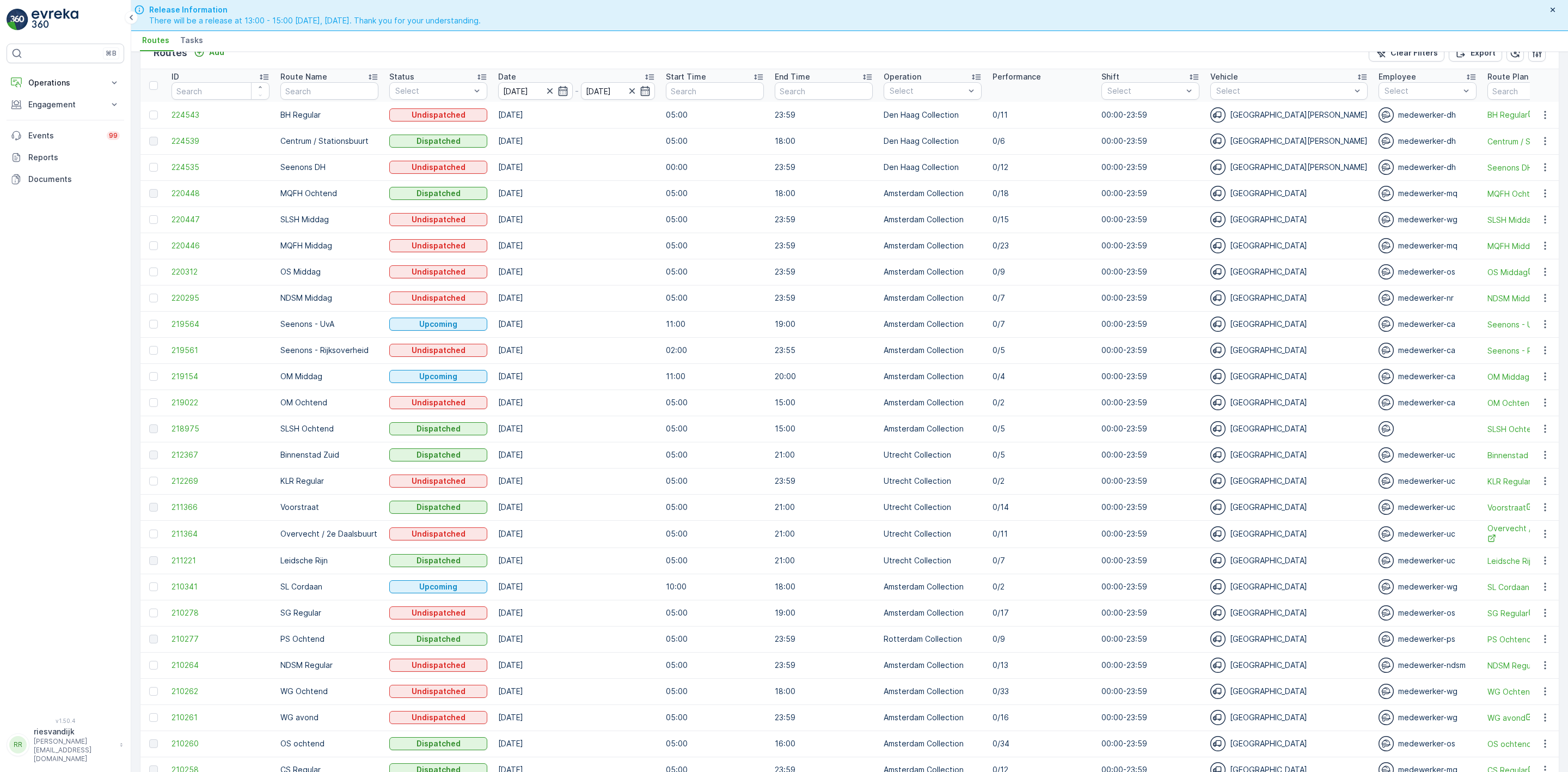
scroll to position [0, 0]
